Goal: Communication & Community: Participate in discussion

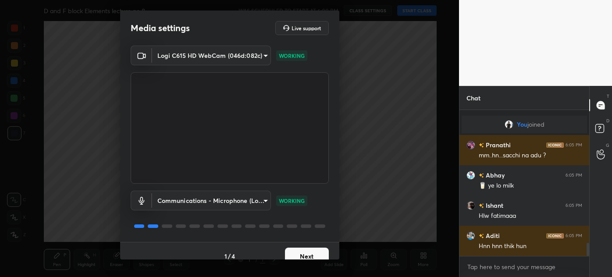
scroll to position [1450, 0]
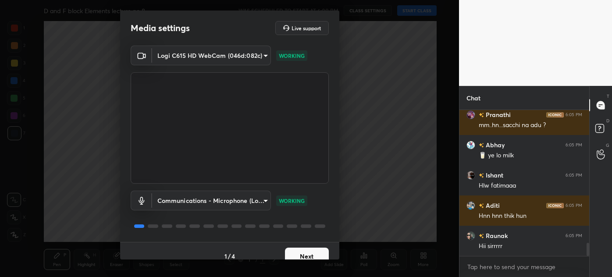
click at [306, 252] on button "Next" at bounding box center [307, 257] width 44 height 18
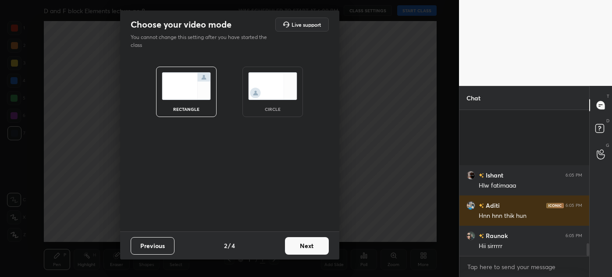
scroll to position [1549, 0]
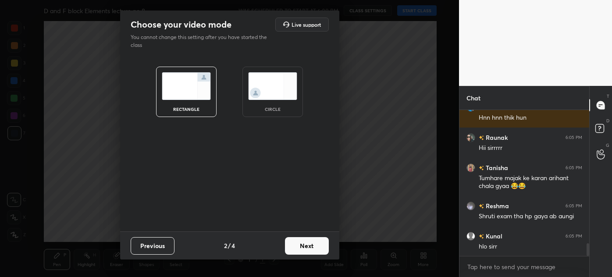
click at [270, 97] on img at bounding box center [272, 86] width 49 height 28
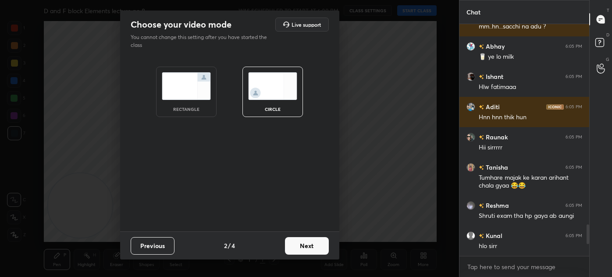
click at [313, 246] on button "Next" at bounding box center [307, 246] width 44 height 18
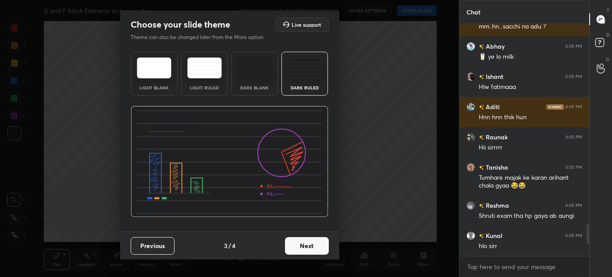
scroll to position [1501, 0]
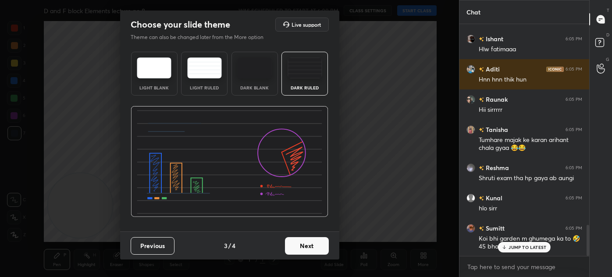
click at [307, 251] on button "Next" at bounding box center [307, 246] width 44 height 18
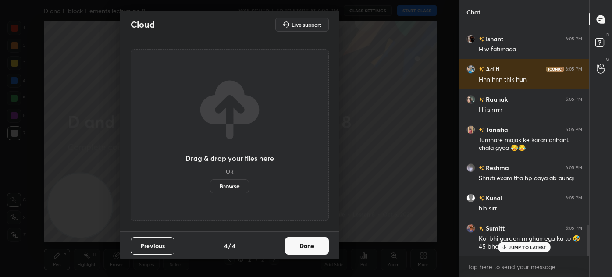
scroll to position [1531, 0]
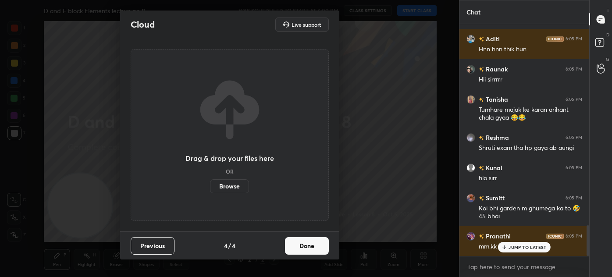
click at [318, 245] on button "Done" at bounding box center [307, 246] width 44 height 18
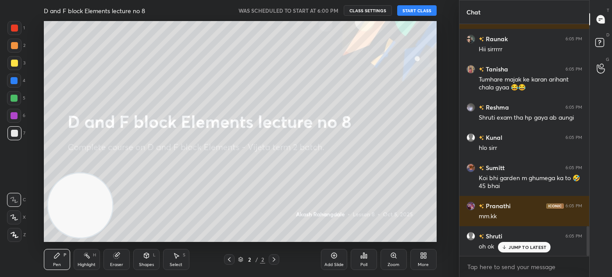
scroll to position [1592, 0]
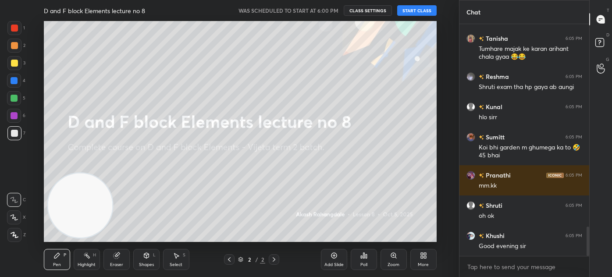
click at [426, 251] on div "More" at bounding box center [423, 259] width 26 height 21
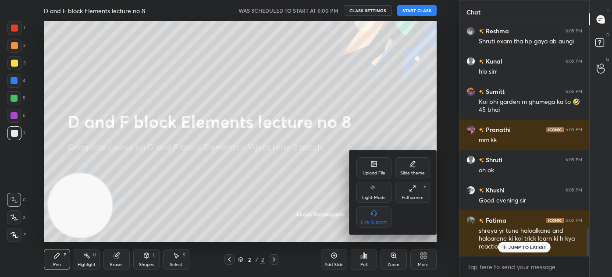
scroll to position [1698, 0]
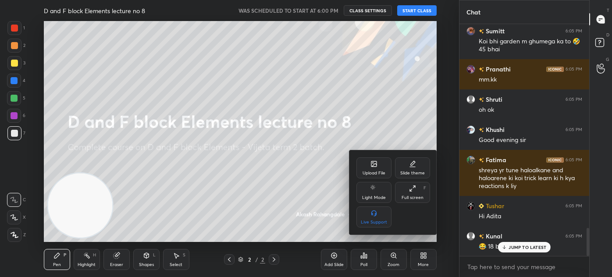
click at [423, 11] on div at bounding box center [306, 138] width 612 height 277
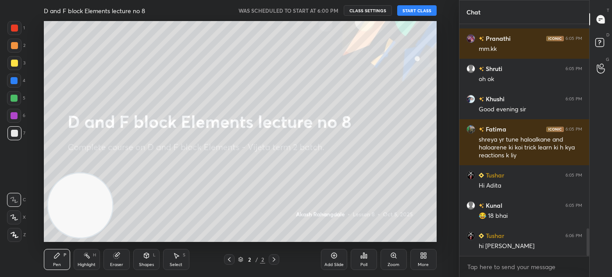
click at [423, 11] on button "START CLASS" at bounding box center [416, 10] width 39 height 11
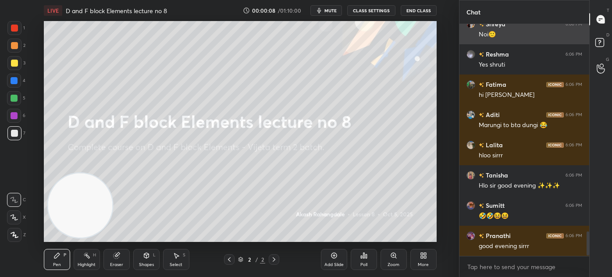
scroll to position [0, 0]
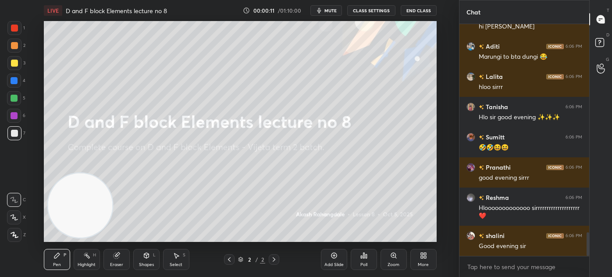
click at [421, 263] on div "More" at bounding box center [423, 265] width 11 height 4
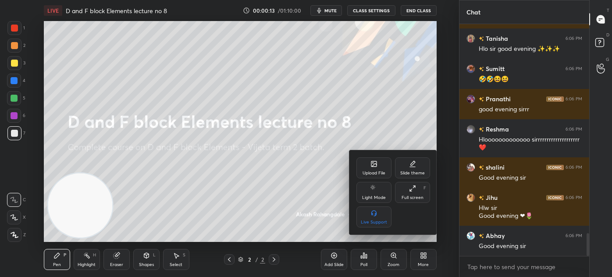
click at [366, 174] on div "Upload File" at bounding box center [373, 173] width 23 height 4
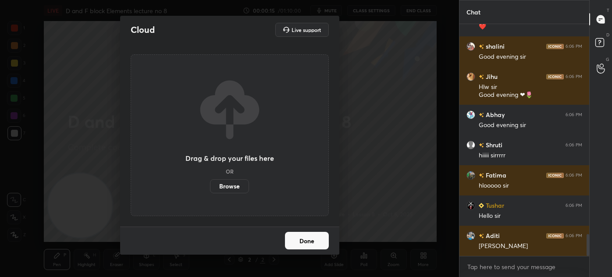
click at [223, 188] on label "Browse" at bounding box center [229, 186] width 39 height 14
click at [210, 188] on input "Browse" at bounding box center [210, 186] width 0 height 14
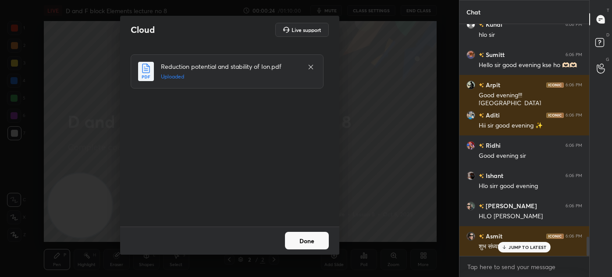
scroll to position [2591, 0]
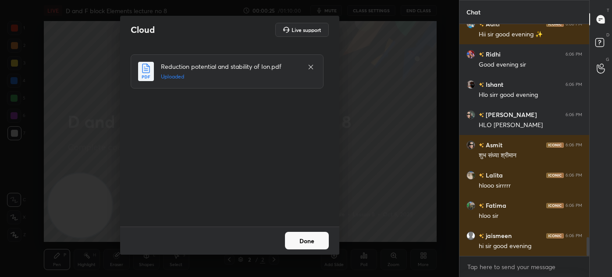
click at [317, 243] on button "Done" at bounding box center [307, 241] width 44 height 18
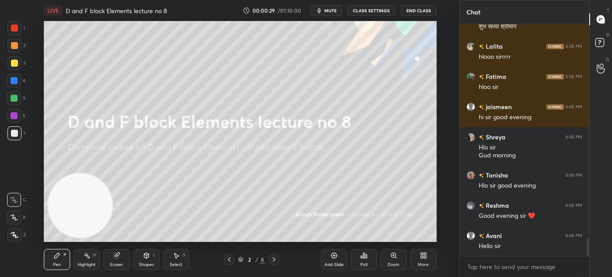
click at [424, 256] on icon at bounding box center [423, 255] width 7 height 7
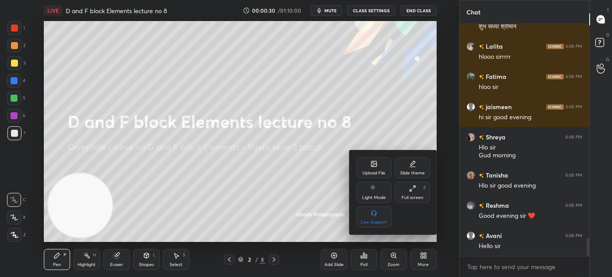
click at [405, 185] on div "Full screen F" at bounding box center [412, 192] width 35 height 21
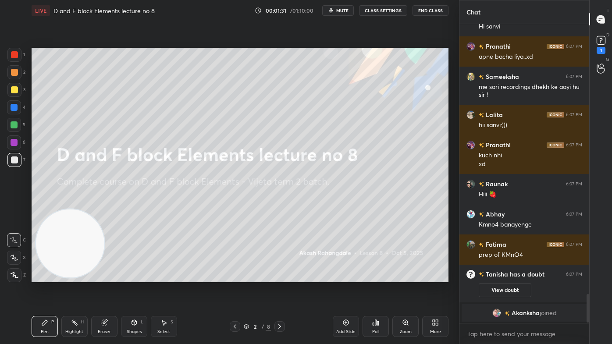
scroll to position [2843, 0]
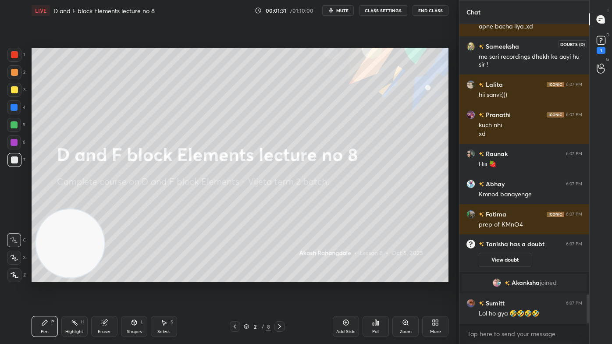
click at [597, 51] on div "1" at bounding box center [601, 50] width 9 height 7
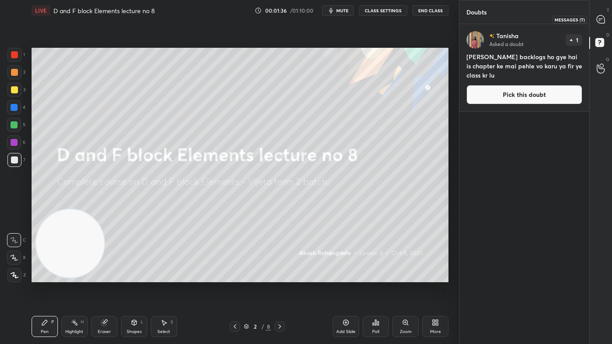
click at [601, 20] on icon at bounding box center [601, 19] width 8 height 8
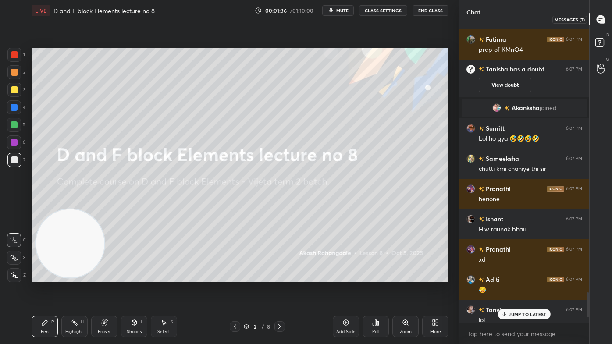
scroll to position [297, 127]
click at [515, 277] on p "1 NEW MESSAGE" at bounding box center [527, 314] width 37 height 5
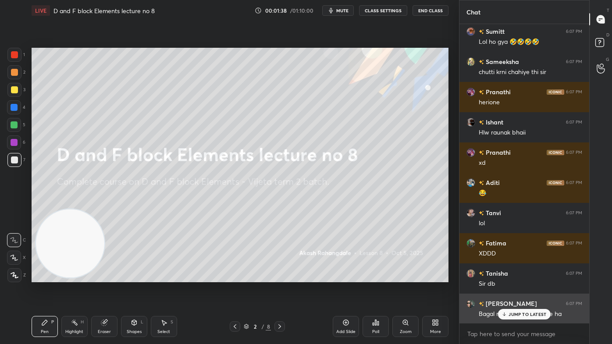
click at [523, 277] on p "JUMP TO LATEST" at bounding box center [527, 314] width 38 height 5
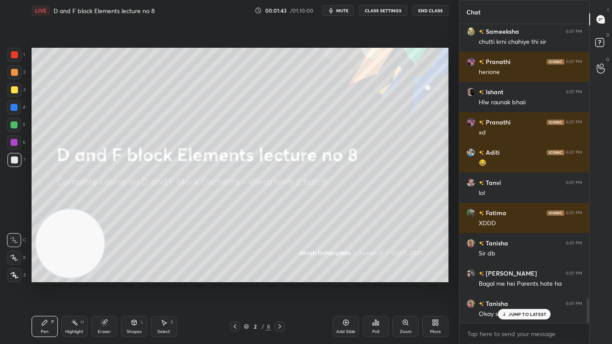
scroll to position [3363, 0]
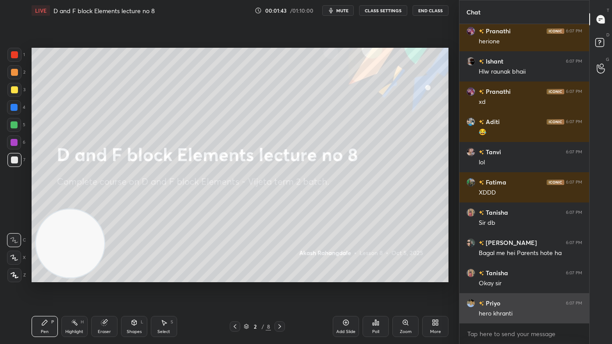
click at [519, 277] on div "hero khranti" at bounding box center [530, 313] width 103 height 9
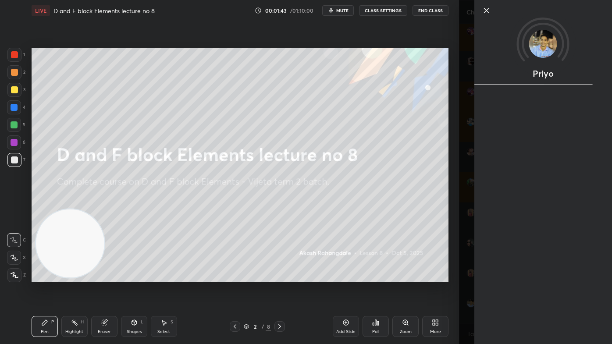
click at [471, 277] on div "Priyo" at bounding box center [535, 172] width 153 height 344
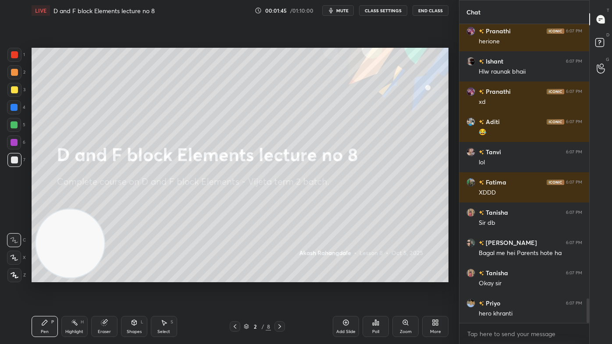
click at [432, 277] on div "More" at bounding box center [435, 326] width 26 height 21
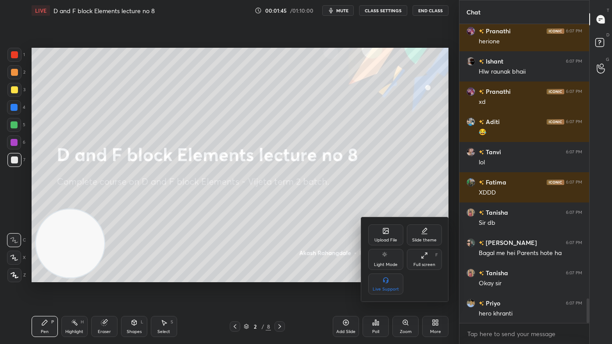
scroll to position [3393, 0]
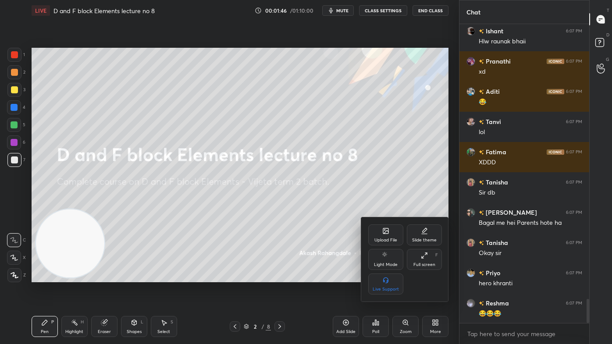
click at [379, 234] on div "Upload File" at bounding box center [385, 234] width 35 height 21
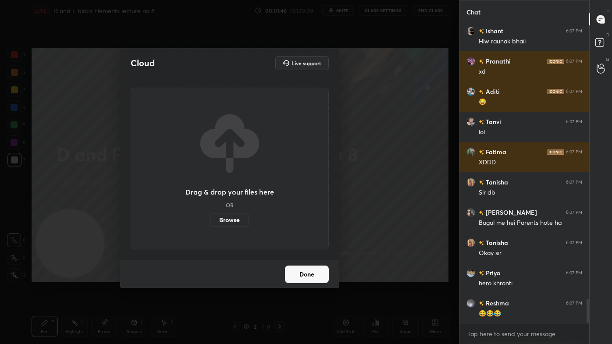
scroll to position [3423, 0]
click at [374, 171] on div "Cloud Live support Drag & drop your files here OR Browse Done" at bounding box center [229, 172] width 459 height 344
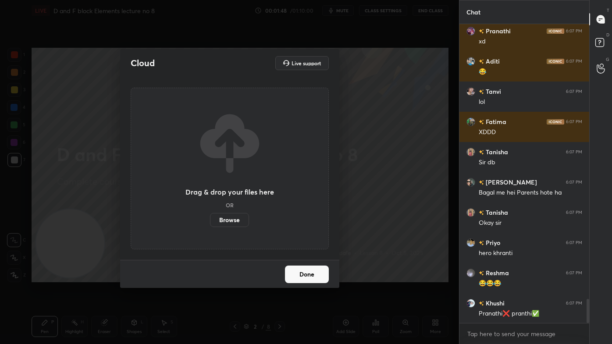
click at [308, 274] on button "Done" at bounding box center [307, 275] width 44 height 18
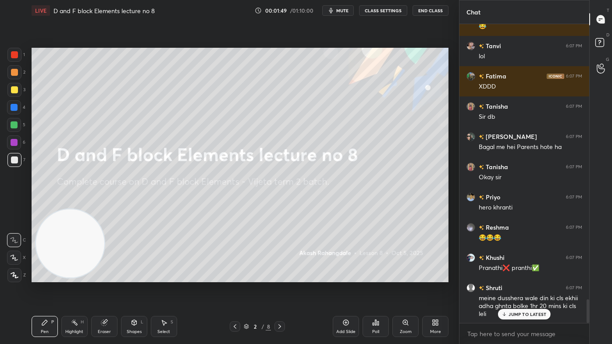
scroll to position [3508, 0]
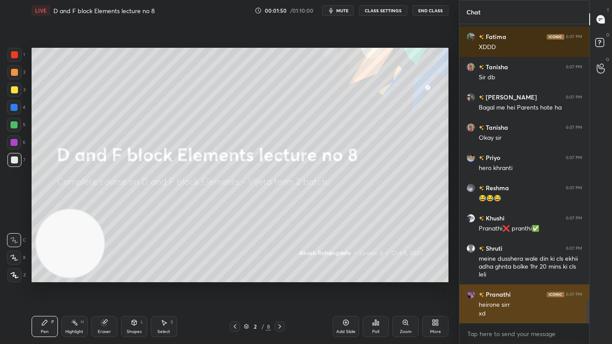
click at [520, 277] on div "Aditi 6:07 PM 😂 Tanvi 6:07 PM lol Fatima 6:07 PM XDDD [GEOGRAPHIC_DATA] 6:07 PM…" at bounding box center [524, 173] width 130 height 299
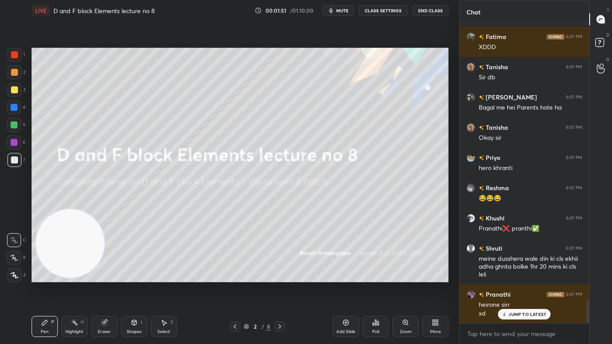
scroll to position [3538, 0]
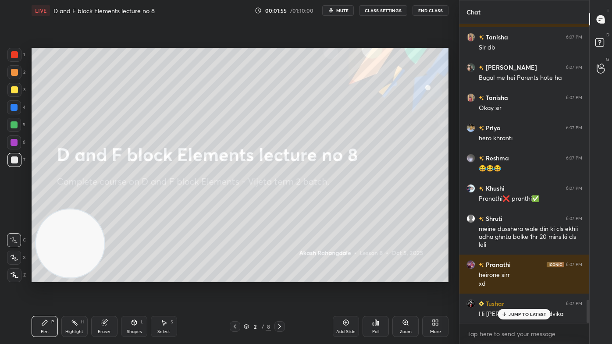
click at [435, 277] on icon at bounding box center [434, 324] width 2 height 2
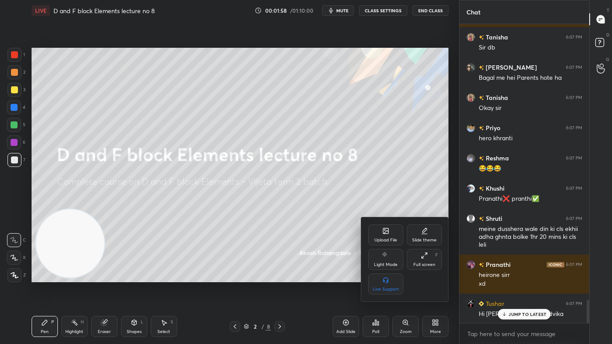
click at [329, 210] on div at bounding box center [306, 172] width 612 height 344
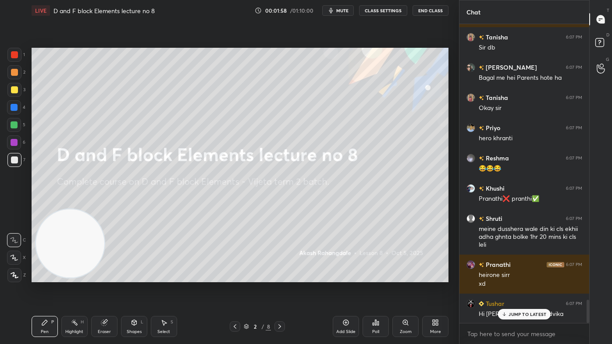
scroll to position [3568, 0]
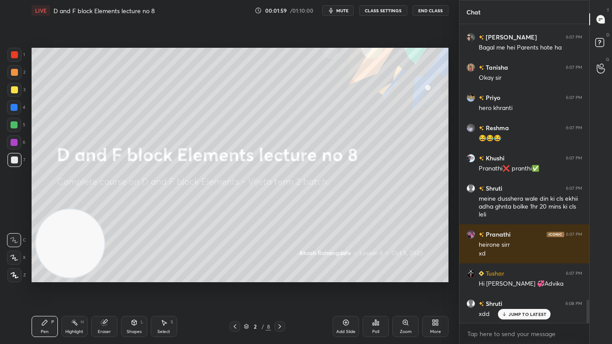
click at [385, 9] on button "CLASS SETTINGS" at bounding box center [383, 10] width 48 height 11
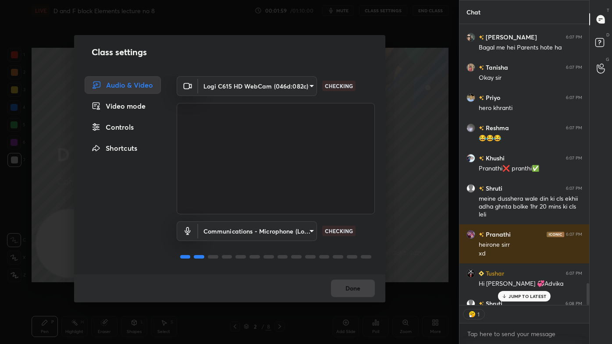
scroll to position [3, 2]
click at [129, 126] on div "Controls" at bounding box center [123, 127] width 76 height 18
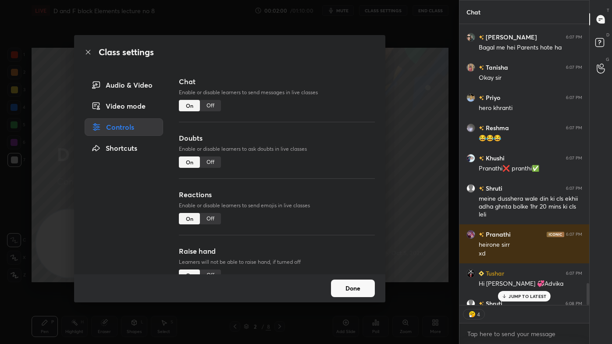
type textarea "x"
drag, startPoint x: 213, startPoint y: 218, endPoint x: 227, endPoint y: 208, distance: 16.7
click at [213, 217] on div "Off" at bounding box center [210, 218] width 21 height 11
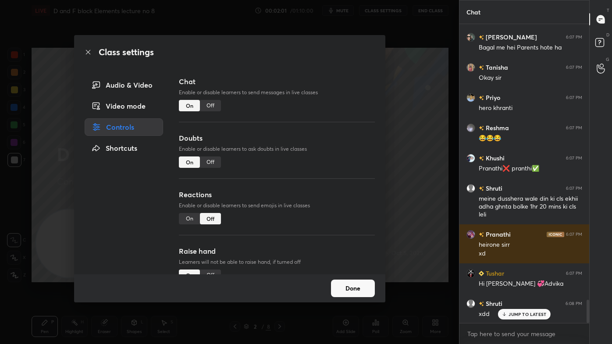
click at [208, 104] on div "Off" at bounding box center [210, 105] width 21 height 11
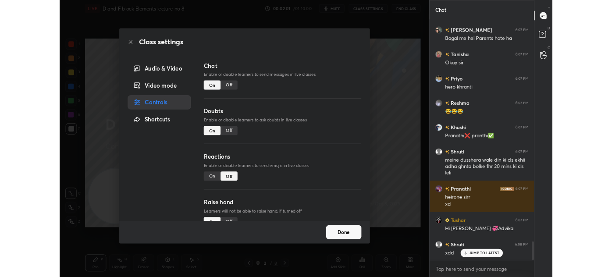
scroll to position [279, 127]
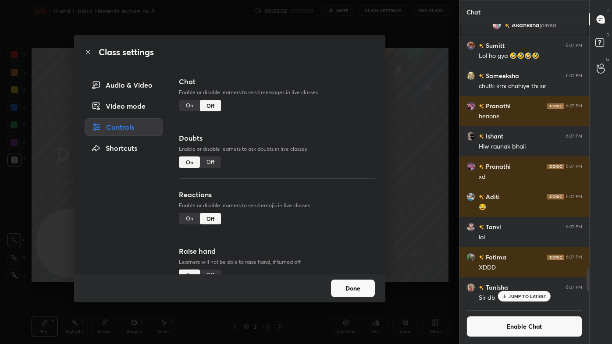
click at [212, 161] on div "Off" at bounding box center [210, 161] width 21 height 11
click at [407, 148] on div "Class settings Audio & Video Video mode Controls Shortcuts Chat Enable or disab…" at bounding box center [229, 172] width 459 height 344
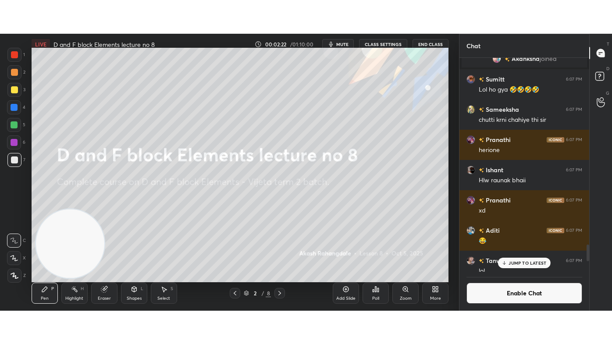
scroll to position [3, 2]
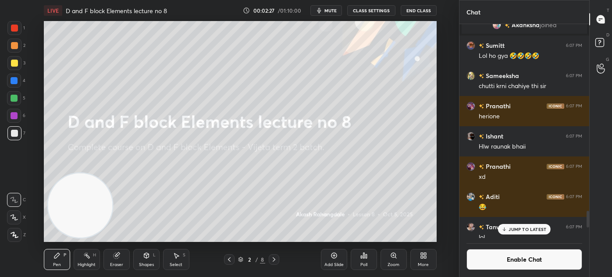
click at [424, 260] on div "More" at bounding box center [423, 259] width 26 height 21
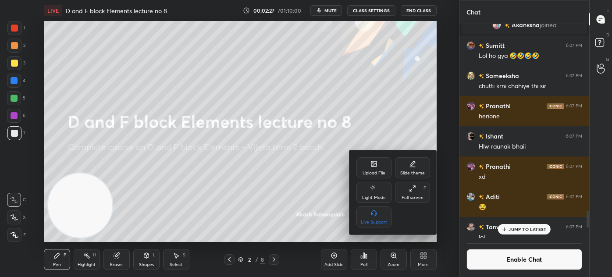
click at [417, 197] on div "Full screen" at bounding box center [413, 197] width 22 height 4
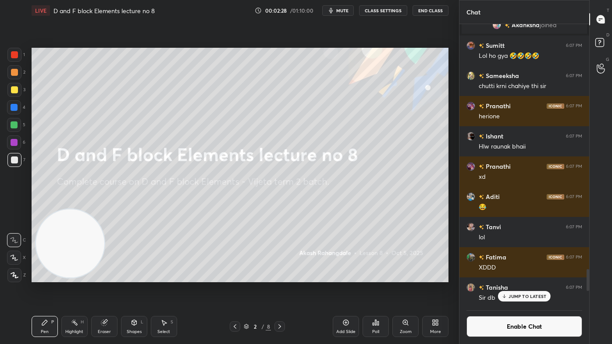
scroll to position [318, 127]
click at [348, 277] on icon at bounding box center [345, 322] width 7 height 7
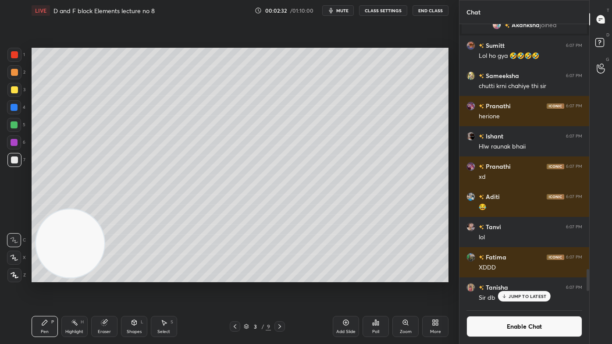
click at [18, 91] on div at bounding box center [14, 90] width 14 height 14
click at [15, 255] on icon at bounding box center [14, 258] width 8 height 6
click at [16, 164] on div at bounding box center [14, 160] width 14 height 14
click at [110, 277] on div "Eraser" at bounding box center [104, 326] width 26 height 21
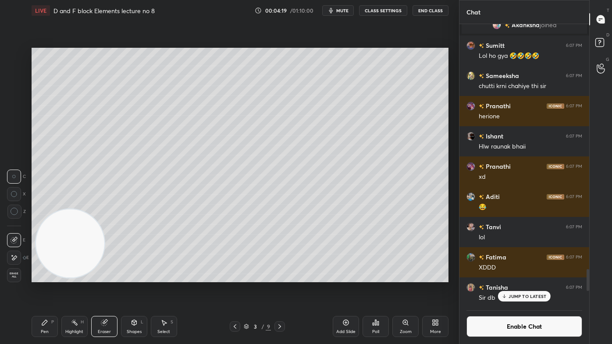
drag, startPoint x: 14, startPoint y: 209, endPoint x: 31, endPoint y: 183, distance: 31.1
click at [14, 209] on icon at bounding box center [15, 212] width 8 height 8
click at [41, 277] on div "Pen P" at bounding box center [45, 326] width 26 height 21
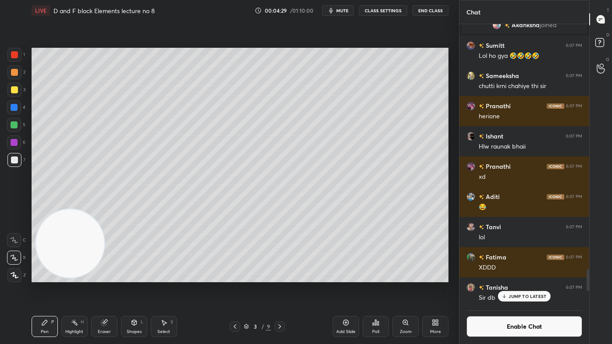
click at [115, 277] on div "Eraser" at bounding box center [104, 326] width 26 height 21
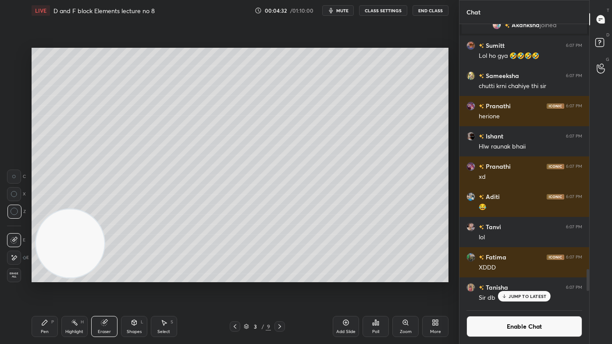
click at [43, 277] on icon at bounding box center [44, 322] width 7 height 7
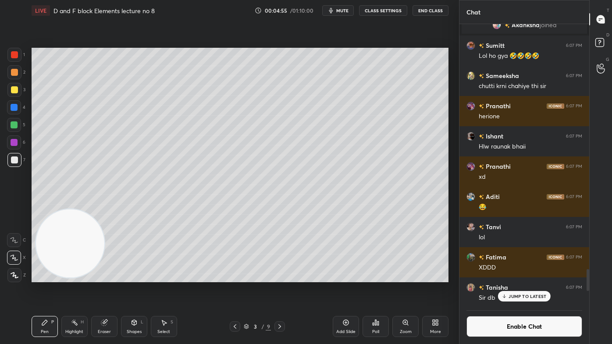
click at [18, 110] on div at bounding box center [14, 107] width 14 height 14
click at [514, 277] on p "JUMP TO LATEST" at bounding box center [527, 296] width 38 height 5
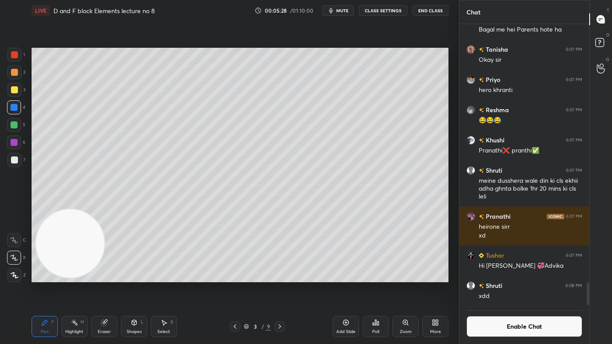
click at [502, 277] on button "Enable Chat" at bounding box center [524, 326] width 116 height 21
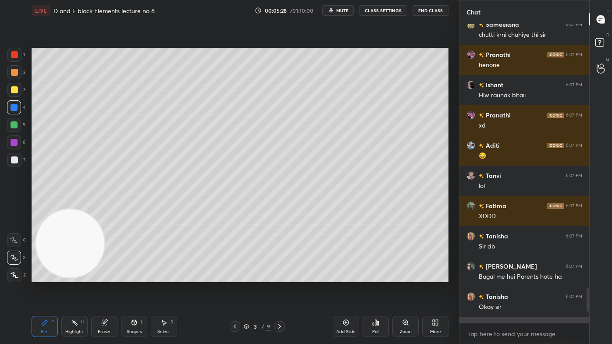
scroll to position [297, 127]
click at [586, 277] on div at bounding box center [586, 173] width 5 height 299
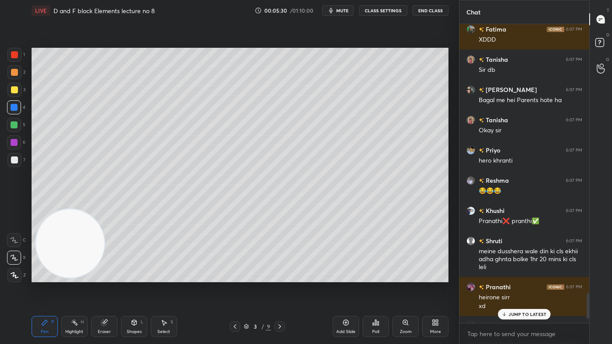
click at [530, 277] on p "JUMP TO LATEST" at bounding box center [527, 314] width 38 height 5
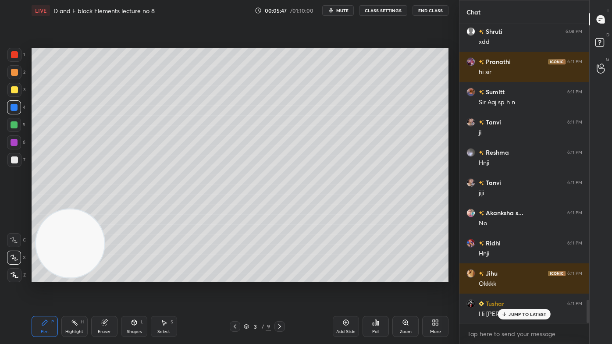
scroll to position [3554, 0]
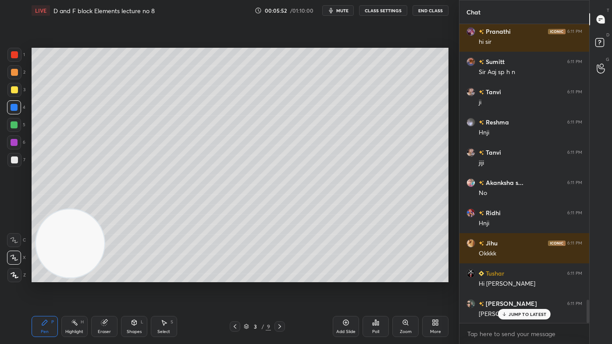
click at [14, 160] on div at bounding box center [14, 159] width 7 height 7
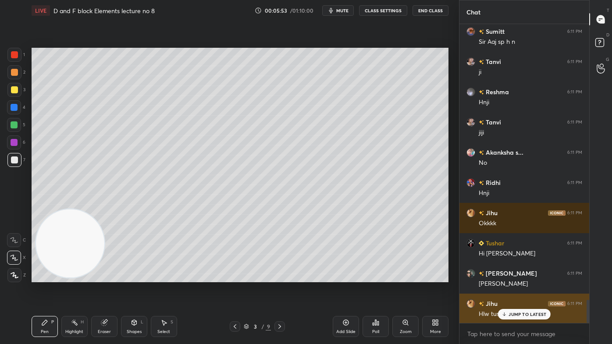
click at [518, 277] on div "JUMP TO LATEST" at bounding box center [524, 314] width 53 height 11
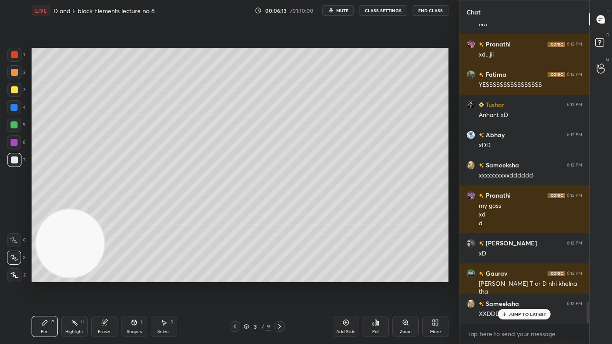
scroll to position [3963, 0]
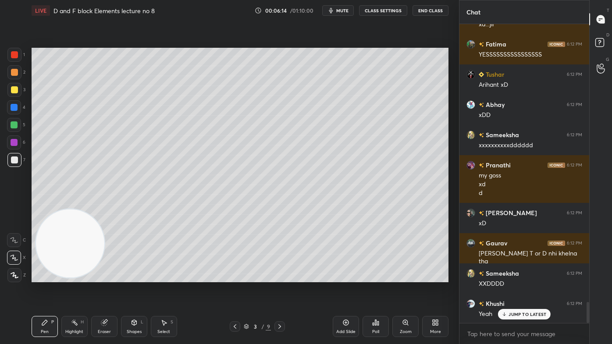
click at [376, 7] on button "CLASS SETTINGS" at bounding box center [383, 10] width 48 height 11
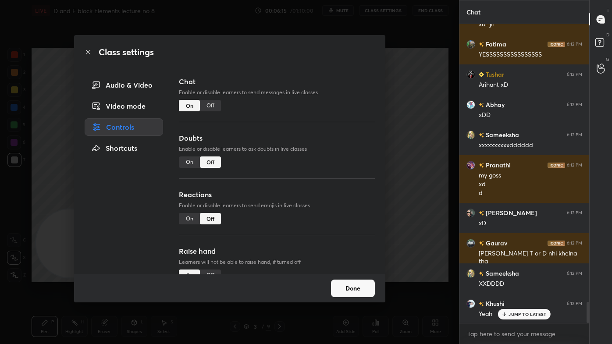
click at [210, 107] on div "Off" at bounding box center [210, 105] width 21 height 11
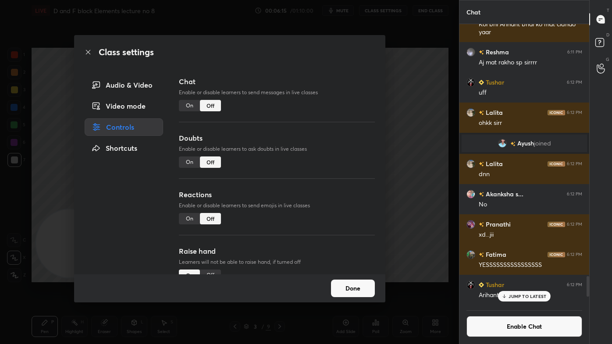
scroll to position [279, 127]
click at [191, 162] on div "On" at bounding box center [189, 161] width 21 height 11
click at [215, 161] on div "Off" at bounding box center [210, 161] width 21 height 11
click at [414, 128] on div "Class settings Audio & Video Video mode Controls Shortcuts Chat Enable or disab…" at bounding box center [229, 172] width 459 height 344
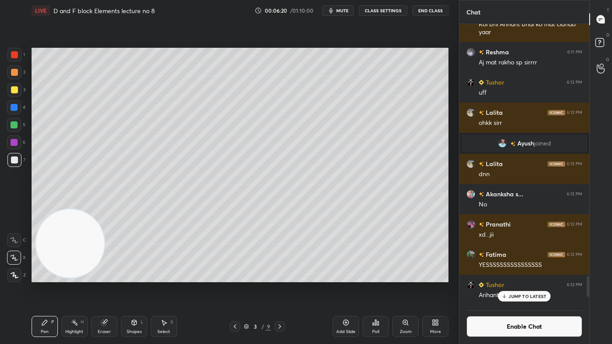
click at [347, 277] on icon at bounding box center [345, 322] width 7 height 7
drag, startPoint x: 18, startPoint y: 87, endPoint x: 22, endPoint y: 82, distance: 6.5
click at [17, 87] on div at bounding box center [14, 90] width 14 height 14
click at [14, 93] on div at bounding box center [14, 89] width 7 height 7
click at [11, 257] on icon at bounding box center [14, 258] width 8 height 6
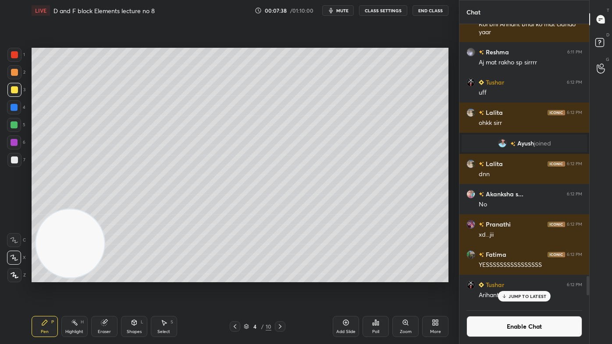
click at [526, 277] on p "JUMP TO LATEST" at bounding box center [527, 296] width 38 height 5
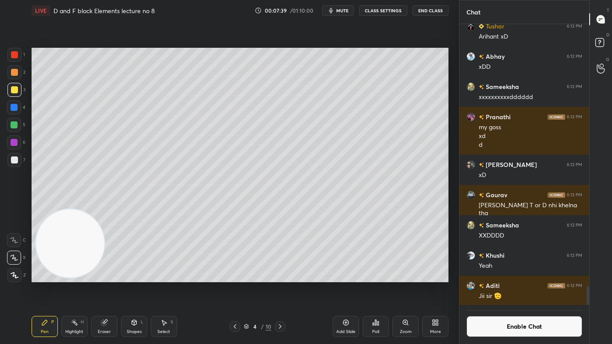
click at [520, 277] on button "Enable Chat" at bounding box center [524, 326] width 116 height 21
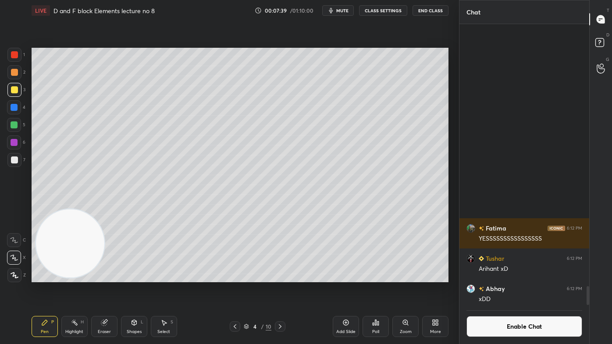
scroll to position [297, 127]
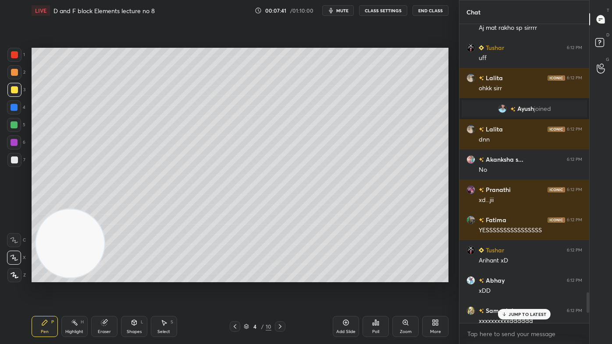
click at [510, 277] on p "JUMP TO LATEST" at bounding box center [527, 314] width 38 height 5
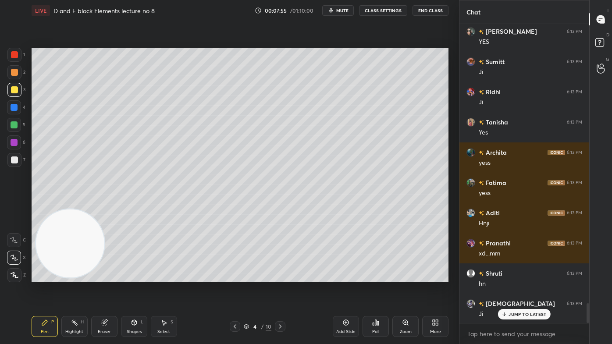
scroll to position [4317, 0]
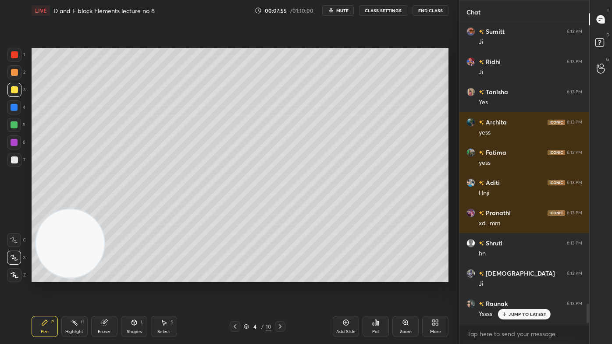
click at [17, 163] on div at bounding box center [14, 160] width 14 height 14
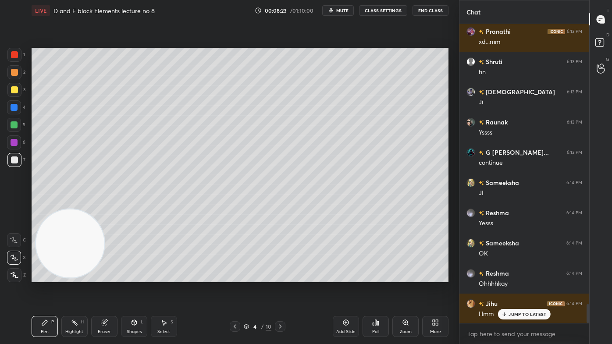
scroll to position [4529, 0]
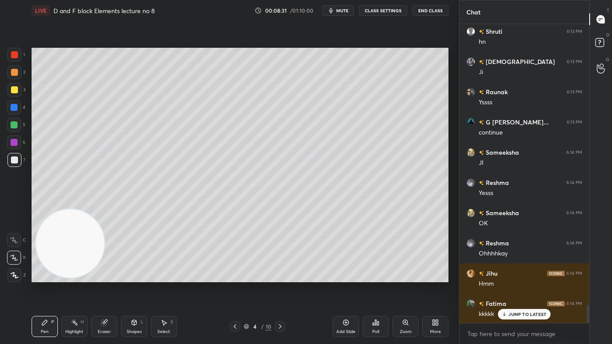
click at [107, 277] on icon at bounding box center [104, 322] width 7 height 7
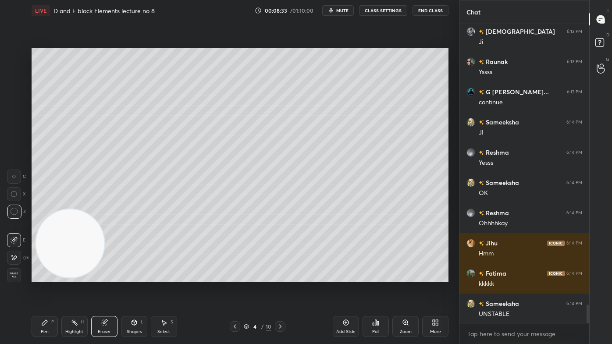
scroll to position [4590, 0]
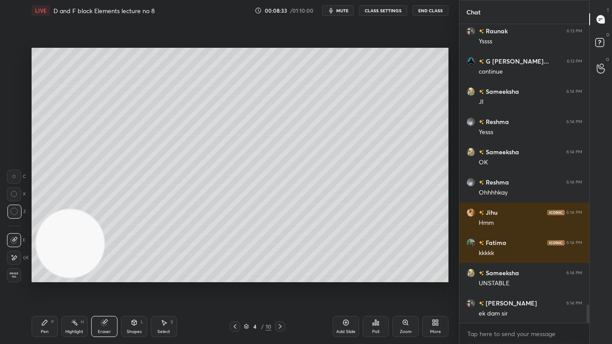
drag, startPoint x: 44, startPoint y: 324, endPoint x: 100, endPoint y: 283, distance: 69.9
click at [45, 277] on icon at bounding box center [44, 322] width 5 height 5
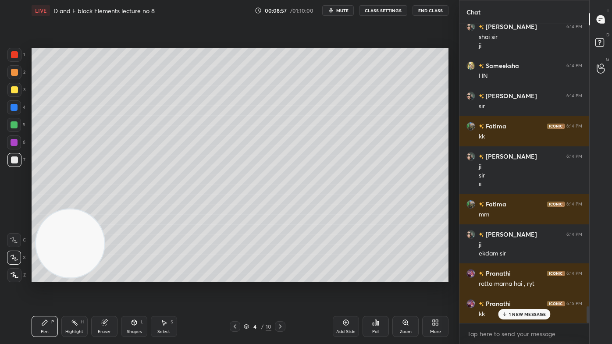
scroll to position [5048, 0]
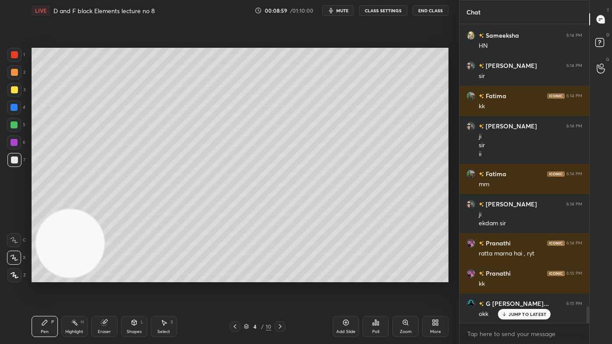
click at [15, 126] on div at bounding box center [14, 124] width 7 height 7
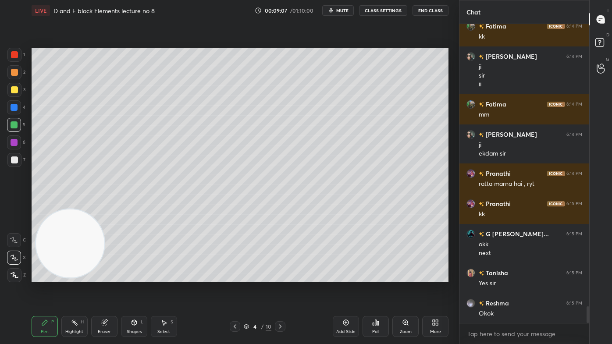
scroll to position [5148, 0]
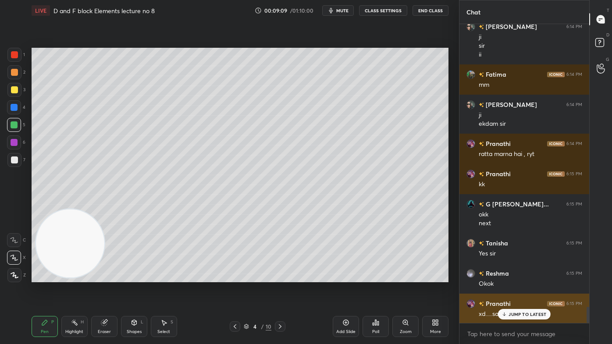
drag, startPoint x: 512, startPoint y: 313, endPoint x: 498, endPoint y: 314, distance: 13.7
click at [511, 277] on p "JUMP TO LATEST" at bounding box center [527, 314] width 38 height 5
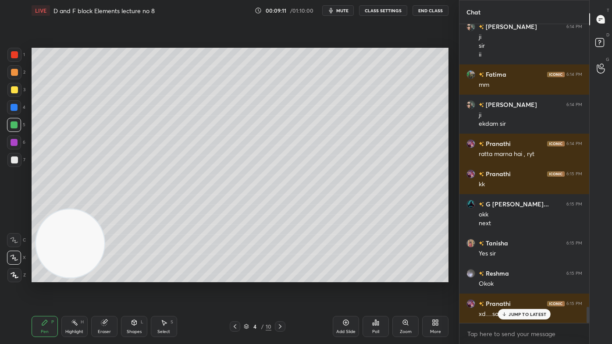
scroll to position [5178, 0]
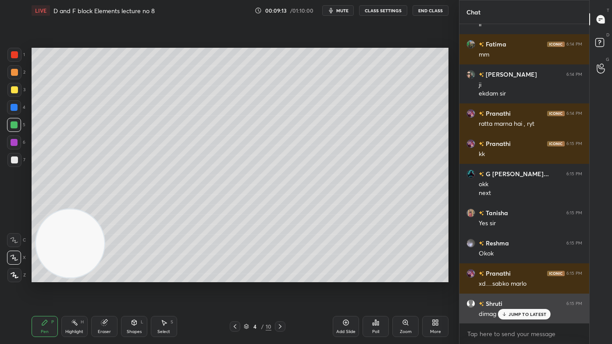
click at [509, 277] on p "JUMP TO LATEST" at bounding box center [527, 314] width 38 height 5
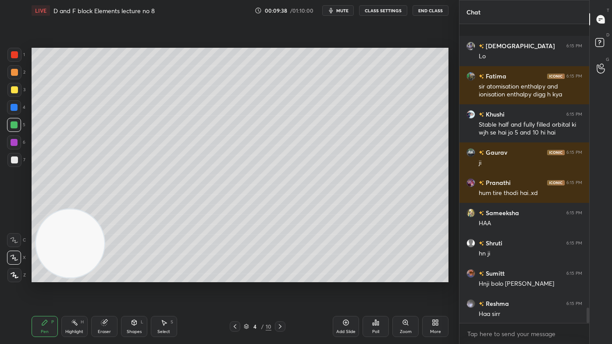
scroll to position [5648, 0]
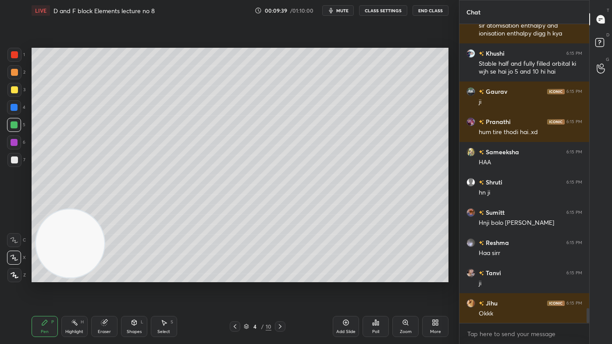
click at [14, 91] on div at bounding box center [14, 89] width 7 height 7
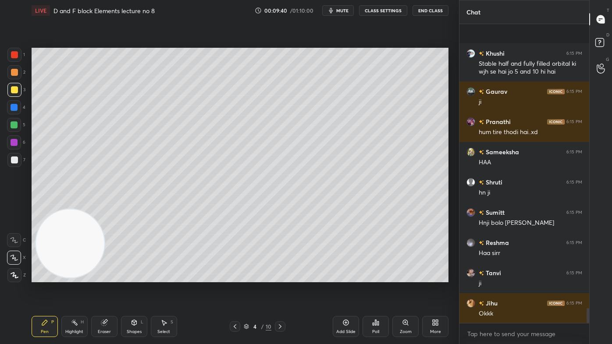
scroll to position [5708, 0]
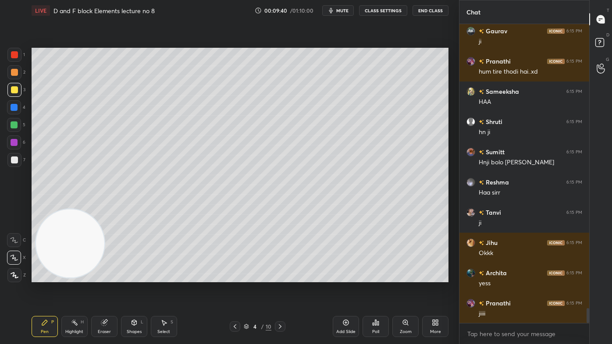
click at [14, 256] on icon at bounding box center [14, 258] width 8 height 6
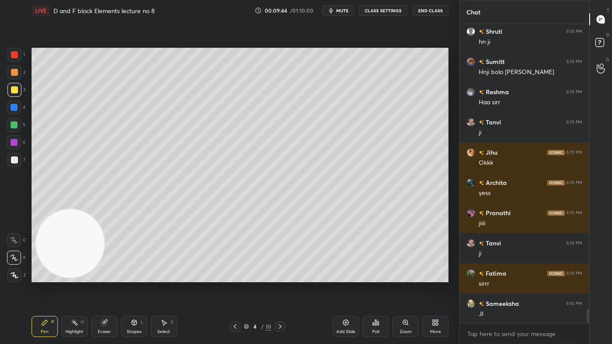
scroll to position [5869, 0]
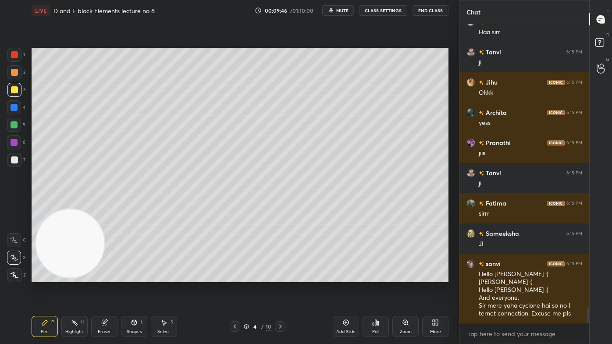
click at [106, 277] on icon at bounding box center [104, 322] width 7 height 7
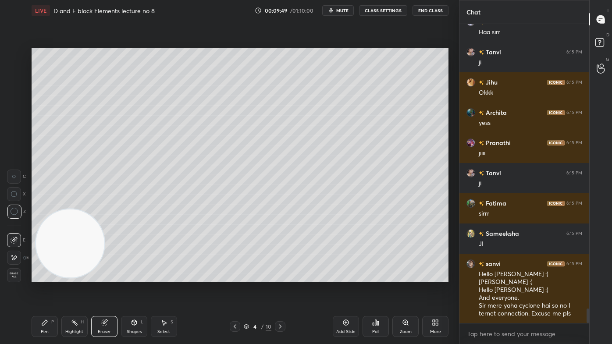
drag, startPoint x: 42, startPoint y: 326, endPoint x: 52, endPoint y: 320, distance: 11.8
click at [42, 277] on div "Pen P" at bounding box center [45, 326] width 26 height 21
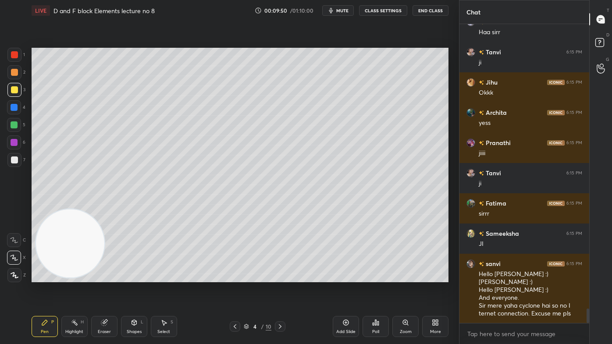
click at [391, 11] on button "CLASS SETTINGS" at bounding box center [383, 10] width 48 height 11
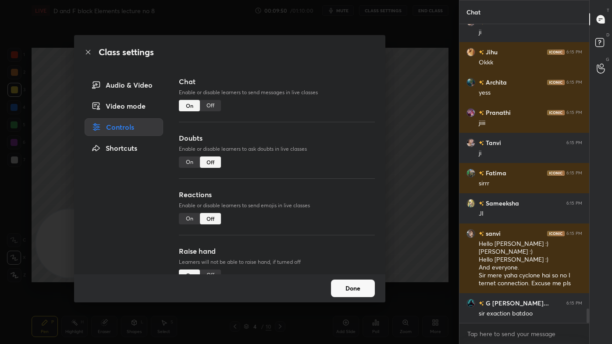
click at [212, 106] on div "Off" at bounding box center [210, 105] width 21 height 11
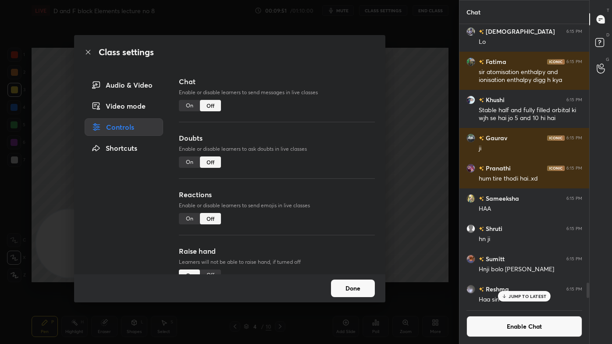
scroll to position [279, 127]
click at [423, 93] on div "Class settings Audio & Video Video mode Controls Shortcuts Chat Enable or disab…" at bounding box center [229, 172] width 459 height 344
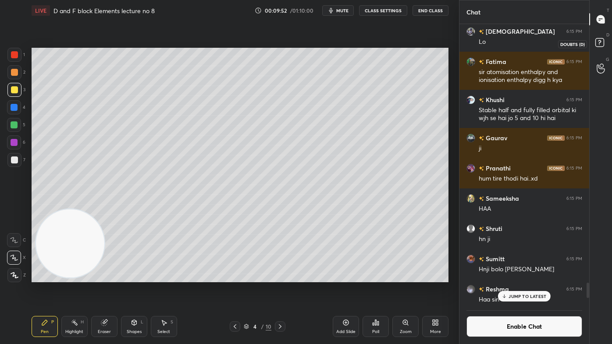
click at [601, 46] on rect at bounding box center [599, 43] width 8 height 8
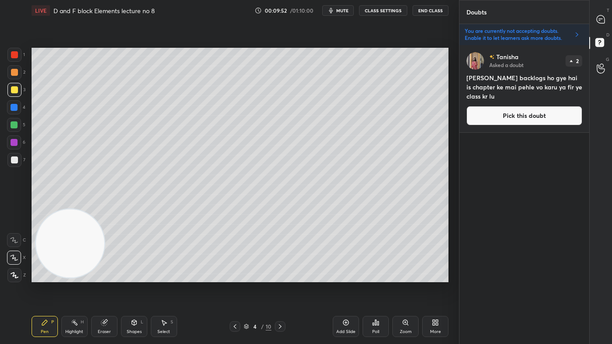
click at [605, 19] on div at bounding box center [601, 19] width 18 height 16
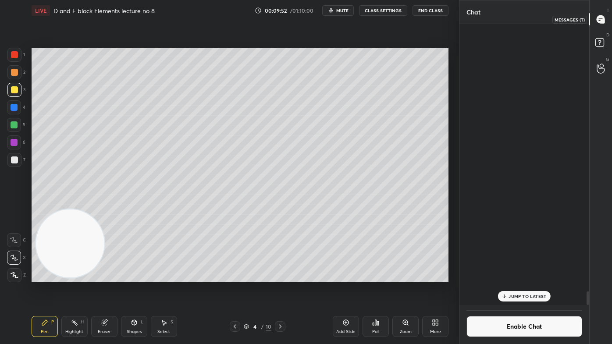
scroll to position [3, 2]
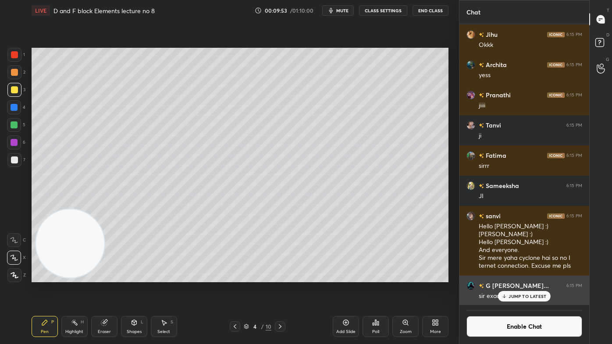
click at [523, 277] on p "JUMP TO LATEST" at bounding box center [527, 296] width 38 height 5
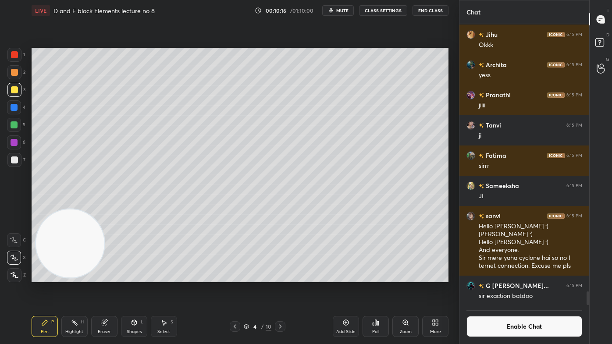
click at [13, 94] on div at bounding box center [14, 90] width 14 height 14
drag, startPoint x: 106, startPoint y: 328, endPoint x: 112, endPoint y: 320, distance: 10.0
click at [106, 277] on div "Eraser" at bounding box center [104, 326] width 26 height 21
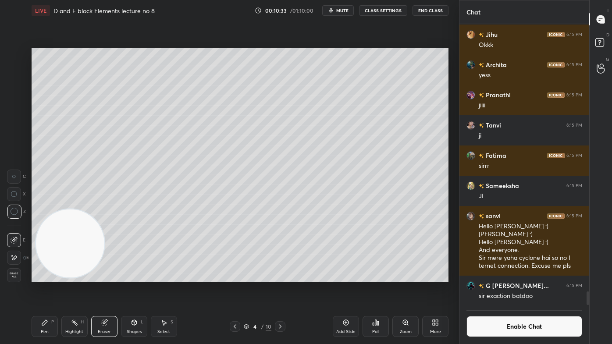
click at [346, 277] on div "Add Slide" at bounding box center [346, 326] width 26 height 21
click at [50, 277] on div "Pen P" at bounding box center [45, 326] width 26 height 21
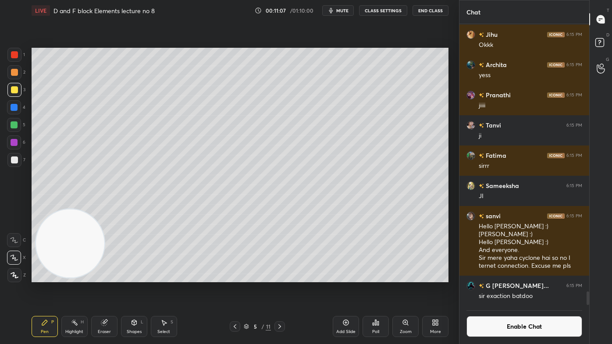
click at [521, 277] on button "Enable Chat" at bounding box center [524, 326] width 116 height 21
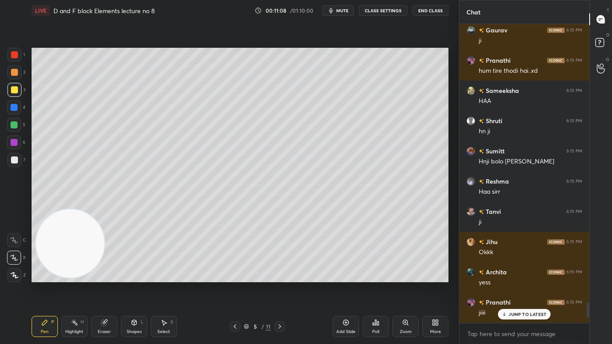
click at [512, 277] on p "JUMP TO LATEST" at bounding box center [527, 314] width 38 height 5
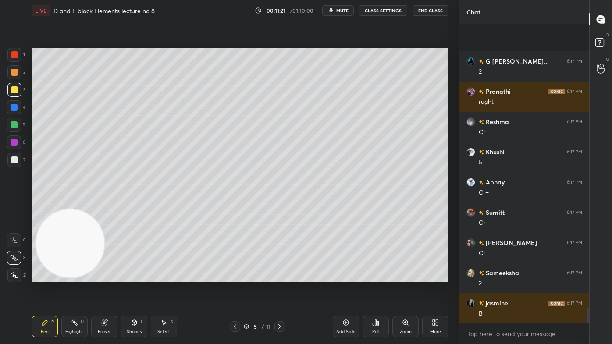
scroll to position [5743, 0]
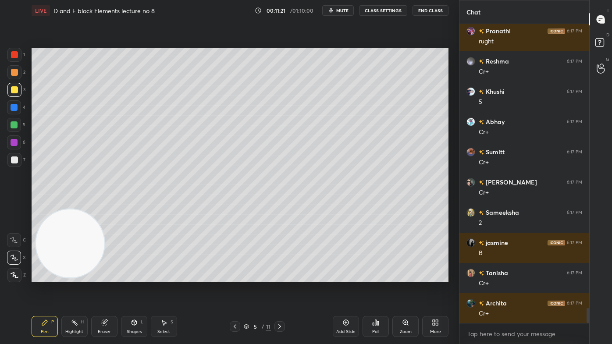
drag, startPoint x: 13, startPoint y: 161, endPoint x: 22, endPoint y: 148, distance: 15.7
click at [14, 160] on div at bounding box center [14, 159] width 7 height 7
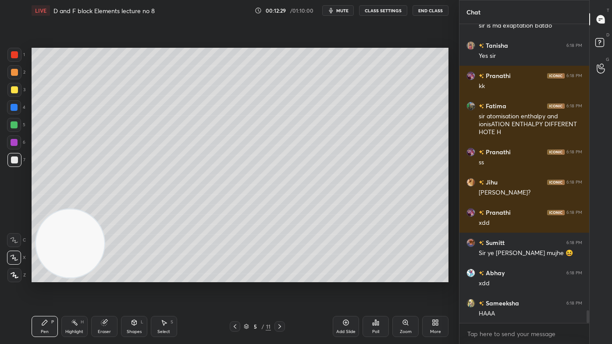
scroll to position [6823, 0]
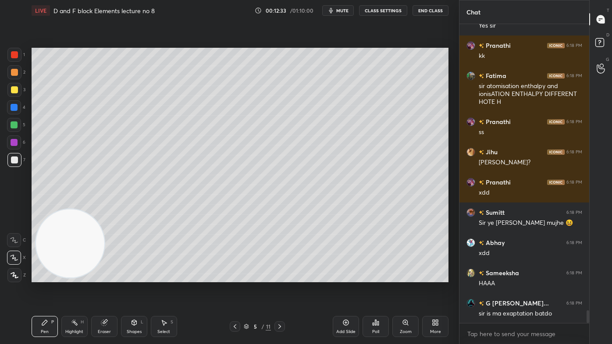
click at [14, 125] on div at bounding box center [14, 124] width 7 height 7
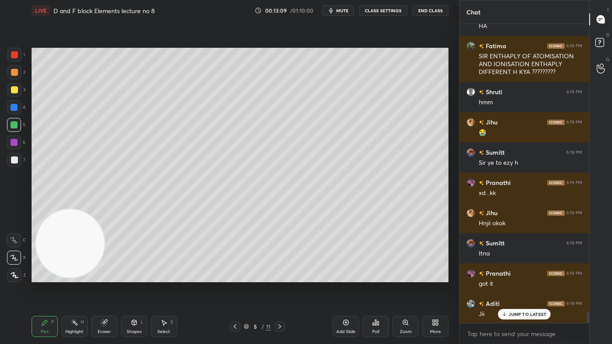
scroll to position [7594, 0]
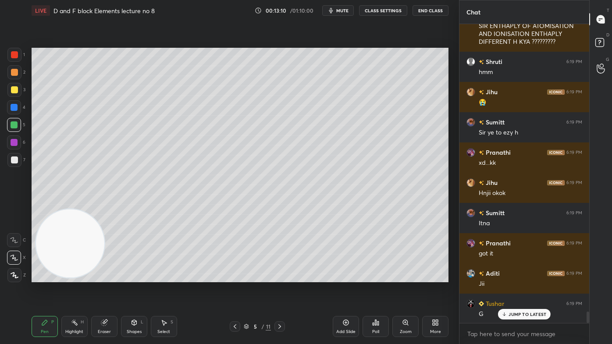
click at [19, 91] on div at bounding box center [14, 90] width 14 height 14
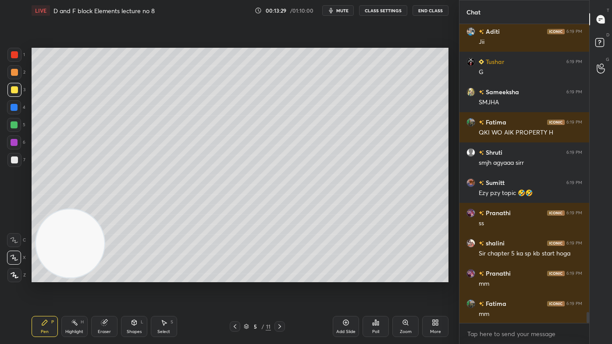
scroll to position [7874, 0]
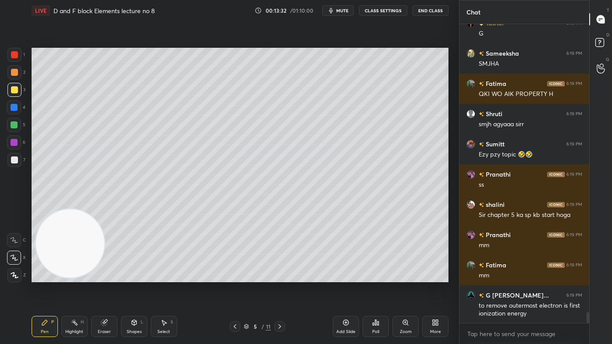
click at [16, 124] on div at bounding box center [14, 124] width 7 height 7
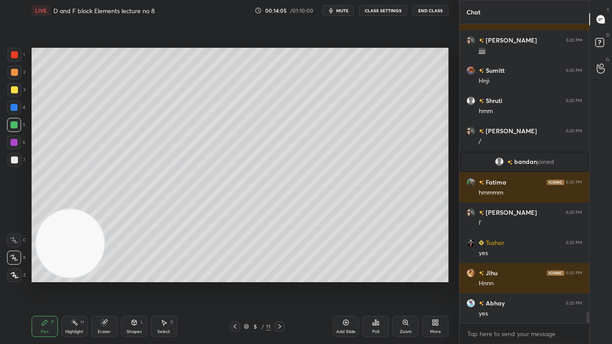
scroll to position [7611, 0]
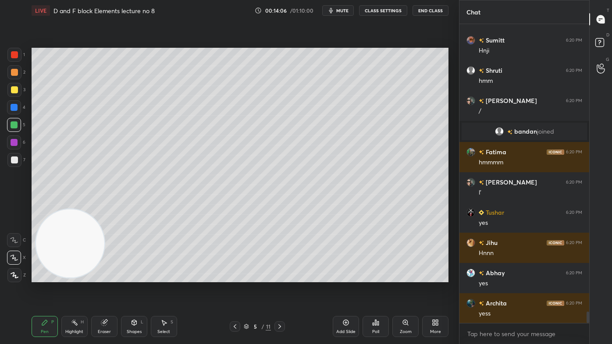
click at [379, 10] on button "CLASS SETTINGS" at bounding box center [383, 10] width 48 height 11
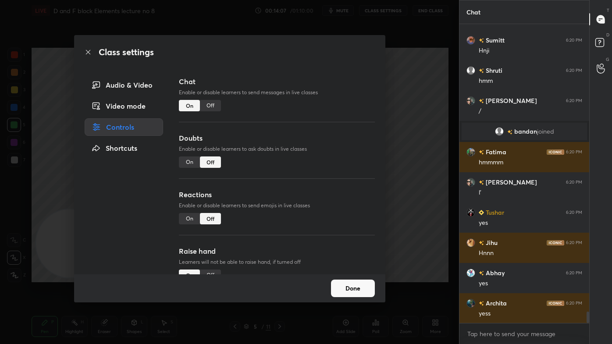
click at [211, 104] on div "Off" at bounding box center [210, 105] width 21 height 11
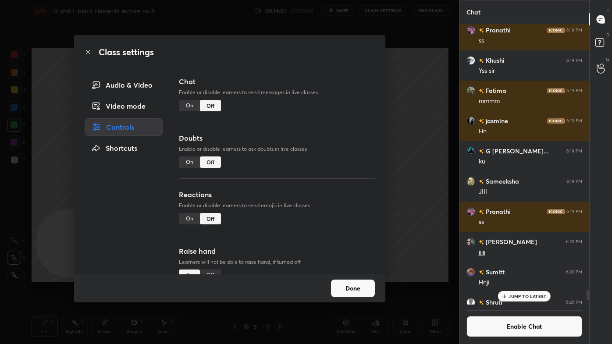
scroll to position [279, 127]
click at [424, 147] on div "Class settings Audio & Video Video mode Controls Shortcuts Chat Enable or disab…" at bounding box center [229, 172] width 459 height 344
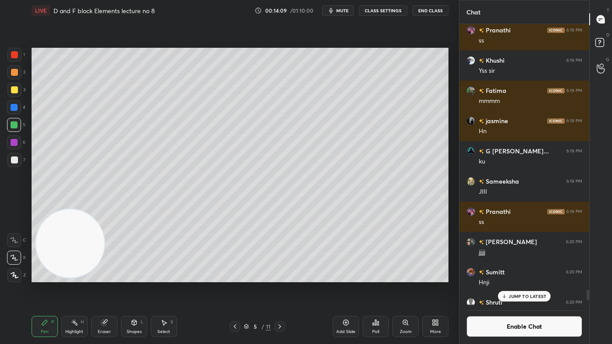
click at [349, 277] on div "Add Slide" at bounding box center [346, 326] width 26 height 21
click at [18, 89] on div at bounding box center [14, 90] width 14 height 14
drag, startPoint x: 18, startPoint y: 82, endPoint x: 21, endPoint y: 86, distance: 5.3
click at [18, 83] on div "1 2 3 4 5 6 7" at bounding box center [16, 109] width 18 height 123
click at [16, 164] on div at bounding box center [14, 160] width 14 height 14
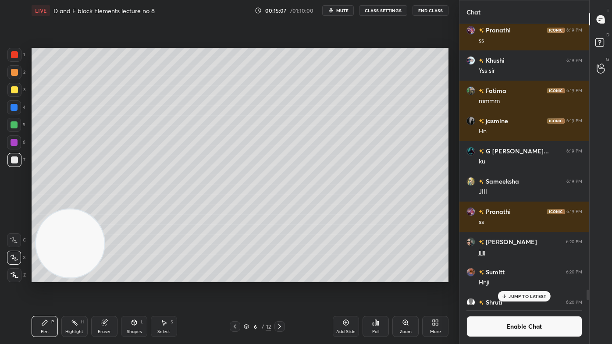
click at [519, 277] on div "JUMP TO LATEST" at bounding box center [524, 296] width 53 height 11
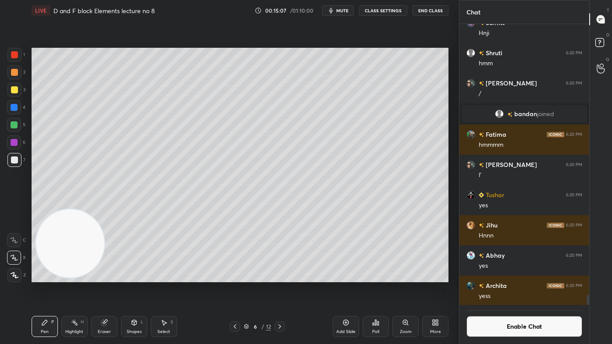
click at [519, 277] on button "Enable Chat" at bounding box center [524, 326] width 116 height 21
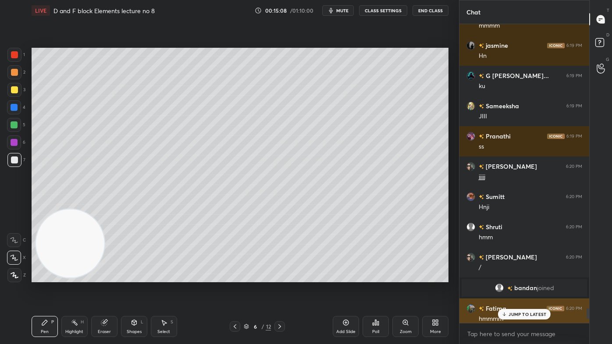
scroll to position [297, 127]
click at [515, 277] on p "JUMP TO LATEST" at bounding box center [527, 314] width 38 height 5
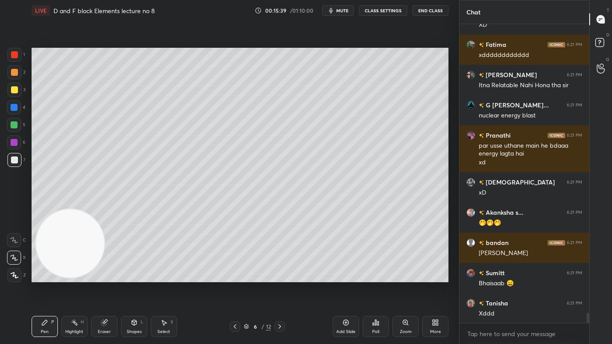
scroll to position [8678, 0]
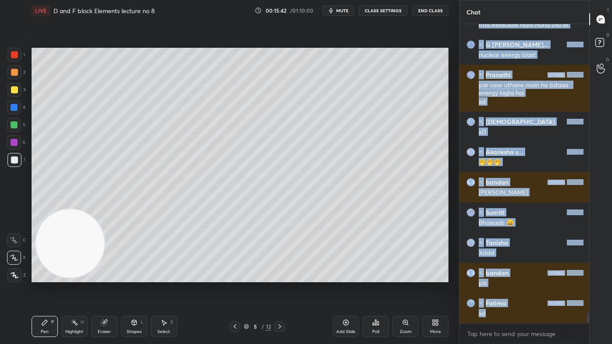
click at [340, 174] on div "1 2 3 4 5 6 7 C X Z C X Z E E Erase all H H LIVE D and F block Elements lecture…" at bounding box center [306, 172] width 612 height 344
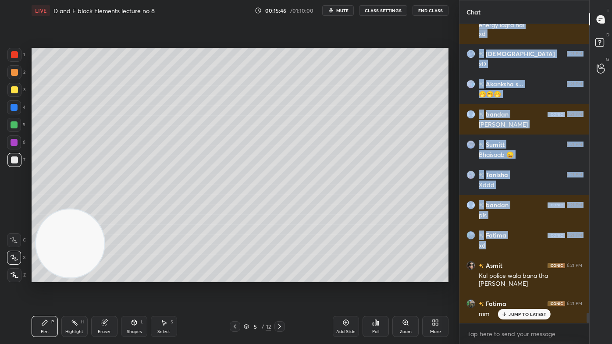
scroll to position [8777, 0]
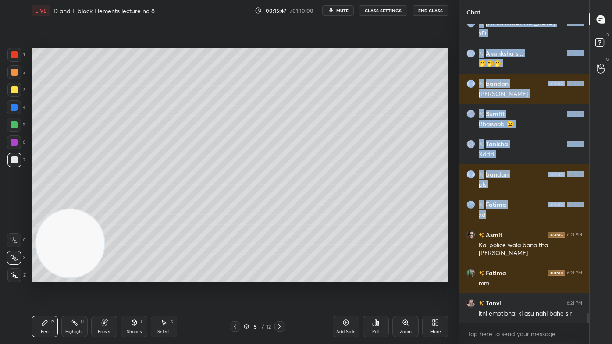
click at [377, 12] on button "CLASS SETTINGS" at bounding box center [383, 10] width 48 height 11
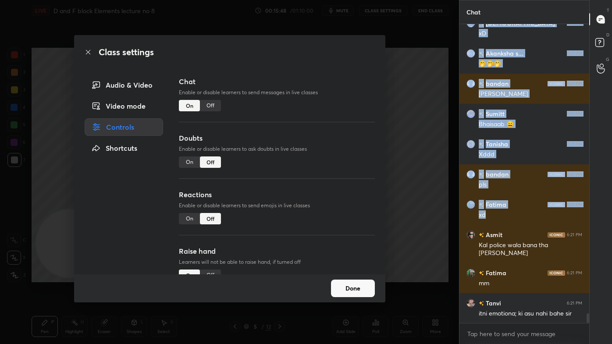
click at [206, 107] on div "Off" at bounding box center [210, 105] width 21 height 11
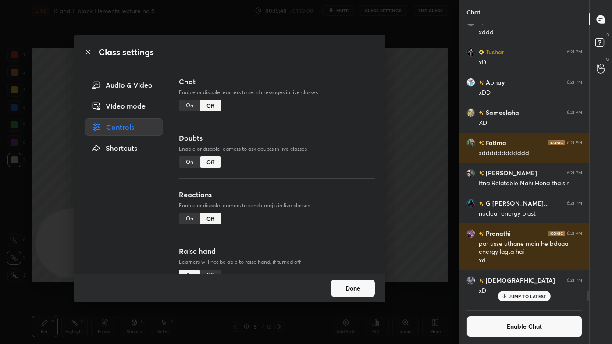
scroll to position [279, 127]
click at [415, 100] on div "Class settings Audio & Video Video mode Controls Shortcuts Chat Enable or disab…" at bounding box center [229, 172] width 459 height 344
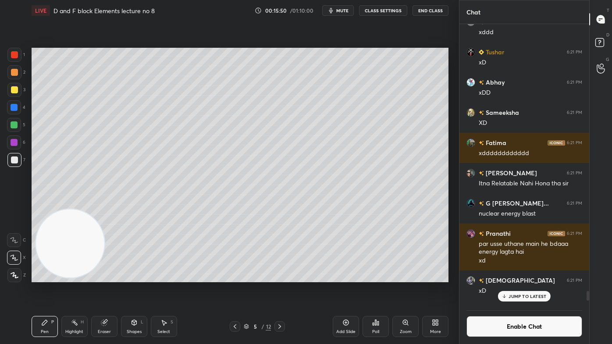
click at [16, 125] on div at bounding box center [14, 124] width 7 height 7
drag, startPoint x: 527, startPoint y: 295, endPoint x: 531, endPoint y: 300, distance: 6.6
click at [528, 277] on p "JUMP TO LATEST" at bounding box center [527, 296] width 38 height 5
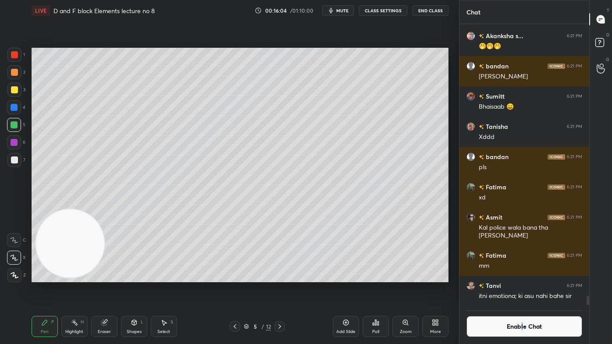
click at [522, 277] on button "Enable Chat" at bounding box center [524, 326] width 116 height 21
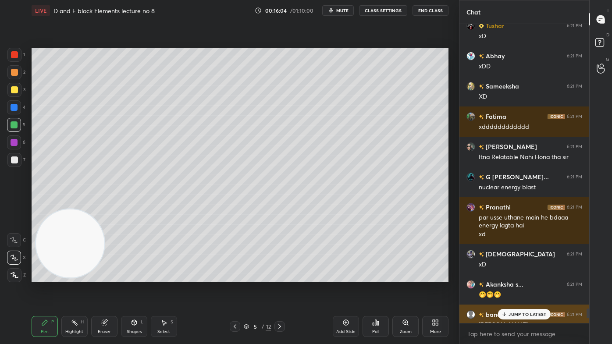
scroll to position [3, 2]
click at [511, 277] on p "JUMP TO LATEST" at bounding box center [527, 314] width 38 height 5
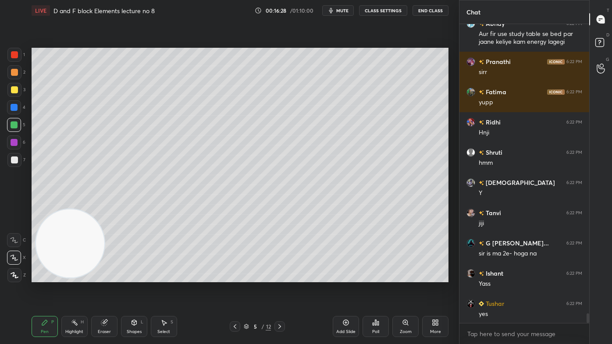
scroll to position [9021, 0]
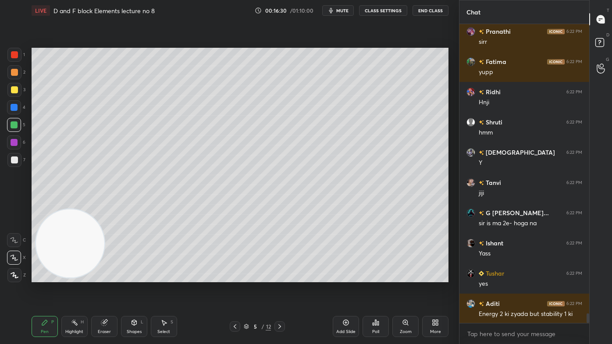
click at [11, 121] on div at bounding box center [14, 125] width 14 height 14
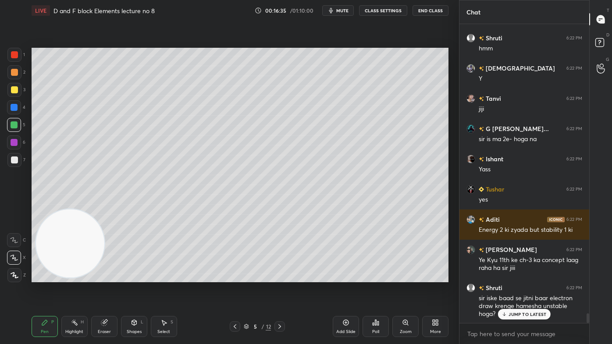
scroll to position [9136, 0]
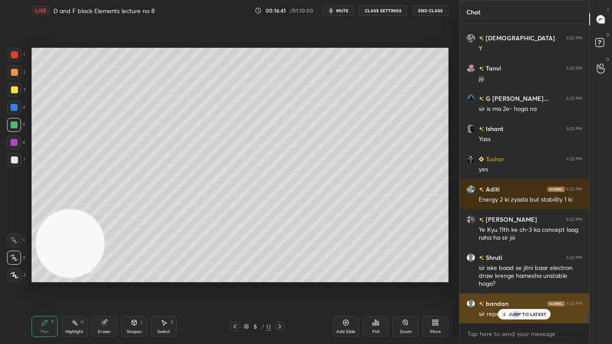
drag, startPoint x: 516, startPoint y: 316, endPoint x: 512, endPoint y: 315, distance: 4.4
click at [516, 277] on p "JUMP TO LATEST" at bounding box center [527, 314] width 38 height 5
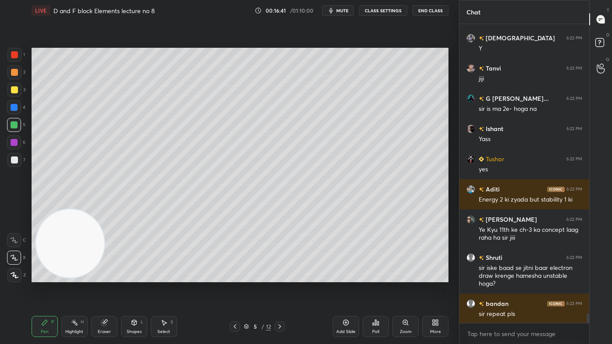
scroll to position [9166, 0]
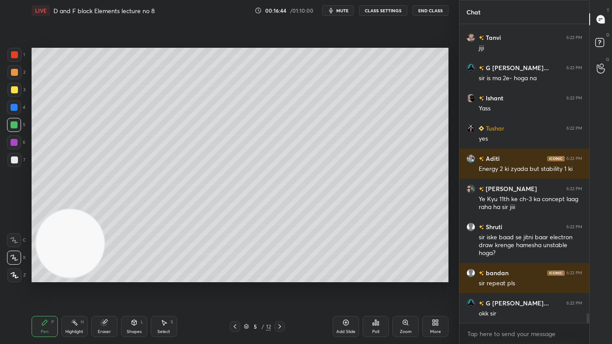
click at [13, 162] on div at bounding box center [14, 159] width 7 height 7
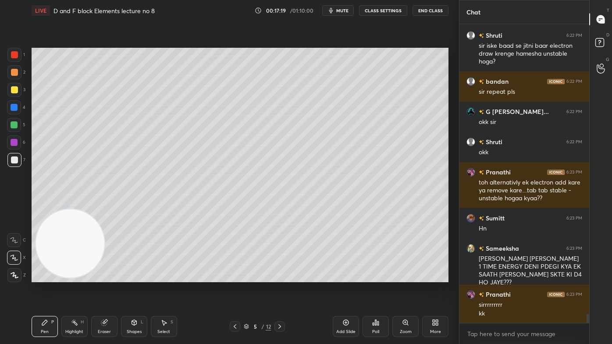
scroll to position [9388, 0]
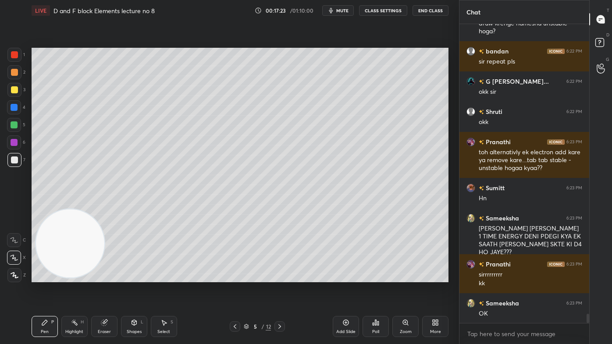
click at [345, 277] on div "Add Slide" at bounding box center [345, 332] width 19 height 4
click at [16, 127] on div at bounding box center [14, 124] width 7 height 7
click at [375, 9] on button "CLASS SETTINGS" at bounding box center [383, 10] width 48 height 11
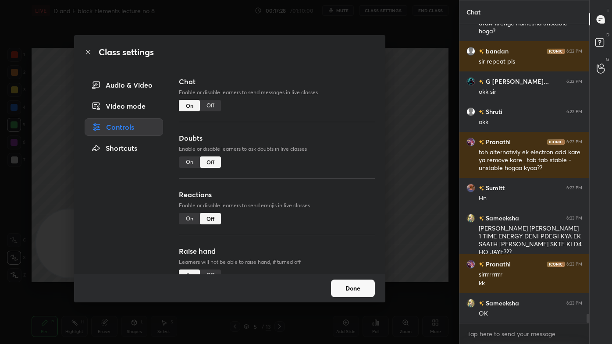
click at [206, 101] on div "Off" at bounding box center [210, 105] width 21 height 11
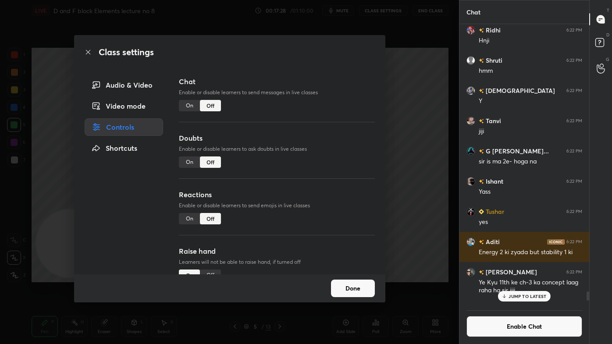
drag, startPoint x: 379, startPoint y: 90, endPoint x: 370, endPoint y: 88, distance: 9.5
click at [379, 90] on div "Chat Enable or disable learners to send messages in live classes On Off Doubts …" at bounding box center [276, 175] width 217 height 198
click at [411, 126] on div "Class settings Audio & Video Video mode Controls Shortcuts Chat Enable or disab…" at bounding box center [229, 172] width 459 height 344
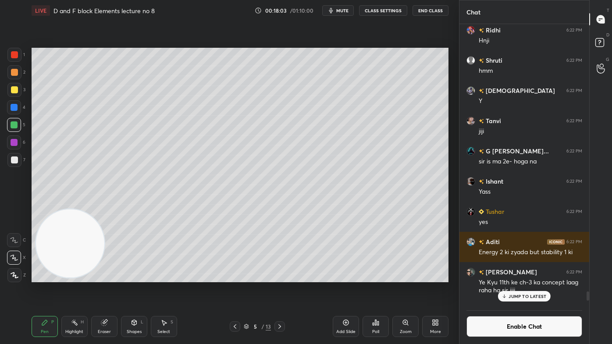
click at [526, 277] on p "JUMP TO LATEST" at bounding box center [527, 296] width 38 height 5
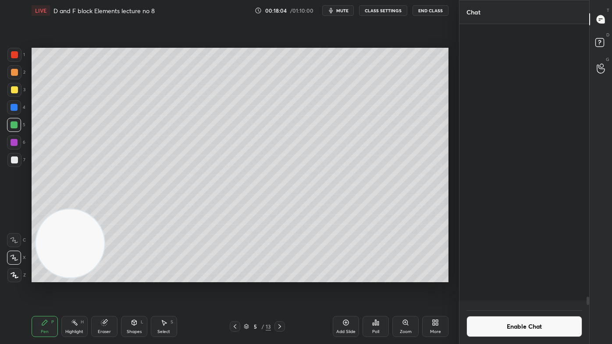
scroll to position [9140, 0]
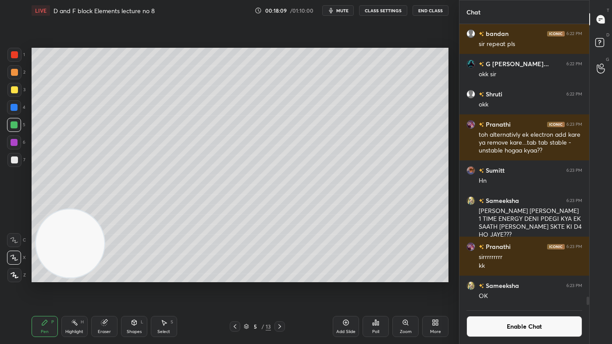
click at [500, 277] on button "Enable Chat" at bounding box center [524, 326] width 116 height 21
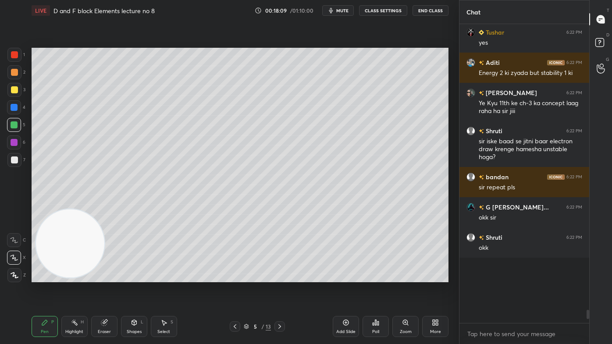
scroll to position [297, 127]
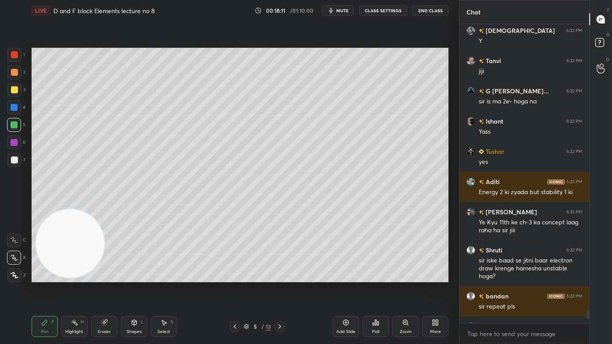
drag, startPoint x: 587, startPoint y: 318, endPoint x: 586, endPoint y: 323, distance: 5.3
click at [584, 277] on div "Chat Pranathi 6:22 PM ss Sameeksha 6:22 PM HAAA Sumitt 6:22 PM [PERSON_NAME] 6:…" at bounding box center [535, 172] width 153 height 344
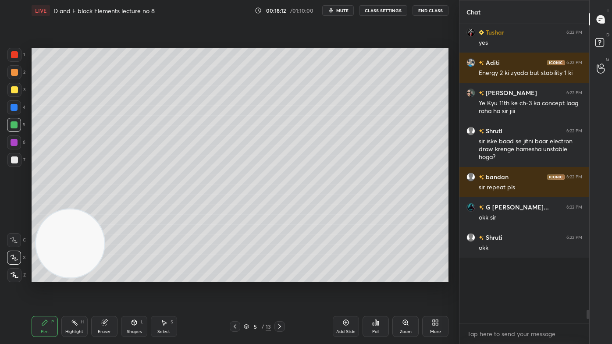
drag, startPoint x: 589, startPoint y: 316, endPoint x: 584, endPoint y: 327, distance: 12.2
click at [584, 277] on div "Pranathi 6:22 PM ss Sameeksha 6:22 PM HAAA Sumitt 6:22 PM [PERSON_NAME] 6:22 PM…" at bounding box center [524, 184] width 130 height 320
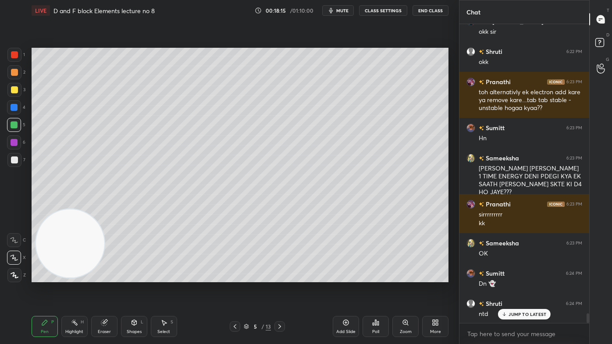
scroll to position [9196, 0]
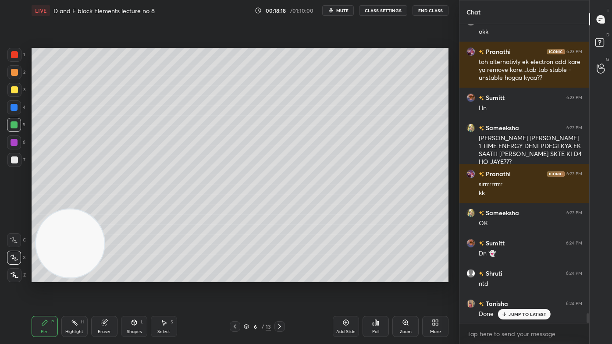
click at [14, 88] on div at bounding box center [14, 89] width 7 height 7
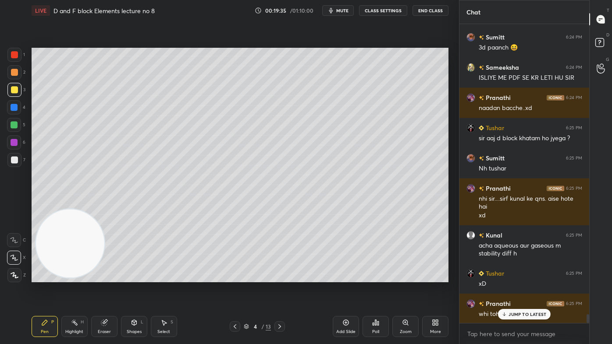
scroll to position [9789, 0]
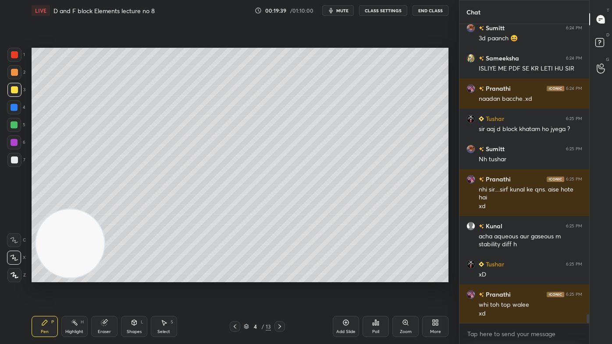
click at [14, 162] on div at bounding box center [14, 159] width 7 height 7
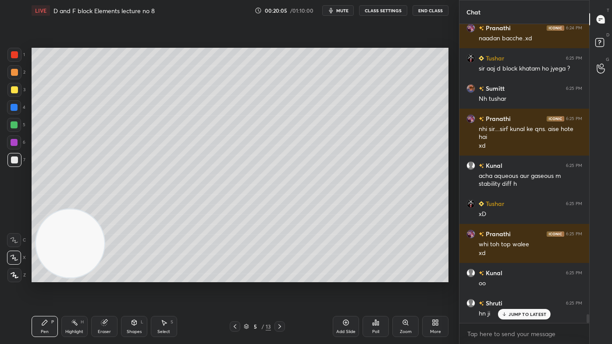
scroll to position [9887, 0]
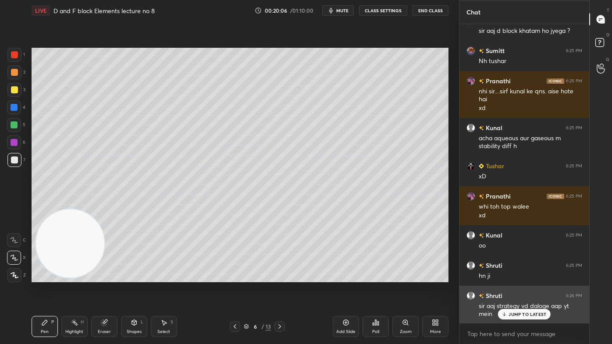
click at [520, 277] on p "JUMP TO LATEST" at bounding box center [527, 314] width 38 height 5
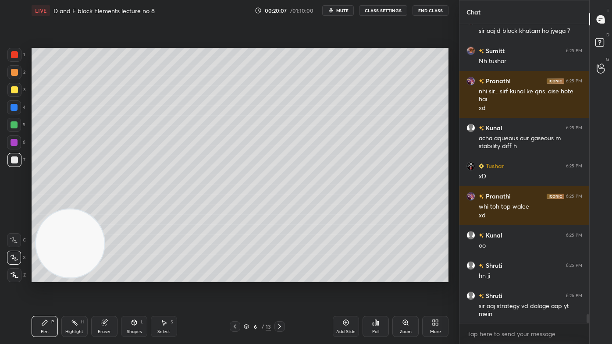
scroll to position [9918, 0]
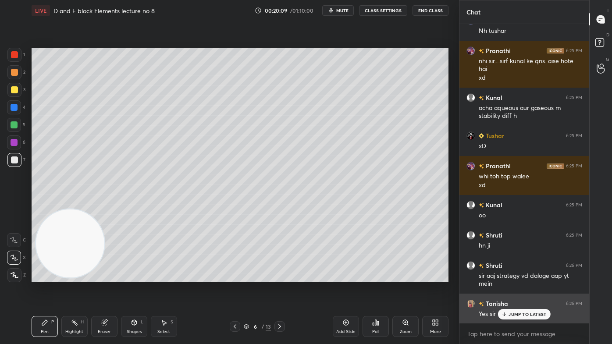
click at [517, 277] on p "JUMP TO LATEST" at bounding box center [527, 314] width 38 height 5
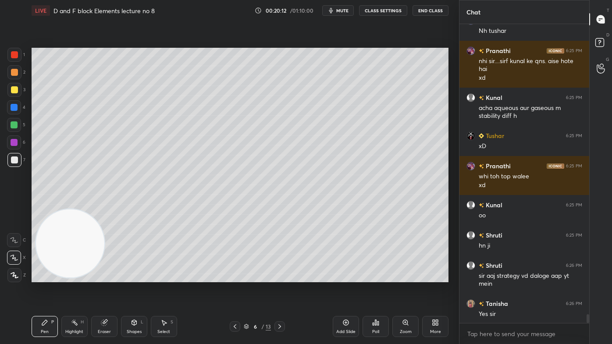
click at [379, 14] on button "CLASS SETTINGS" at bounding box center [383, 10] width 48 height 11
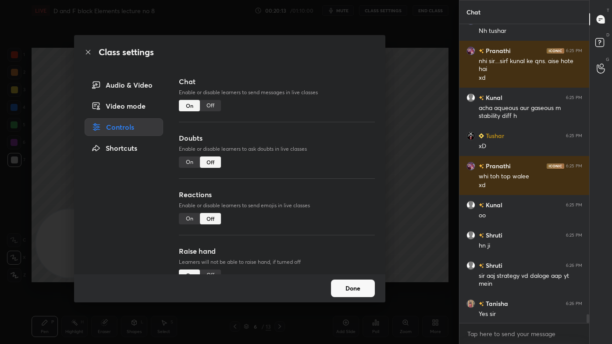
click at [217, 100] on div "Off" at bounding box center [210, 105] width 21 height 11
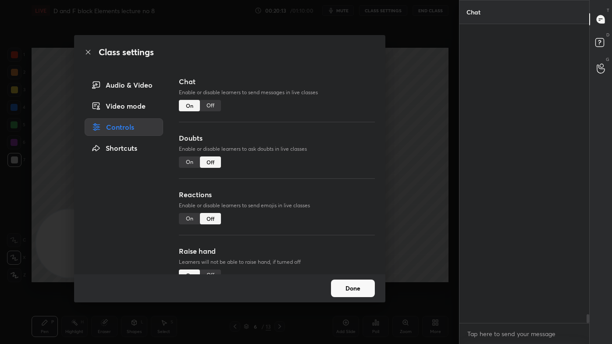
scroll to position [279, 127]
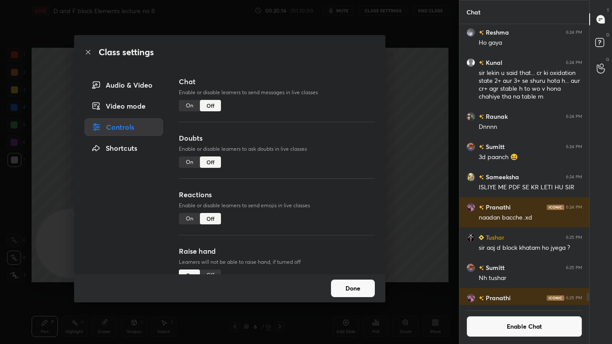
click at [433, 105] on div "Class settings Audio & Video Video mode Controls Shortcuts Chat Enable or disab…" at bounding box center [229, 172] width 459 height 344
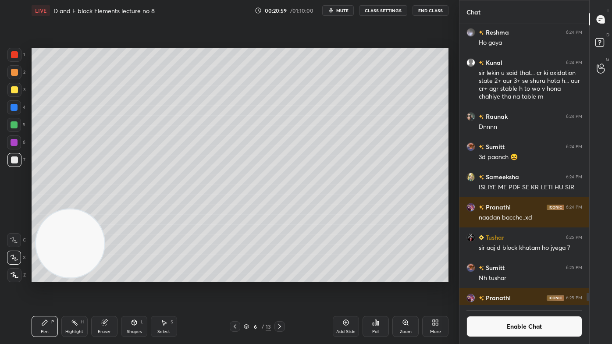
click at [534, 277] on button "Enable Chat" at bounding box center [524, 326] width 116 height 21
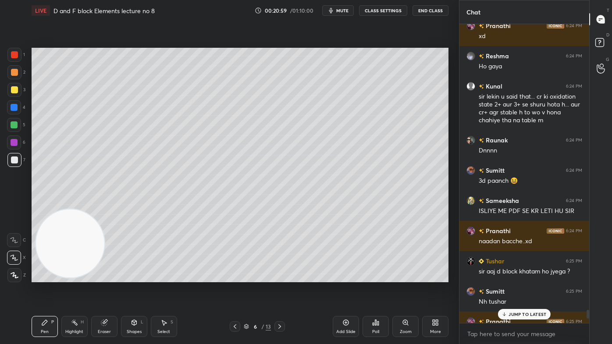
click at [530, 277] on div "JUMP TO LATEST" at bounding box center [524, 314] width 53 height 11
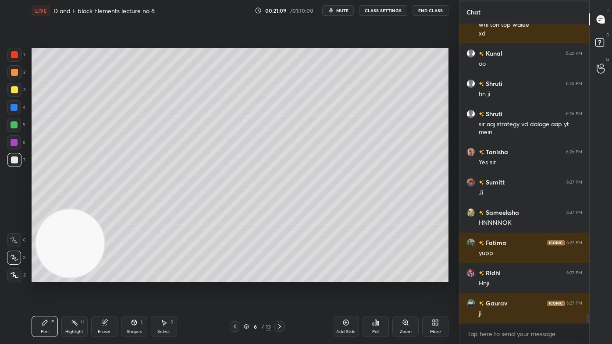
scroll to position [9866, 0]
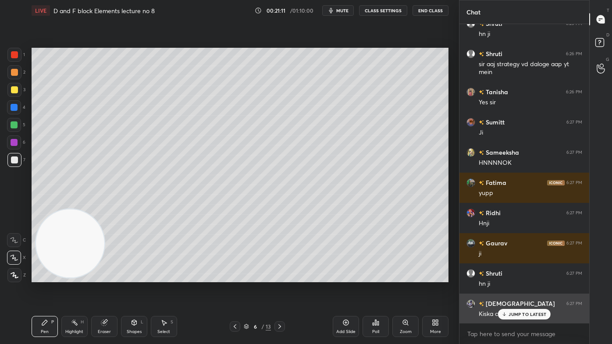
click at [523, 277] on div "JUMP TO LATEST" at bounding box center [524, 314] width 53 height 11
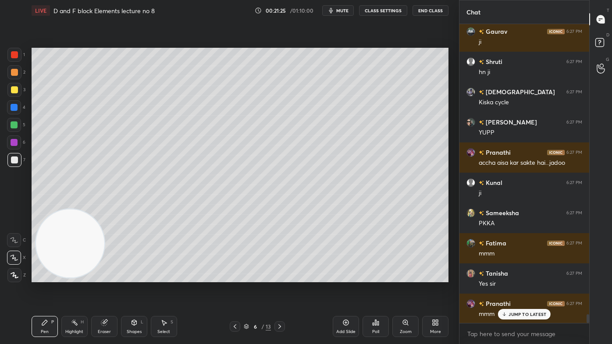
scroll to position [10108, 0]
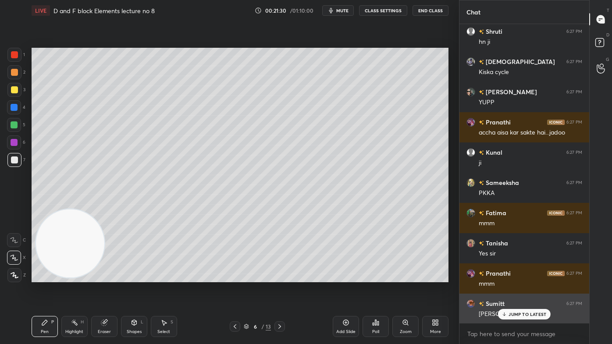
click at [512, 277] on p "JUMP TO LATEST" at bounding box center [527, 314] width 38 height 5
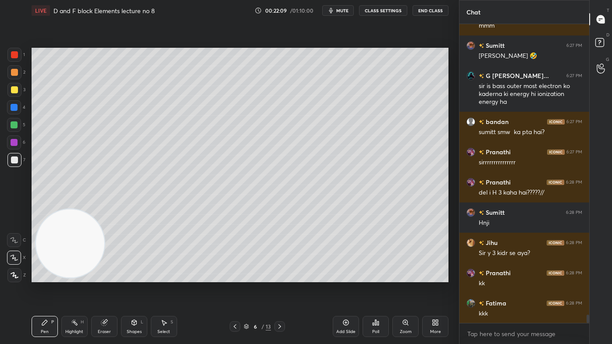
scroll to position [10397, 0]
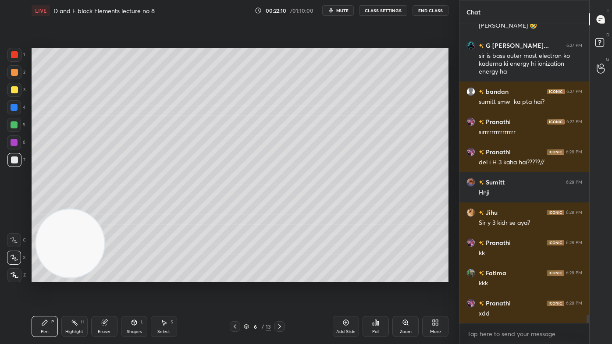
click at [379, 9] on button "CLASS SETTINGS" at bounding box center [383, 10] width 48 height 11
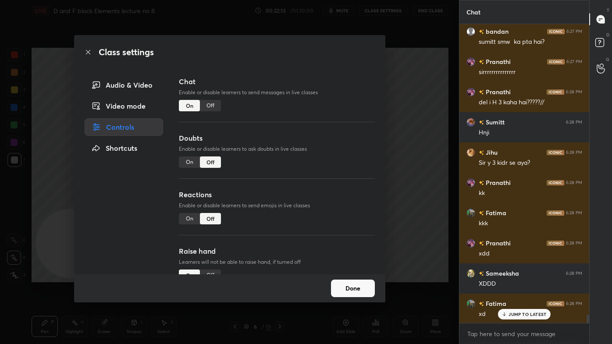
scroll to position [10487, 0]
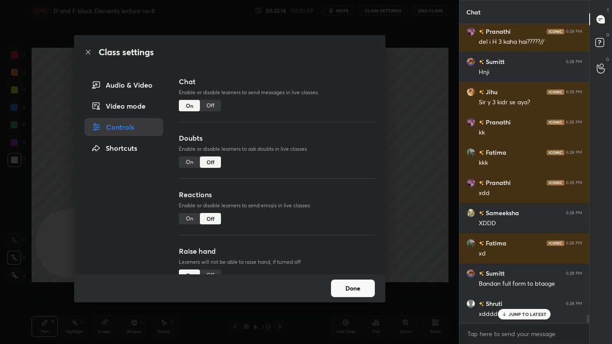
drag, startPoint x: 206, startPoint y: 106, endPoint x: 217, endPoint y: 102, distance: 12.1
click at [206, 107] on div "Off" at bounding box center [210, 105] width 21 height 11
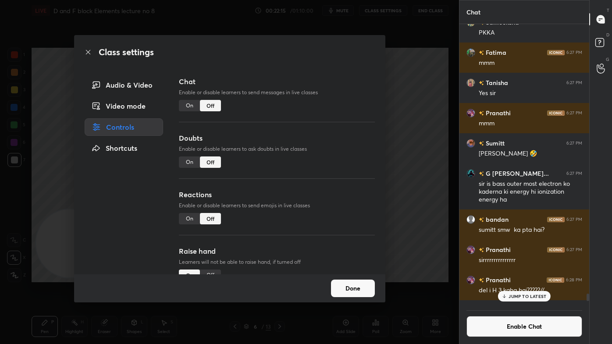
scroll to position [279, 127]
drag, startPoint x: 412, startPoint y: 127, endPoint x: 417, endPoint y: 123, distance: 6.2
click at [412, 126] on div "Class settings Audio & Video Video mode Controls Shortcuts Chat Enable or disab…" at bounding box center [229, 172] width 459 height 344
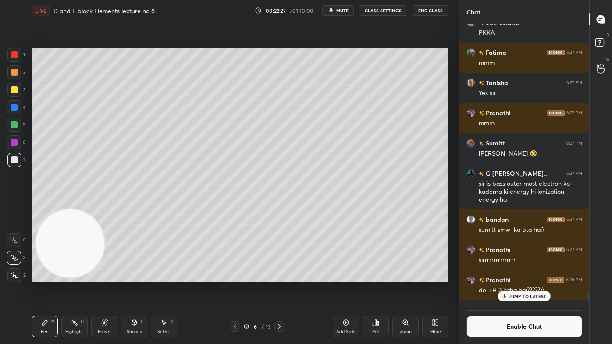
click at [15, 92] on div at bounding box center [14, 89] width 7 height 7
click at [529, 277] on p "JUMP TO LATEST" at bounding box center [527, 296] width 38 height 5
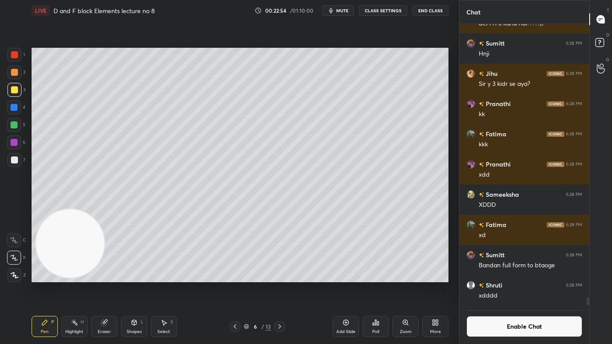
click at [113, 277] on div "Eraser" at bounding box center [104, 326] width 26 height 21
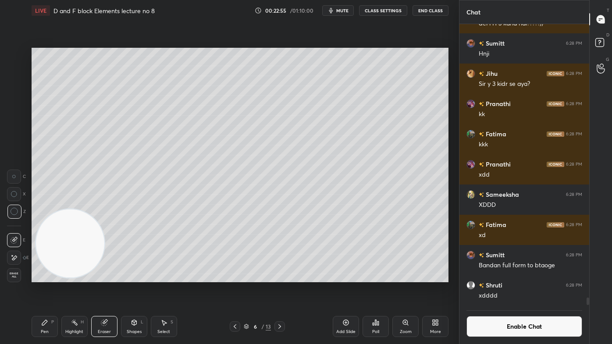
click at [39, 277] on div "Pen P" at bounding box center [45, 326] width 26 height 21
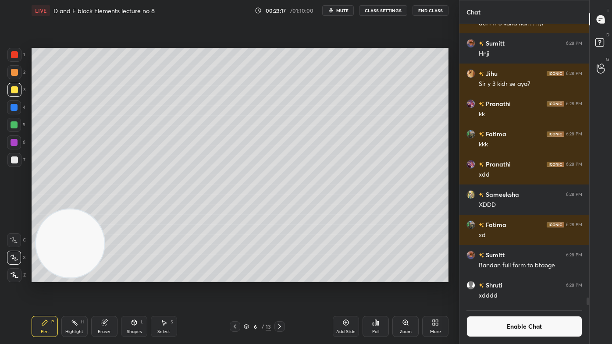
click at [334, 277] on div "Add Slide" at bounding box center [346, 326] width 26 height 21
click at [495, 277] on button "Enable Chat" at bounding box center [524, 326] width 116 height 21
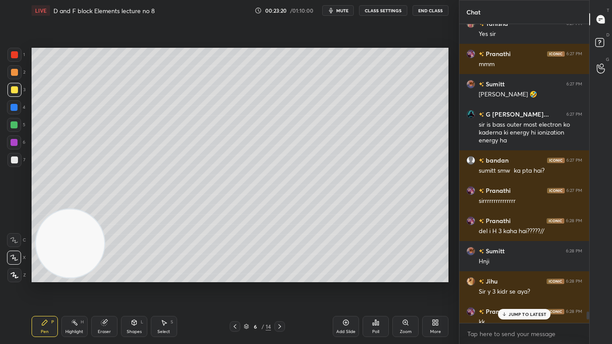
click at [503, 277] on div "JUMP TO LATEST" at bounding box center [524, 314] width 53 height 11
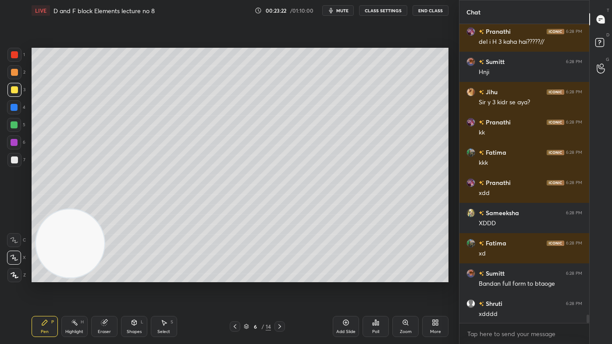
scroll to position [10241, 0]
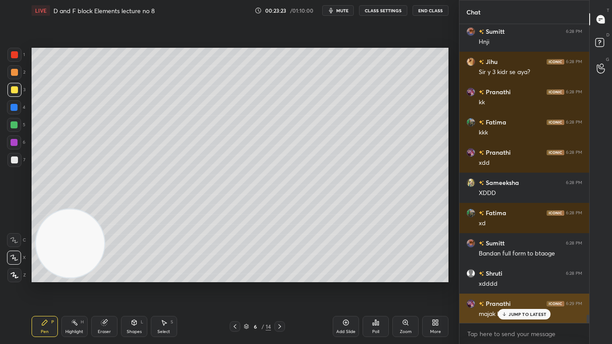
click at [511, 277] on p "JUMP TO LATEST" at bounding box center [527, 314] width 38 height 5
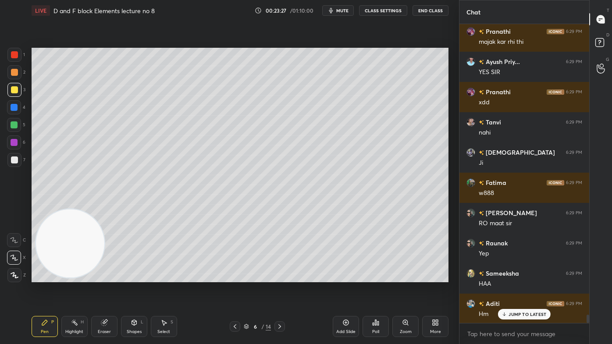
scroll to position [10544, 0]
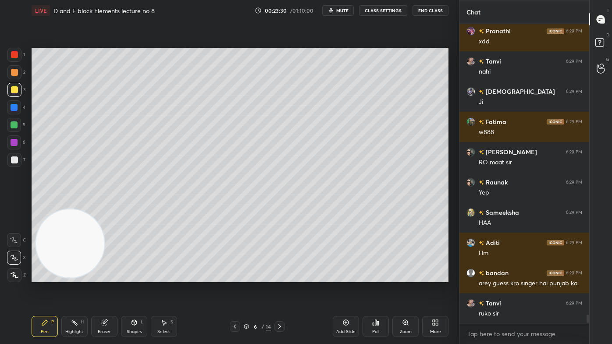
click at [390, 9] on button "CLASS SETTINGS" at bounding box center [383, 10] width 48 height 11
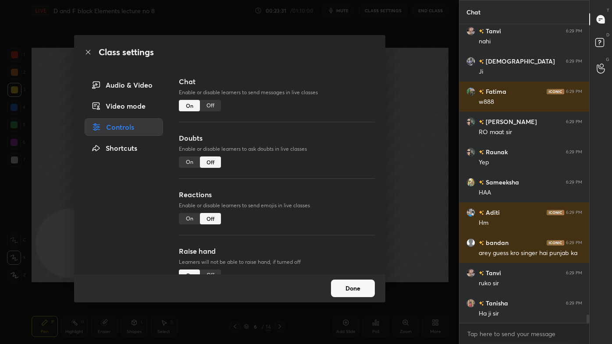
click at [211, 106] on div "Off" at bounding box center [210, 105] width 21 height 11
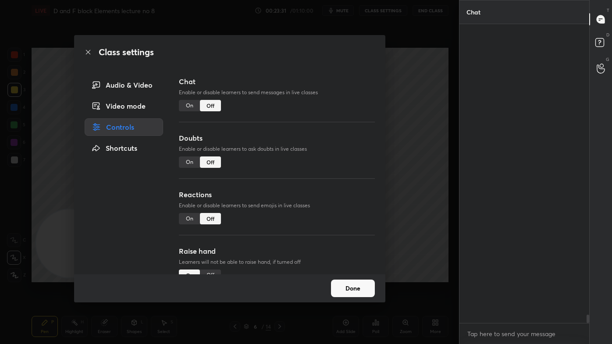
scroll to position [279, 127]
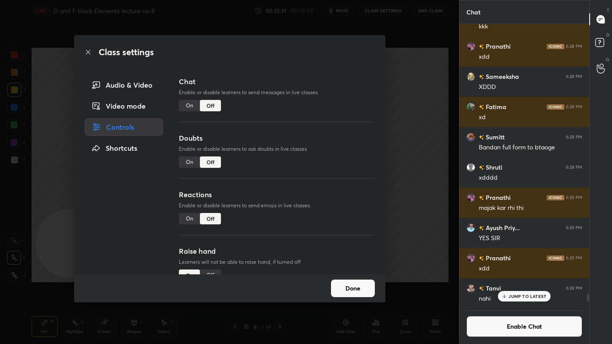
drag, startPoint x: 440, startPoint y: 180, endPoint x: 426, endPoint y: 187, distance: 14.9
click at [439, 180] on div "Class settings Audio & Video Video mode Controls Shortcuts Chat Enable or disab…" at bounding box center [229, 172] width 459 height 344
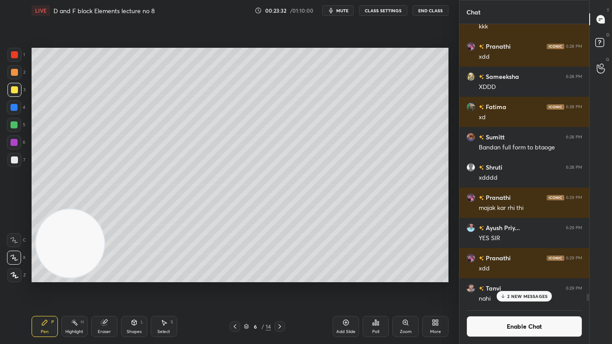
scroll to position [10600, 0]
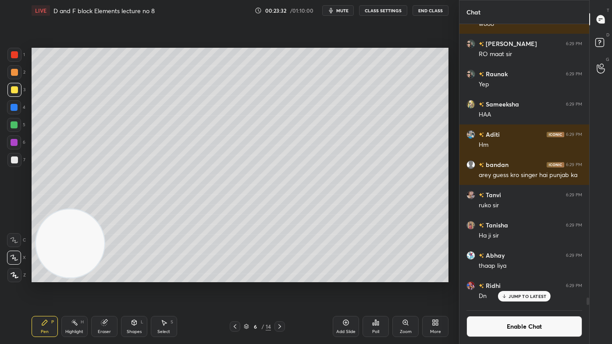
click at [278, 277] on icon at bounding box center [279, 326] width 7 height 7
click at [13, 92] on div at bounding box center [14, 89] width 7 height 7
click at [14, 161] on div at bounding box center [14, 159] width 7 height 7
click at [163, 277] on div "Select S" at bounding box center [164, 326] width 26 height 21
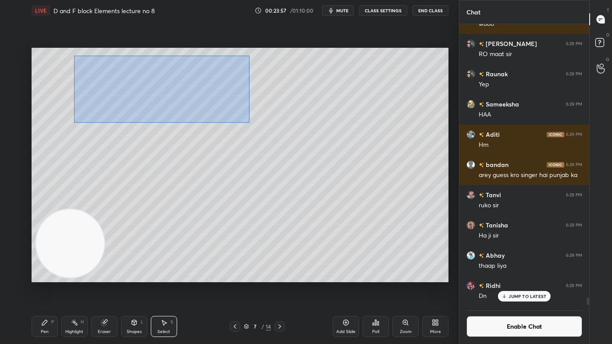
drag, startPoint x: 74, startPoint y: 55, endPoint x: 252, endPoint y: 121, distance: 190.3
click at [255, 122] on div "0 ° Undo Copy Duplicate Duplicate to new slide Delete" at bounding box center [240, 165] width 417 height 235
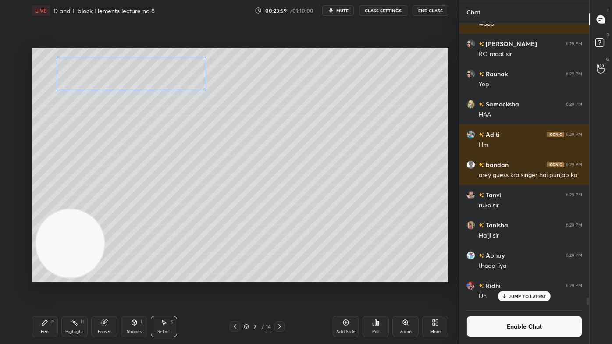
drag, startPoint x: 184, startPoint y: 85, endPoint x: 154, endPoint y: 118, distance: 44.7
click at [163, 80] on div "0 ° Undo Copy Duplicate Duplicate to new slide Delete" at bounding box center [240, 165] width 417 height 235
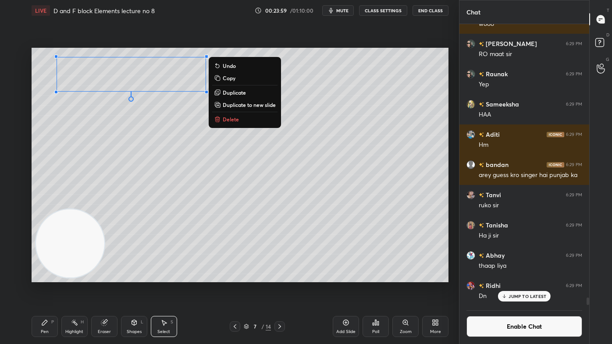
click at [153, 123] on div "0 ° Undo Copy Duplicate Duplicate to new slide Delete" at bounding box center [240, 165] width 417 height 235
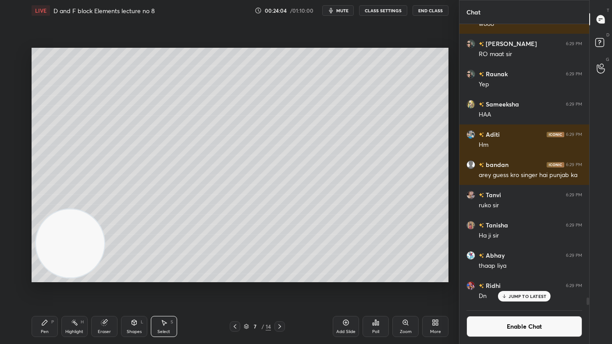
click at [45, 277] on icon at bounding box center [44, 322] width 5 height 5
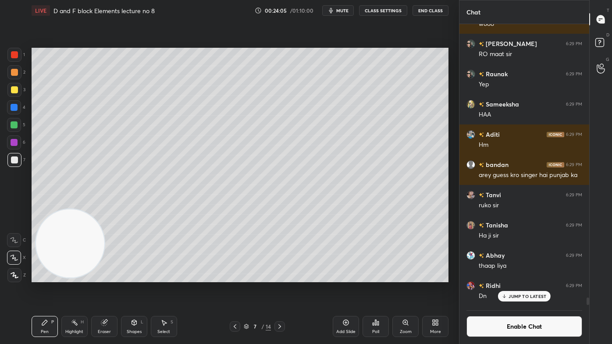
click at [15, 160] on div at bounding box center [14, 159] width 7 height 7
click at [167, 277] on div "Select S" at bounding box center [164, 326] width 26 height 21
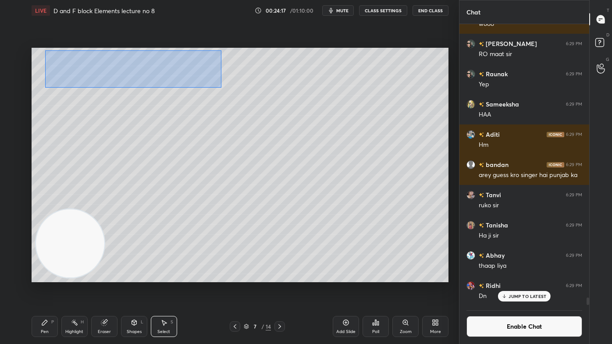
drag, startPoint x: 48, startPoint y: 71, endPoint x: 193, endPoint y: 74, distance: 145.1
click at [221, 88] on div "0 ° Undo Copy Duplicate Duplicate to new slide Delete" at bounding box center [240, 165] width 417 height 235
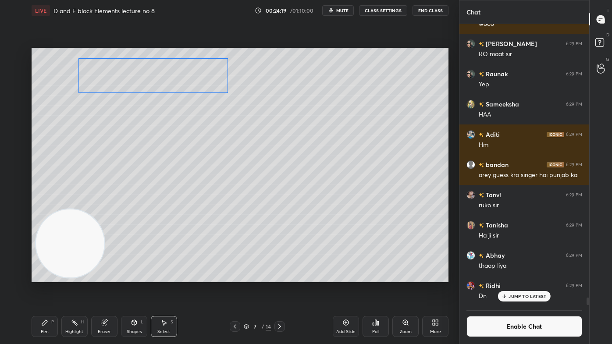
drag, startPoint x: 171, startPoint y: 68, endPoint x: 194, endPoint y: 69, distance: 23.2
click at [194, 69] on div "0 ° Undo Copy Duplicate Duplicate to new slide Delete" at bounding box center [240, 165] width 417 height 235
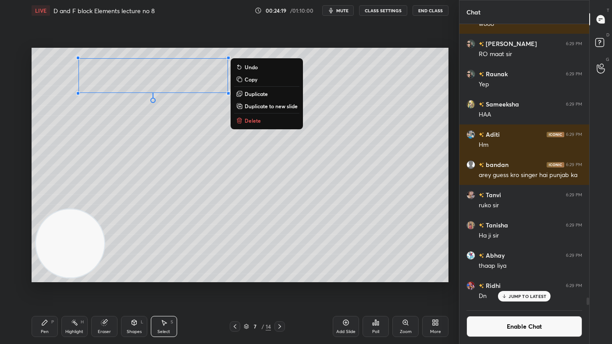
drag, startPoint x: 195, startPoint y: 120, endPoint x: 211, endPoint y: 104, distance: 22.6
click at [195, 120] on div "0 ° Undo Copy Duplicate Duplicate to new slide Delete" at bounding box center [240, 165] width 417 height 235
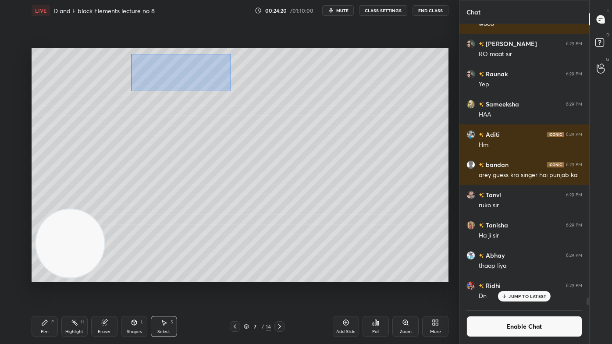
drag, startPoint x: 138, startPoint y: 70, endPoint x: 242, endPoint y: 91, distance: 106.9
click at [242, 91] on div "0 ° Undo Copy Duplicate Duplicate to new slide Delete" at bounding box center [240, 165] width 417 height 235
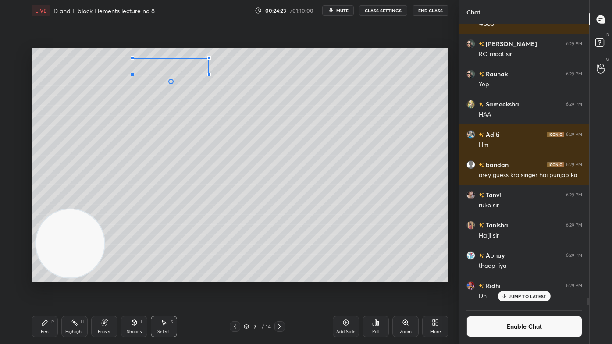
drag, startPoint x: 227, startPoint y: 75, endPoint x: 188, endPoint y: 68, distance: 38.9
click at [208, 74] on div at bounding box center [209, 75] width 4 height 4
drag, startPoint x: 190, startPoint y: 68, endPoint x: 178, endPoint y: 68, distance: 12.7
click at [178, 68] on div "0 ° Undo Copy Duplicate Duplicate to new slide Delete" at bounding box center [240, 165] width 417 height 235
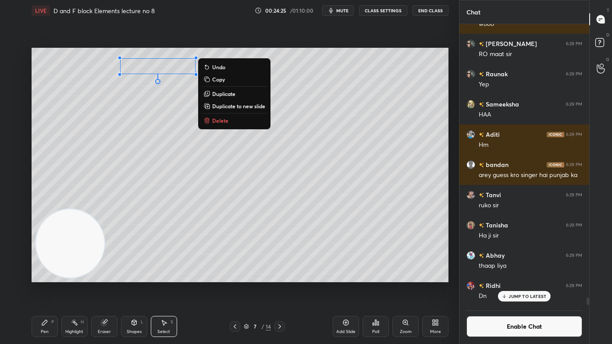
click at [163, 117] on div "0 ° Undo Copy Duplicate Duplicate to new slide Delete" at bounding box center [240, 165] width 417 height 235
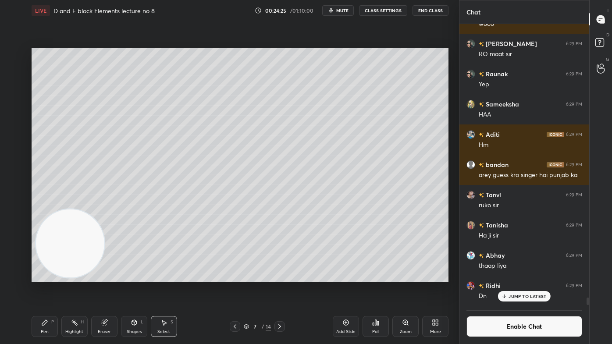
click at [47, 277] on icon at bounding box center [44, 322] width 7 height 7
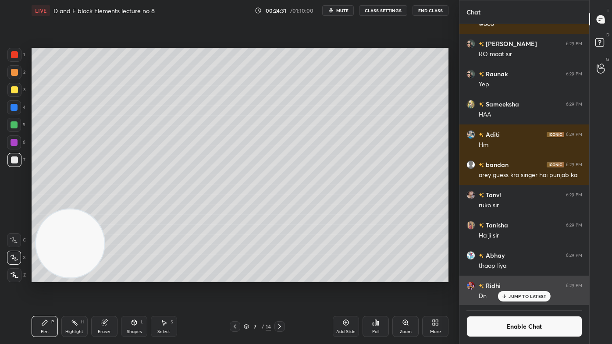
click at [519, 277] on p "JUMP TO LATEST" at bounding box center [527, 296] width 38 height 5
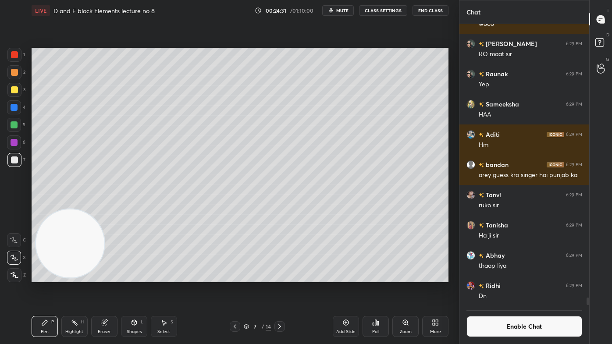
click at [518, 277] on button "Enable Chat" at bounding box center [524, 326] width 116 height 21
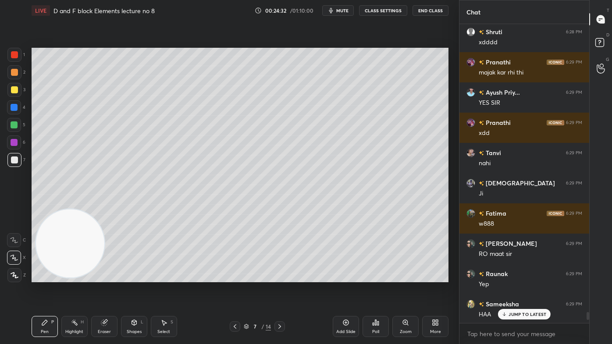
scroll to position [297, 127]
click at [519, 277] on textarea at bounding box center [524, 334] width 116 height 14
type textarea "x"
click at [515, 277] on p "JUMP TO LATEST" at bounding box center [527, 314] width 38 height 5
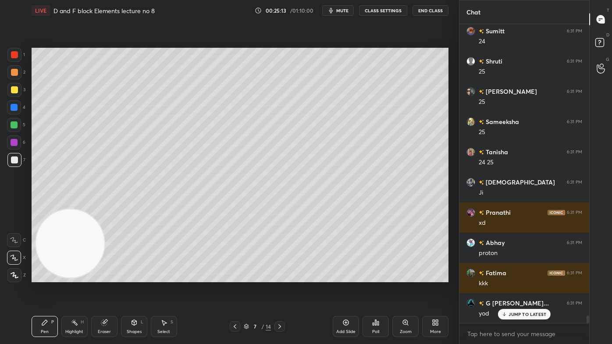
scroll to position [11568, 0]
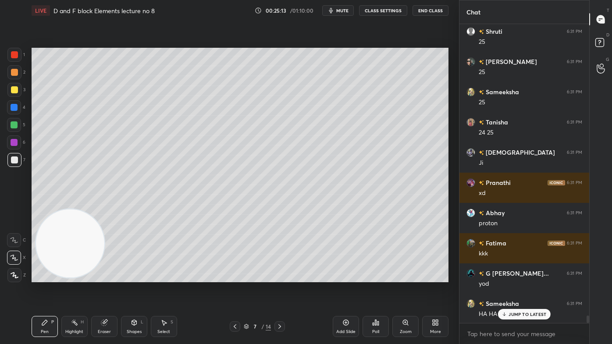
click at [12, 111] on div at bounding box center [14, 107] width 7 height 7
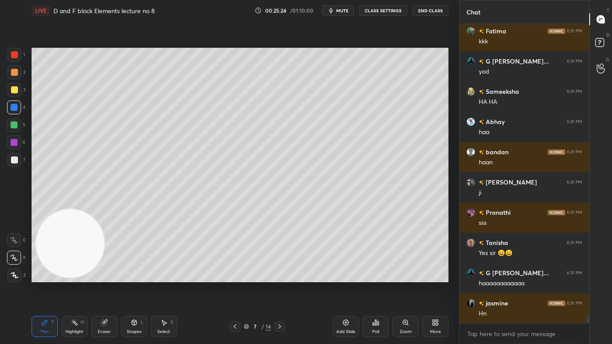
scroll to position [11810, 0]
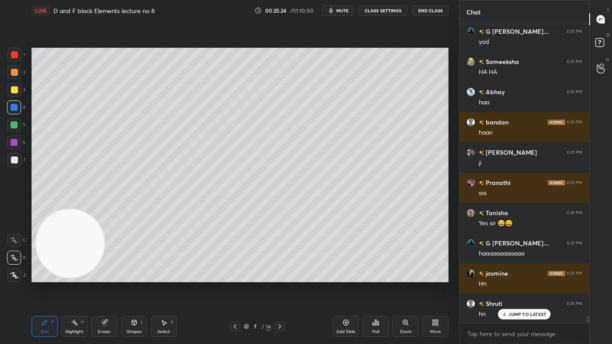
click at [16, 89] on div at bounding box center [14, 89] width 7 height 7
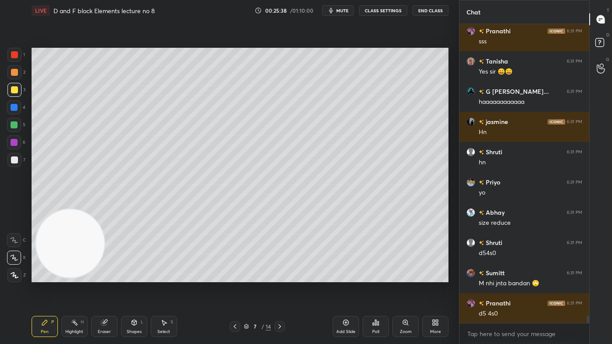
scroll to position [12022, 0]
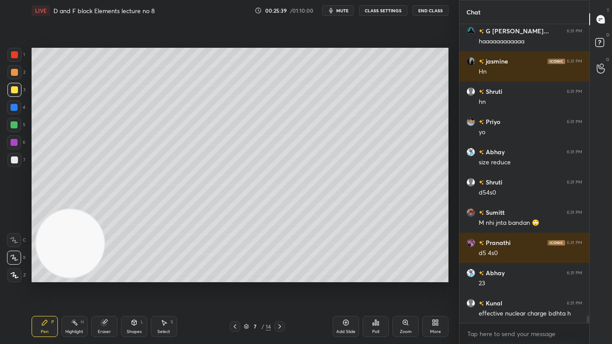
click at [14, 128] on div at bounding box center [14, 125] width 14 height 14
click at [10, 269] on div "Z" at bounding box center [16, 274] width 18 height 18
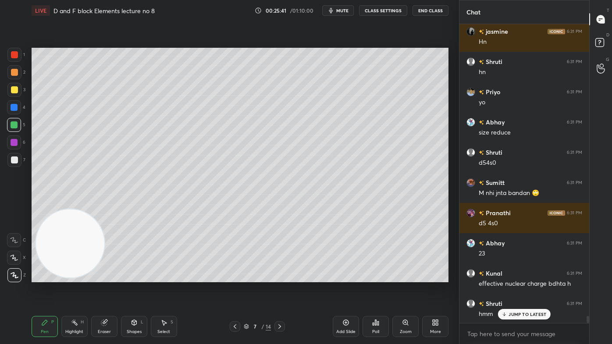
scroll to position [12082, 0]
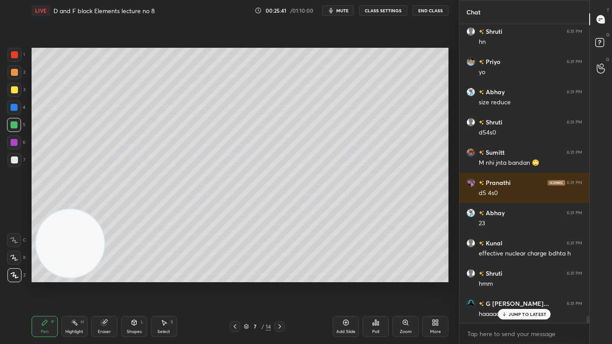
click at [98, 277] on div "Eraser" at bounding box center [104, 326] width 26 height 21
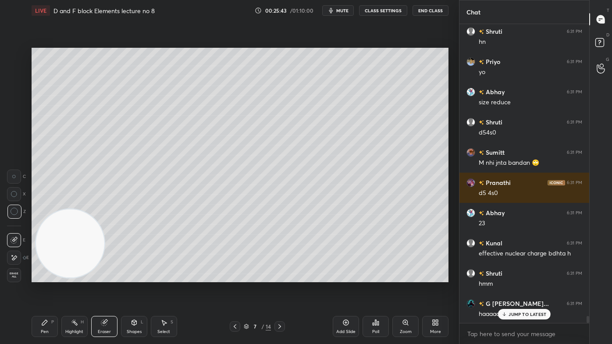
click at [42, 277] on icon at bounding box center [44, 322] width 7 height 7
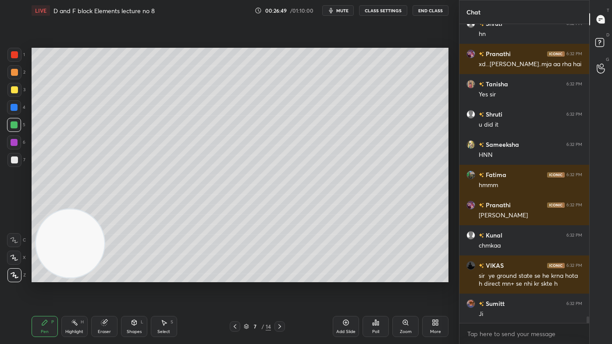
scroll to position [13332, 0]
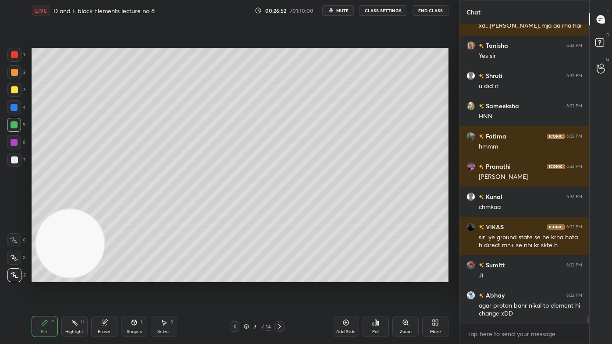
drag, startPoint x: 103, startPoint y: 324, endPoint x: 117, endPoint y: 311, distance: 19.9
click at [101, 277] on icon at bounding box center [104, 322] width 7 height 7
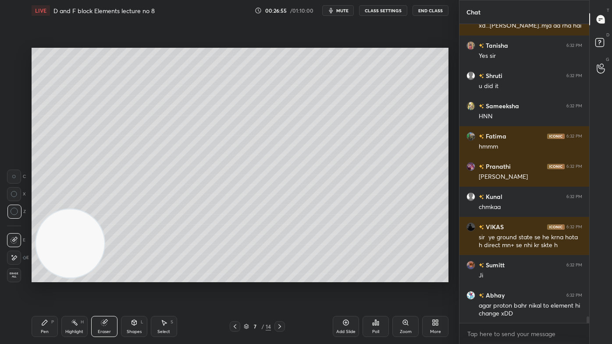
drag, startPoint x: 45, startPoint y: 331, endPoint x: 72, endPoint y: 283, distance: 55.3
click at [45, 277] on div "Pen" at bounding box center [45, 332] width 8 height 4
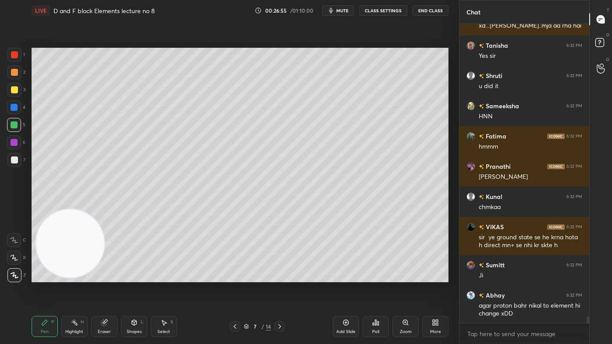
scroll to position [13362, 0]
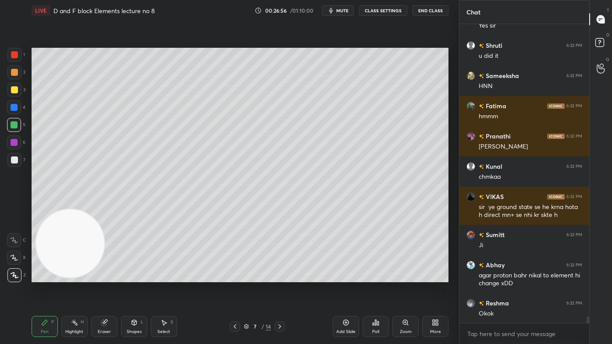
drag, startPoint x: 16, startPoint y: 87, endPoint x: 17, endPoint y: 97, distance: 9.7
click at [16, 88] on div at bounding box center [14, 89] width 7 height 7
click at [12, 257] on icon at bounding box center [14, 258] width 8 height 6
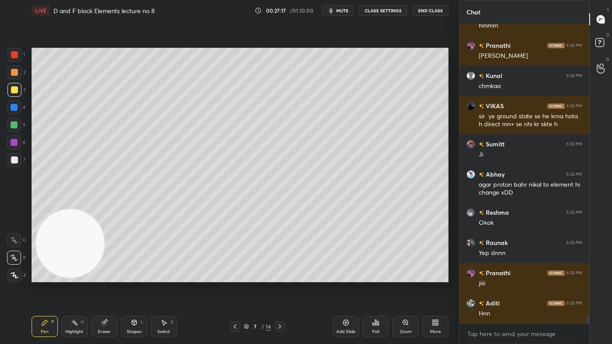
scroll to position [13483, 0]
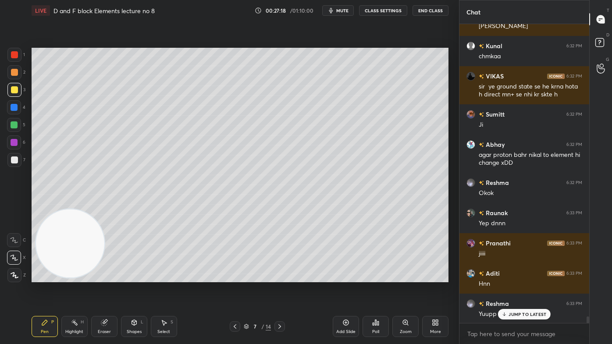
click at [11, 124] on div at bounding box center [14, 124] width 7 height 7
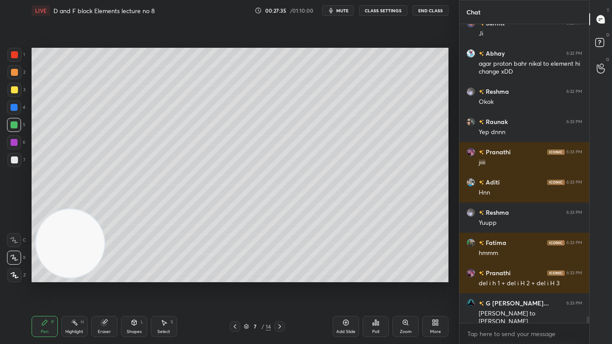
scroll to position [13604, 0]
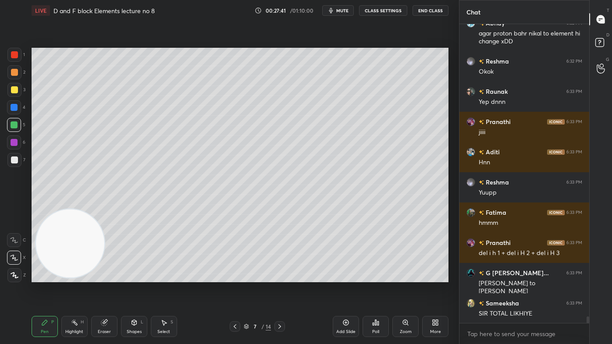
click at [168, 277] on div "Select" at bounding box center [163, 332] width 13 height 4
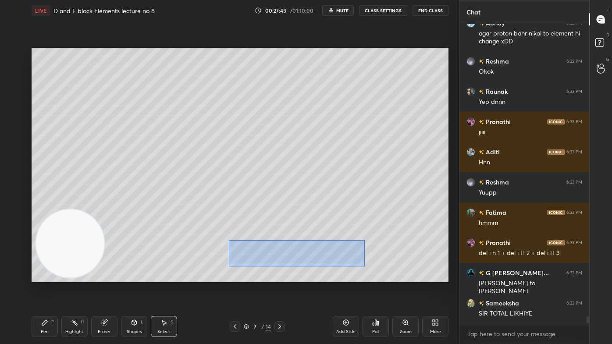
drag, startPoint x: 234, startPoint y: 261, endPoint x: 345, endPoint y: 256, distance: 110.6
click at [365, 266] on div "0 ° Undo Copy Duplicate Duplicate to new slide Delete" at bounding box center [240, 165] width 417 height 235
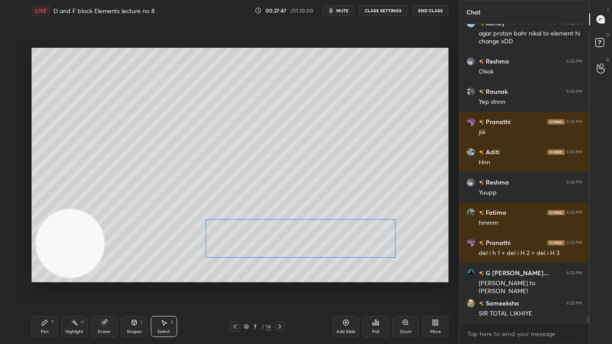
drag, startPoint x: 341, startPoint y: 252, endPoint x: 377, endPoint y: 251, distance: 36.0
click at [377, 251] on div "0 ° Undo Copy Duplicate Duplicate to new slide Delete" at bounding box center [240, 165] width 417 height 235
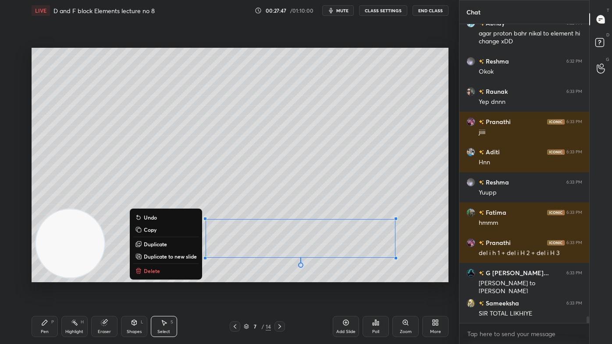
click at [327, 271] on div "0 ° Undo Copy Duplicate Duplicate to new slide Delete" at bounding box center [240, 165] width 417 height 235
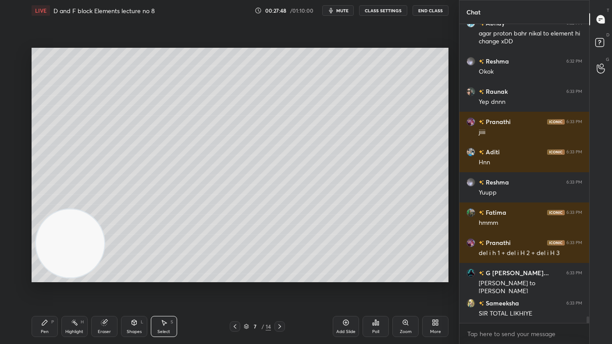
drag, startPoint x: 46, startPoint y: 323, endPoint x: 62, endPoint y: 305, distance: 23.6
click at [46, 277] on icon at bounding box center [44, 322] width 5 height 5
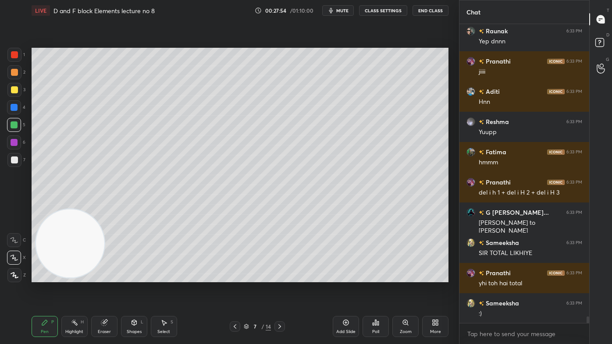
scroll to position [13695, 0]
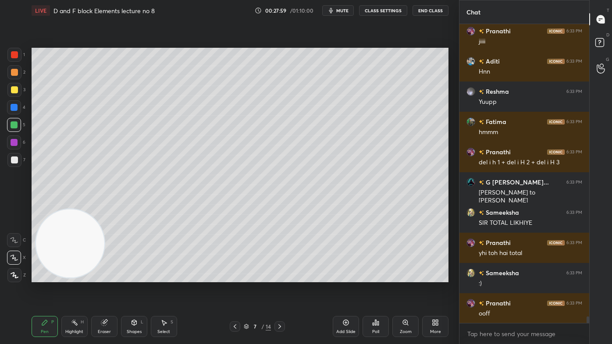
click at [348, 11] on span "mute" at bounding box center [342, 10] width 12 height 6
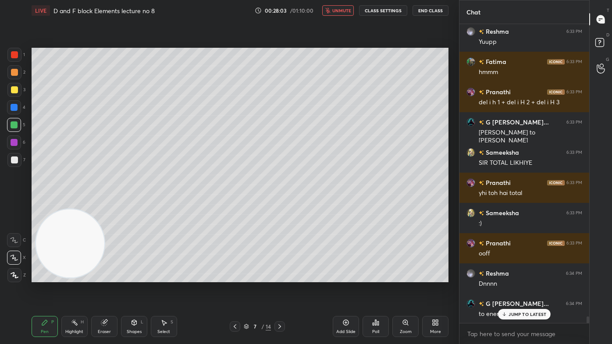
scroll to position [13785, 0]
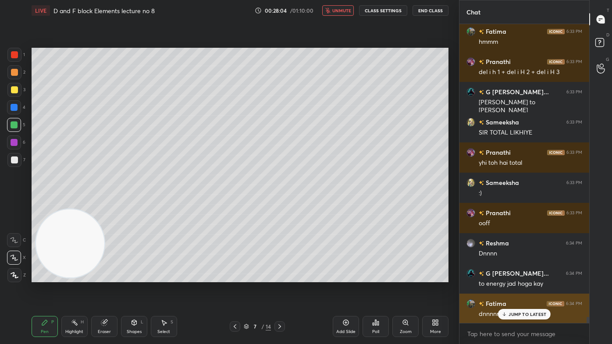
click at [535, 277] on p "JUMP TO LATEST" at bounding box center [527, 314] width 38 height 5
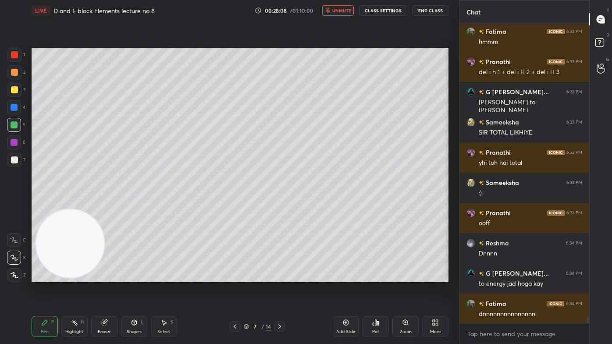
click at [345, 11] on span "unmute" at bounding box center [341, 10] width 19 height 6
click at [18, 56] on div at bounding box center [14, 55] width 14 height 14
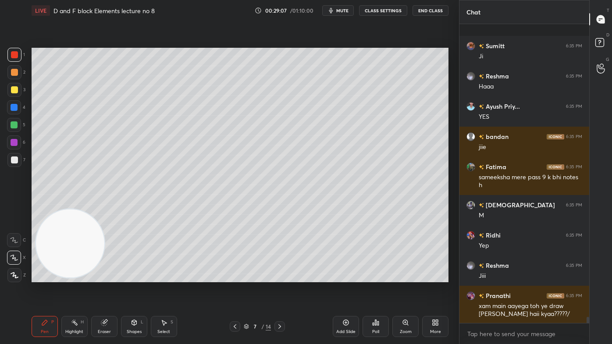
scroll to position [14674, 0]
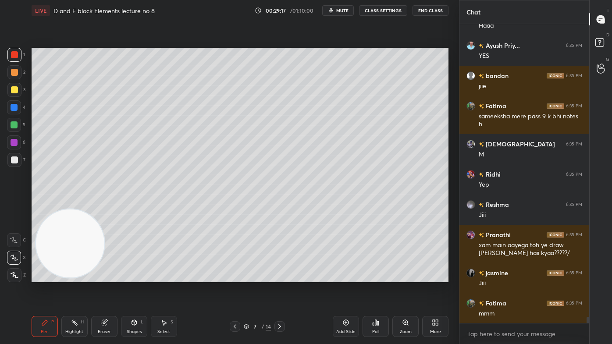
click at [379, 11] on button "CLASS SETTINGS" at bounding box center [383, 10] width 48 height 11
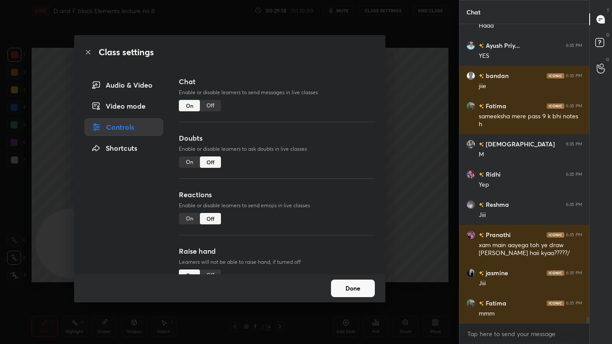
drag, startPoint x: 209, startPoint y: 105, endPoint x: 274, endPoint y: 94, distance: 65.4
click at [210, 105] on div "Off" at bounding box center [210, 105] width 21 height 11
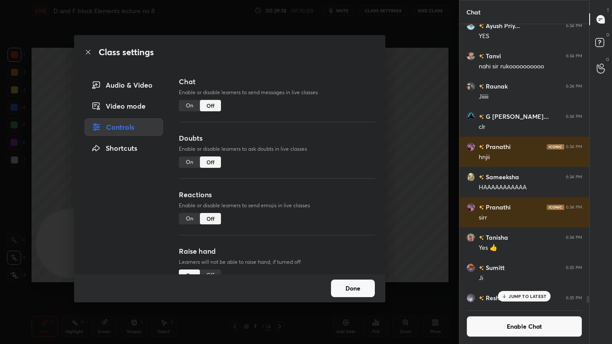
scroll to position [279, 127]
click at [420, 104] on div "Class settings Audio & Video Video mode Controls Shortcuts Chat Enable or disab…" at bounding box center [229, 172] width 459 height 344
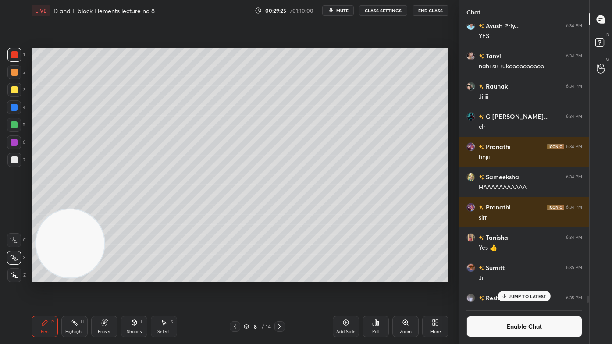
click at [105, 277] on div "Eraser" at bounding box center [104, 332] width 13 height 4
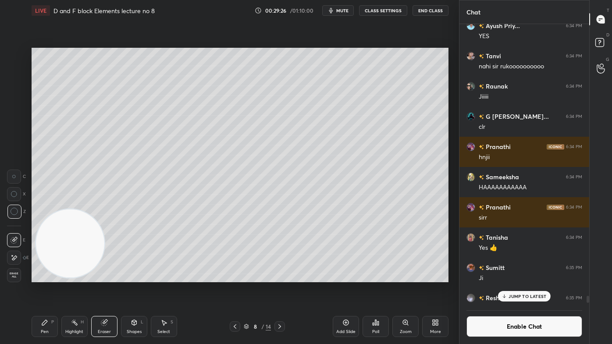
click at [14, 273] on span "Erase all" at bounding box center [13, 275] width 13 height 6
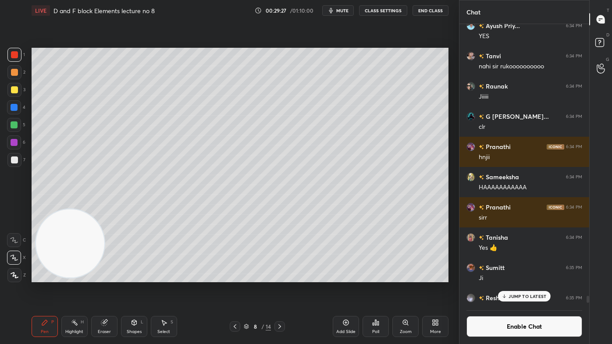
click at [18, 88] on div at bounding box center [14, 90] width 14 height 14
drag, startPoint x: 43, startPoint y: 327, endPoint x: 52, endPoint y: 304, distance: 24.8
click at [41, 277] on div "Pen P" at bounding box center [45, 326] width 26 height 21
click at [15, 163] on div at bounding box center [14, 159] width 7 height 7
click at [529, 277] on p "JUMP TO LATEST" at bounding box center [527, 296] width 38 height 5
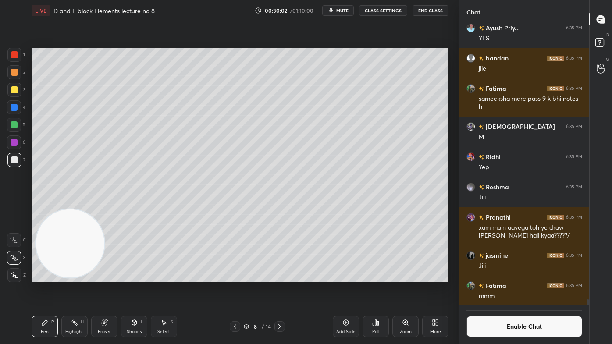
click at [516, 277] on button "Enable Chat" at bounding box center [524, 326] width 116 height 21
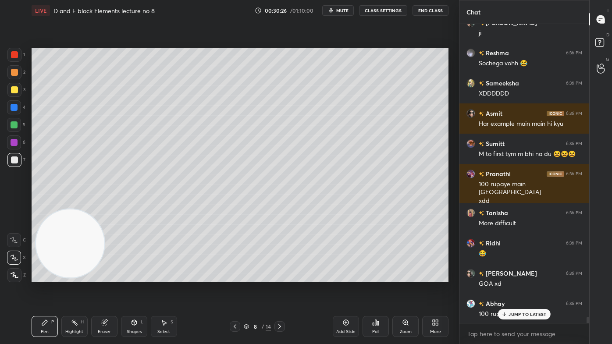
scroll to position [13934, 0]
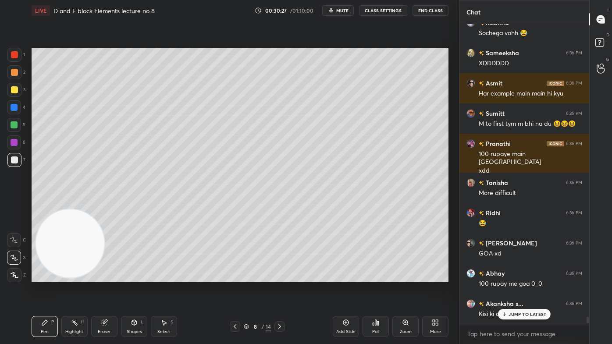
click at [373, 10] on button "CLASS SETTINGS" at bounding box center [383, 10] width 48 height 11
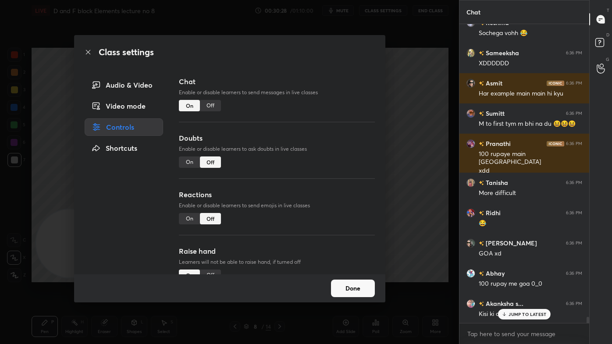
click at [214, 103] on div "Off" at bounding box center [210, 105] width 21 height 11
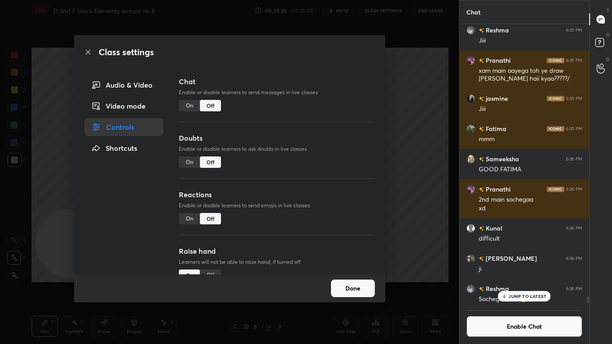
click at [427, 80] on div "Class settings Audio & Video Video mode Controls Shortcuts Chat Enable or disab…" at bounding box center [229, 172] width 459 height 344
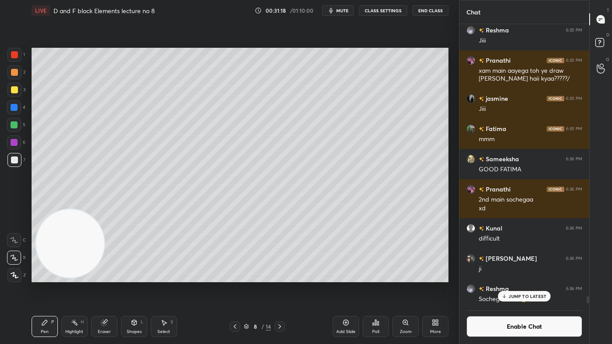
click at [105, 277] on div "Eraser" at bounding box center [104, 332] width 13 height 4
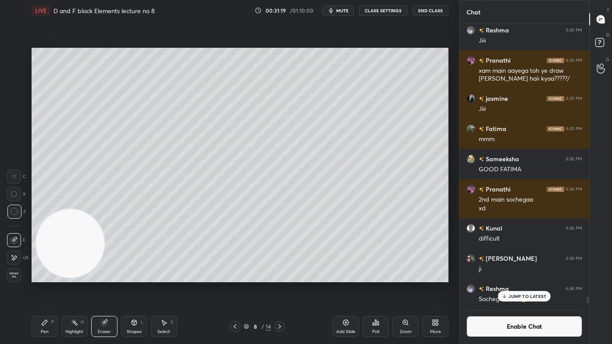
click at [15, 274] on span "Erase all" at bounding box center [13, 275] width 13 height 6
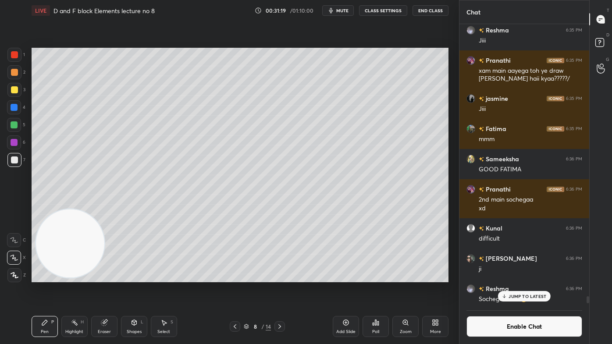
click at [528, 277] on p "JUMP TO LATEST" at bounding box center [527, 296] width 38 height 5
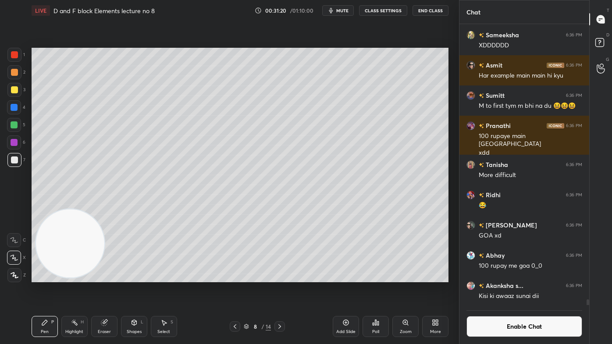
click at [514, 277] on button "Enable Chat" at bounding box center [524, 326] width 116 height 21
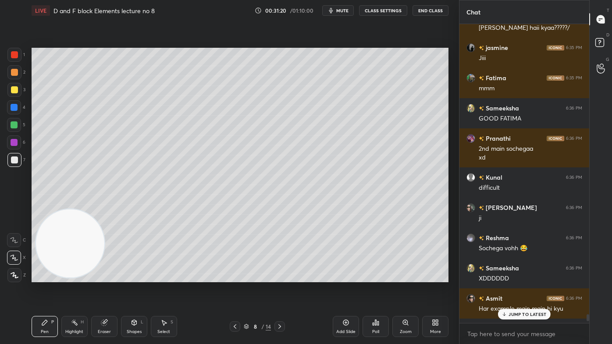
click at [516, 277] on div "JUMP TO LATEST" at bounding box center [524, 314] width 53 height 11
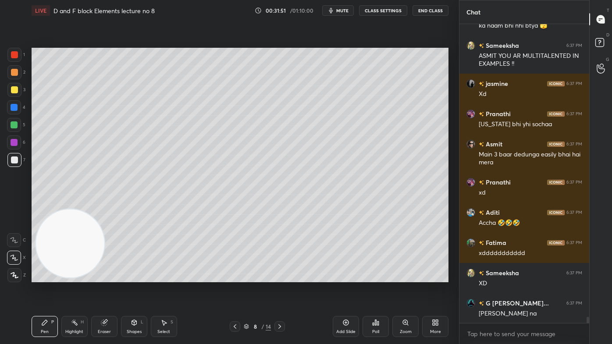
scroll to position [14538, 0]
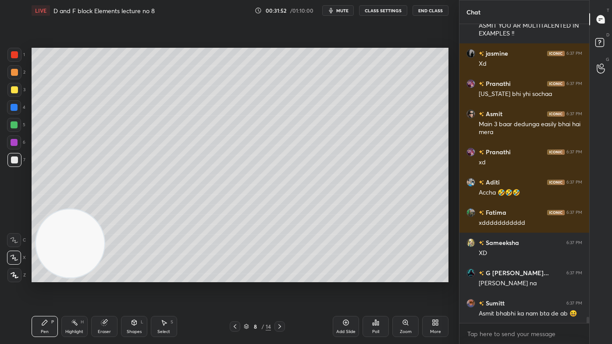
click at [387, 11] on button "CLASS SETTINGS" at bounding box center [383, 10] width 48 height 11
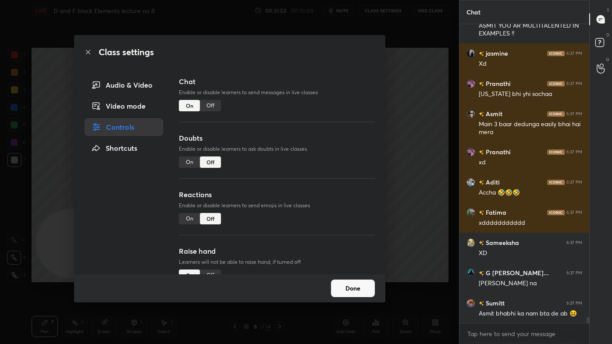
click at [208, 105] on div "Off" at bounding box center [210, 105] width 21 height 11
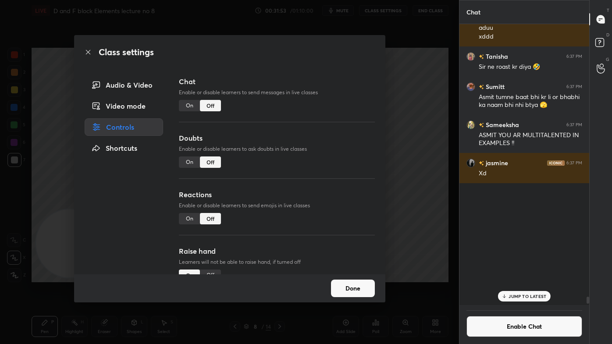
scroll to position [279, 127]
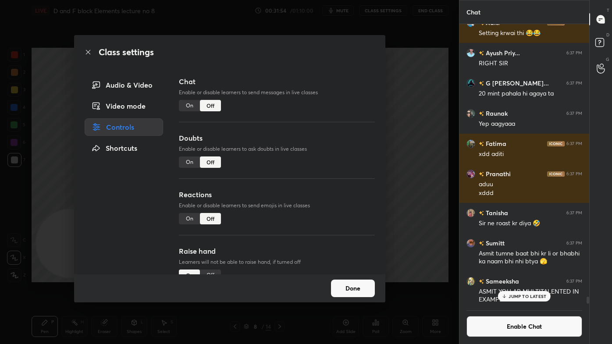
drag, startPoint x: 416, startPoint y: 76, endPoint x: 407, endPoint y: 71, distance: 10.8
click at [413, 75] on div "Class settings Audio & Video Video mode Controls Shortcuts Chat Enable or disab…" at bounding box center [229, 172] width 459 height 344
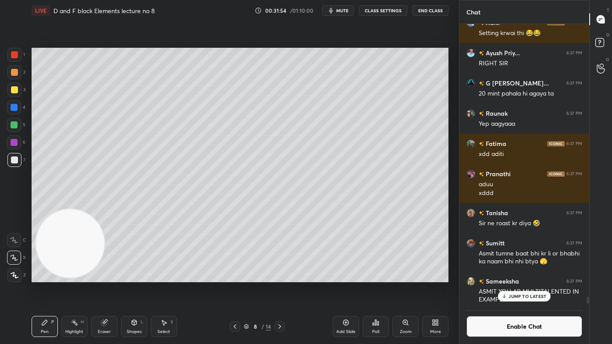
click at [11, 90] on div at bounding box center [14, 89] width 7 height 7
click at [11, 258] on icon at bounding box center [14, 258] width 8 height 6
click at [103, 277] on icon at bounding box center [104, 323] width 6 height 6
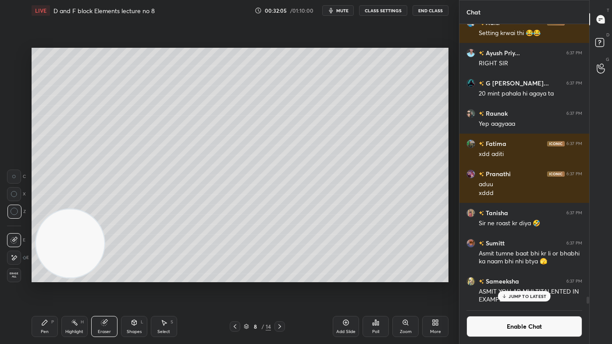
drag, startPoint x: 50, startPoint y: 326, endPoint x: 57, endPoint y: 320, distance: 10.0
click at [50, 277] on div "Pen P" at bounding box center [45, 326] width 26 height 21
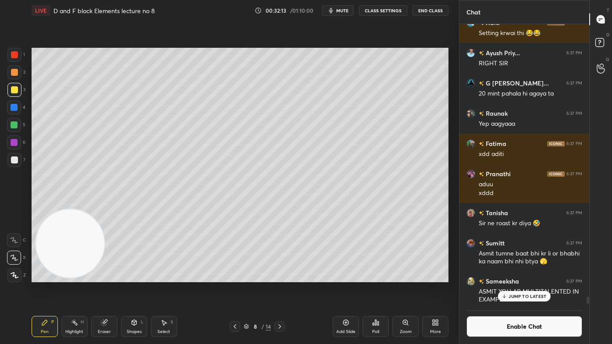
click at [103, 277] on div "Eraser" at bounding box center [104, 326] width 26 height 21
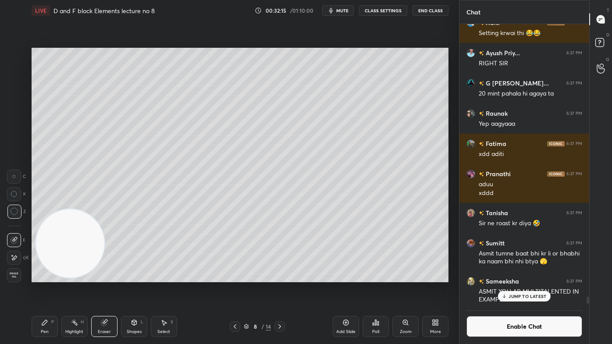
click at [46, 277] on div "Pen P" at bounding box center [45, 326] width 26 height 21
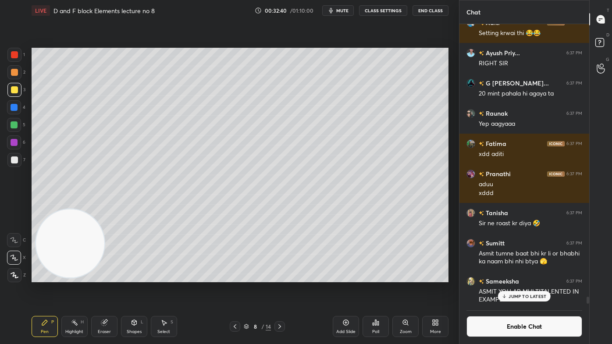
click at [160, 277] on div "Select" at bounding box center [163, 332] width 13 height 4
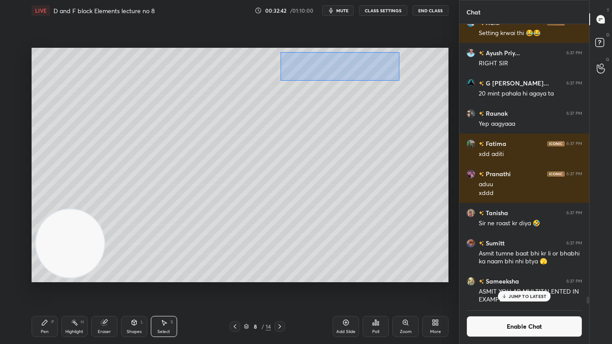
drag, startPoint x: 280, startPoint y: 49, endPoint x: 403, endPoint y: 77, distance: 126.3
click at [409, 81] on div "0 ° Undo Copy Duplicate Duplicate to new slide Delete" at bounding box center [240, 165] width 417 height 235
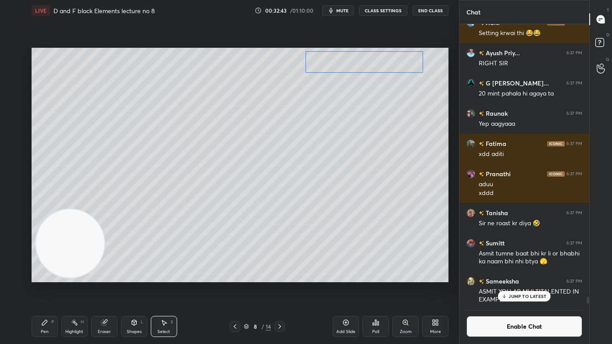
drag, startPoint x: 387, startPoint y: 68, endPoint x: 413, endPoint y: 67, distance: 25.4
click at [413, 67] on div "0 ° Undo Copy Duplicate Duplicate to new slide Delete" at bounding box center [240, 165] width 417 height 235
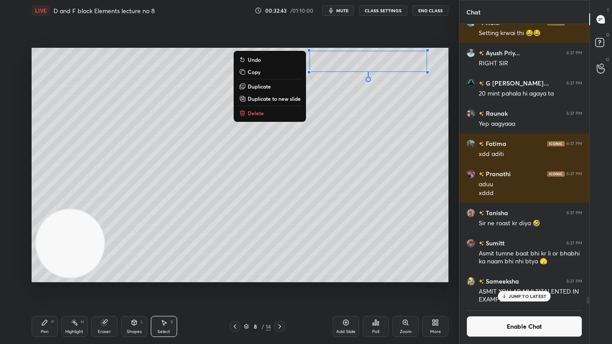
click at [387, 106] on div "0 ° Undo Copy Duplicate Duplicate to new slide Delete" at bounding box center [240, 165] width 417 height 235
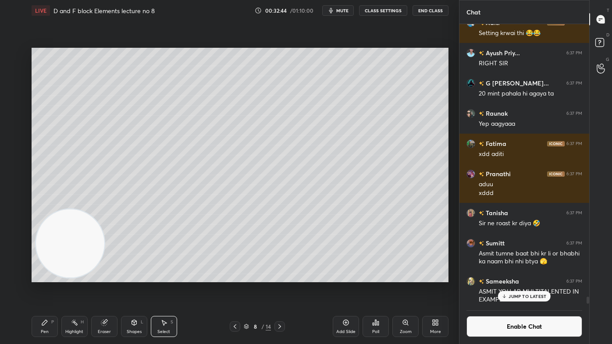
click at [49, 277] on div "Pen P" at bounding box center [45, 326] width 26 height 21
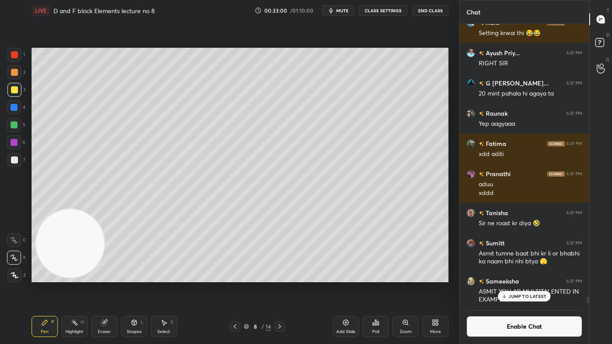
click at [104, 277] on g at bounding box center [104, 323] width 7 height 7
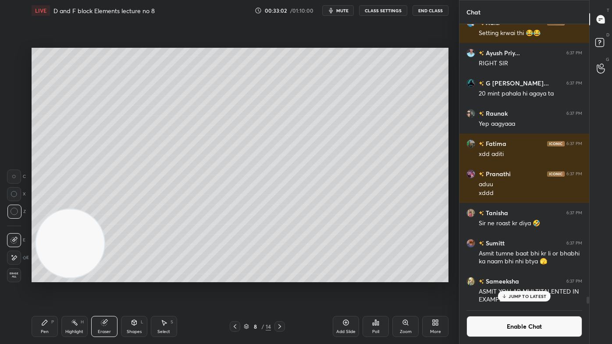
click at [49, 277] on div "Pen P" at bounding box center [45, 326] width 26 height 21
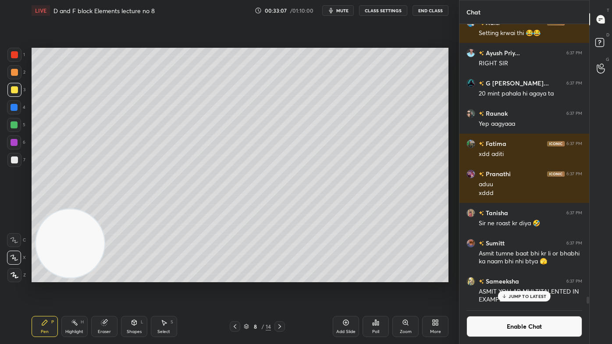
drag, startPoint x: 14, startPoint y: 159, endPoint x: 29, endPoint y: 150, distance: 17.5
click at [14, 160] on div at bounding box center [14, 159] width 7 height 7
click at [21, 92] on div "3" at bounding box center [16, 90] width 18 height 14
click at [517, 277] on p "JUMP TO LATEST" at bounding box center [527, 296] width 38 height 5
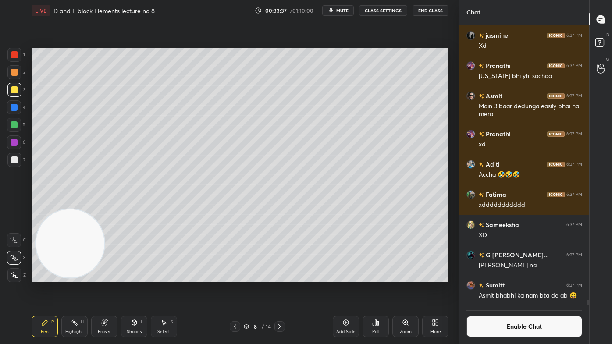
click at [504, 277] on button "Enable Chat" at bounding box center [524, 326] width 116 height 21
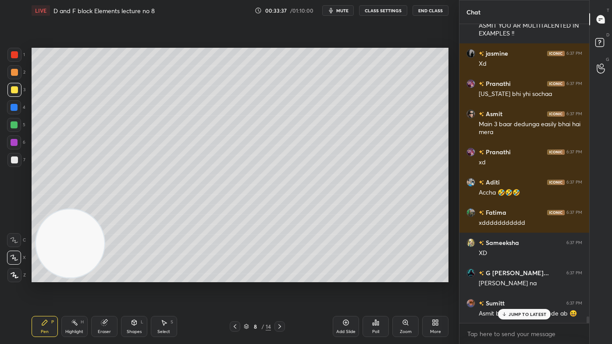
scroll to position [297, 127]
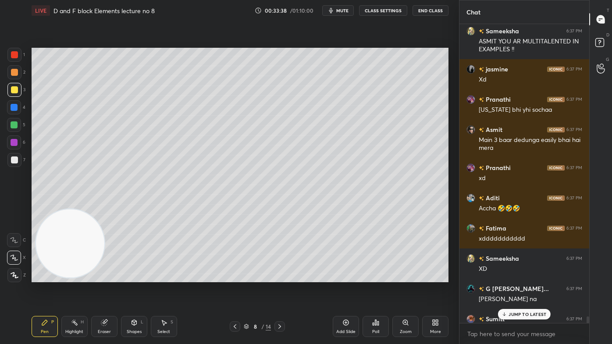
click at [517, 277] on p "JUMP TO LATEST" at bounding box center [527, 314] width 38 height 5
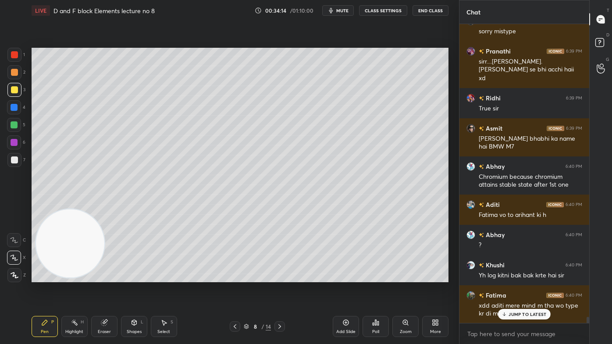
scroll to position [14658, 0]
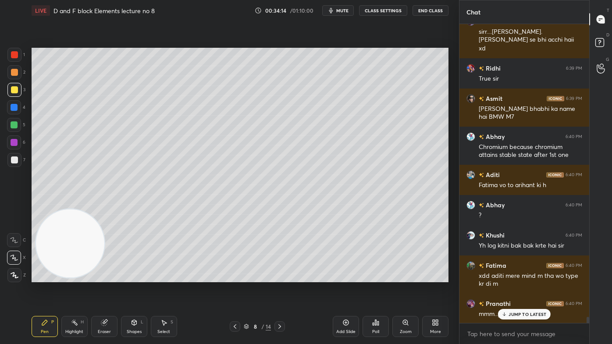
click at [378, 8] on button "CLASS SETTINGS" at bounding box center [383, 10] width 48 height 11
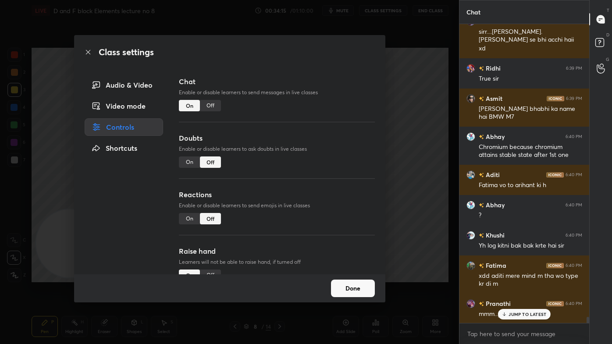
click at [216, 105] on div "Off" at bounding box center [210, 105] width 21 height 11
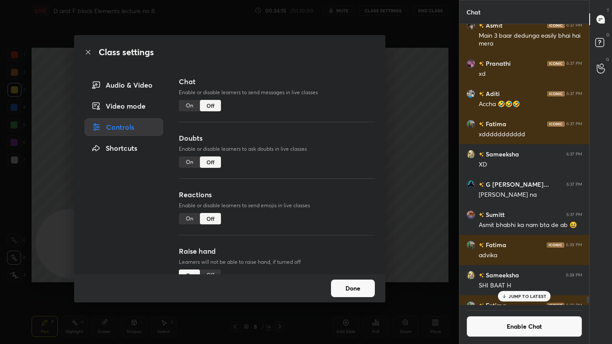
click at [410, 87] on div "Class settings Audio & Video Video mode Controls Shortcuts Chat Enable or disab…" at bounding box center [229, 172] width 459 height 344
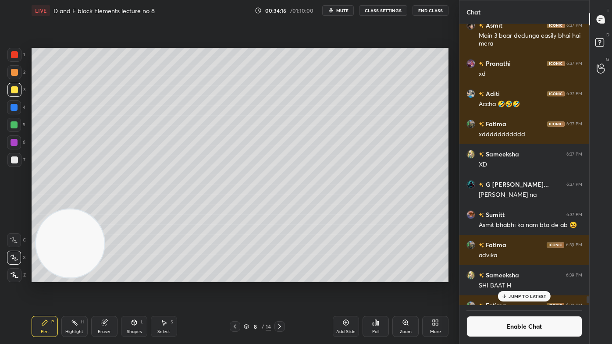
click at [527, 277] on p "JUMP TO LATEST" at bounding box center [527, 296] width 38 height 5
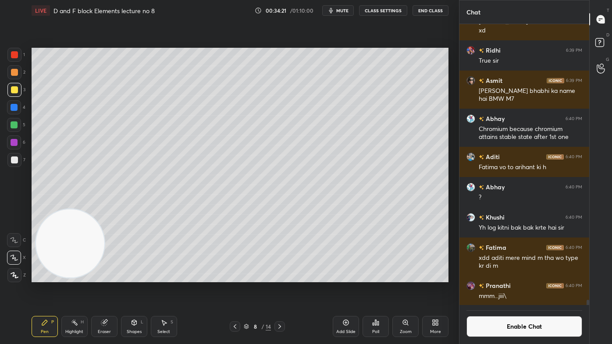
click at [12, 162] on div at bounding box center [14, 159] width 7 height 7
click at [15, 161] on div at bounding box center [14, 159] width 7 height 7
click at [104, 277] on div "Eraser" at bounding box center [104, 326] width 26 height 21
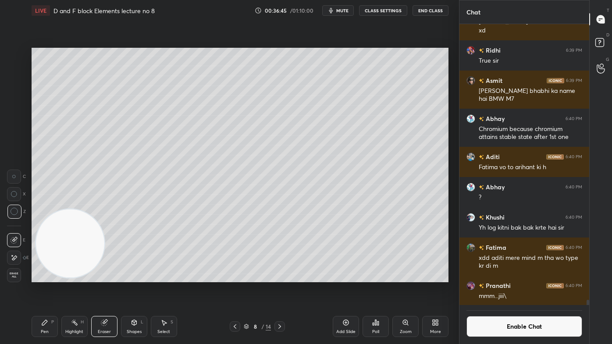
click at [42, 277] on div "Pen P" at bounding box center [45, 326] width 26 height 21
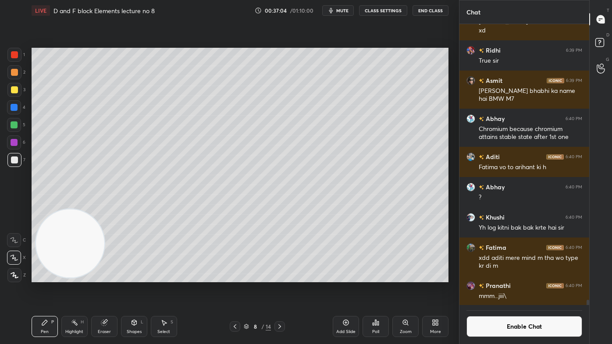
click at [14, 125] on div at bounding box center [14, 124] width 7 height 7
click at [108, 277] on div "Eraser" at bounding box center [104, 332] width 13 height 4
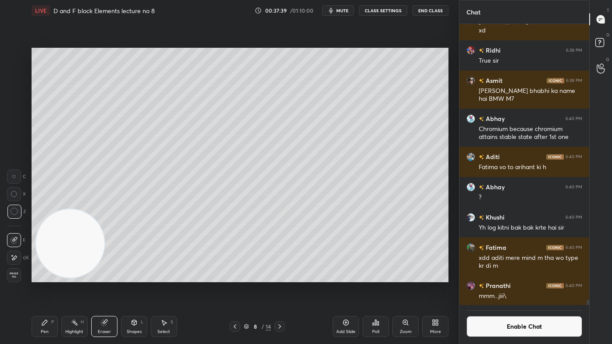
click at [42, 277] on div "Pen P" at bounding box center [45, 326] width 26 height 21
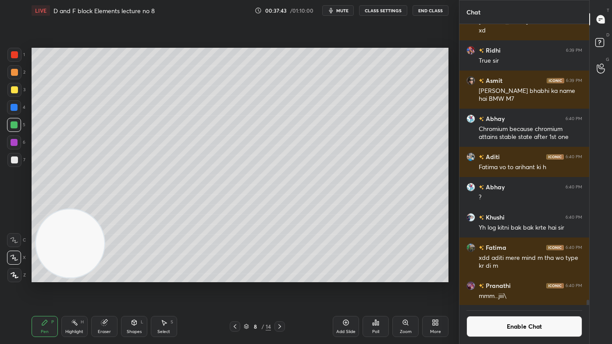
click at [44, 277] on icon at bounding box center [44, 322] width 7 height 7
click at [497, 277] on button "Enable Chat" at bounding box center [524, 326] width 116 height 21
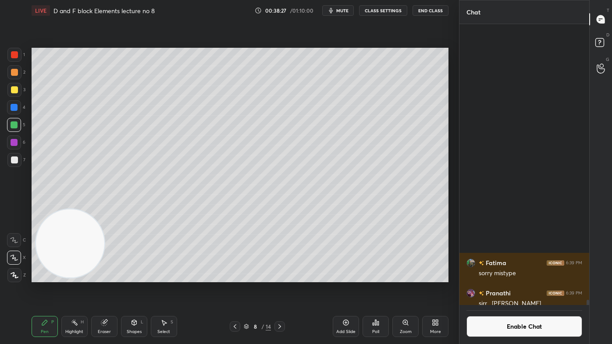
scroll to position [297, 127]
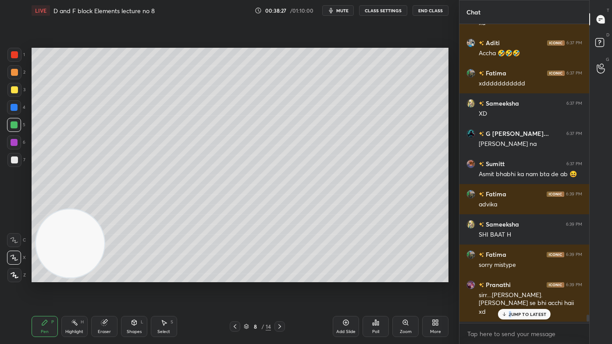
click at [509, 277] on div "JUMP TO LATEST" at bounding box center [524, 314] width 53 height 11
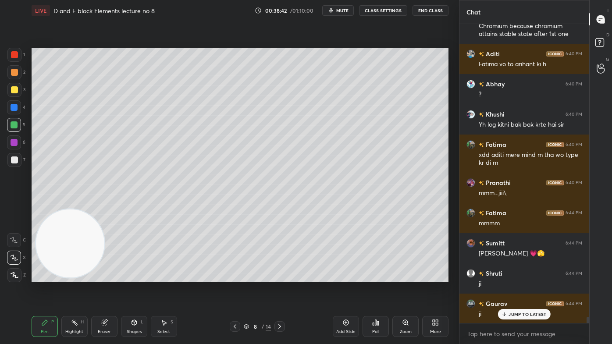
scroll to position [14775, 0]
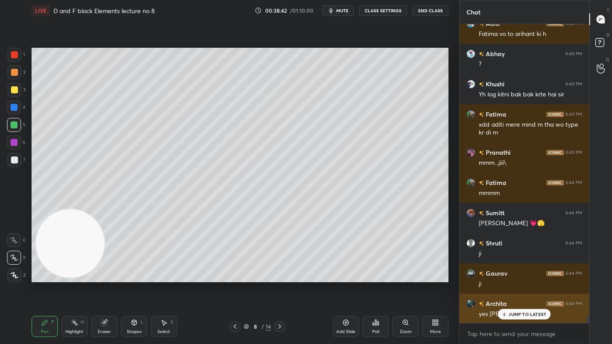
click at [516, 277] on div "JUMP TO LATEST" at bounding box center [524, 314] width 53 height 11
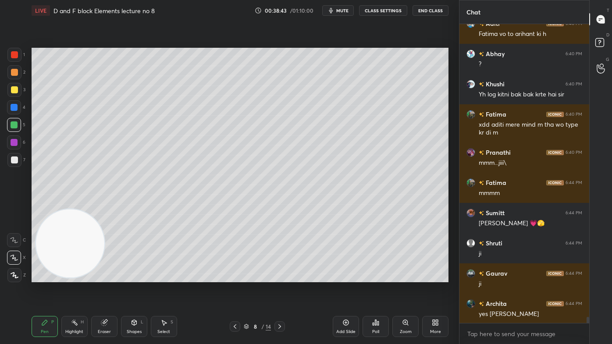
click at [346, 14] on button "mute" at bounding box center [338, 10] width 32 height 11
click at [341, 10] on span "unmute" at bounding box center [341, 10] width 19 height 6
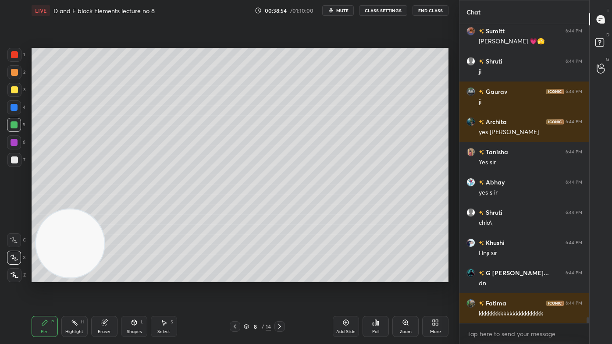
scroll to position [14995, 0]
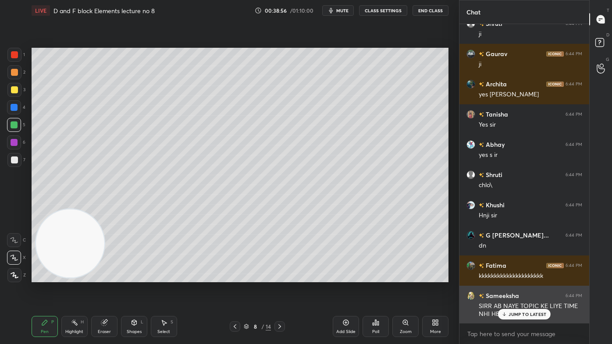
click at [525, 277] on p "JUMP TO LATEST" at bounding box center [527, 314] width 38 height 5
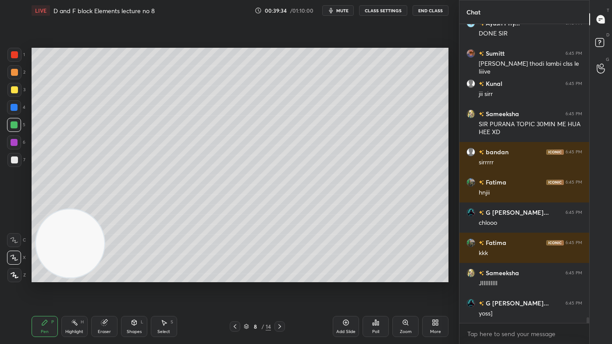
scroll to position [15563, 0]
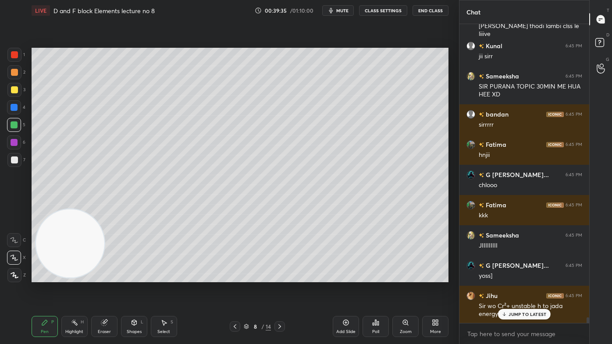
click at [378, 9] on button "CLASS SETTINGS" at bounding box center [383, 10] width 48 height 11
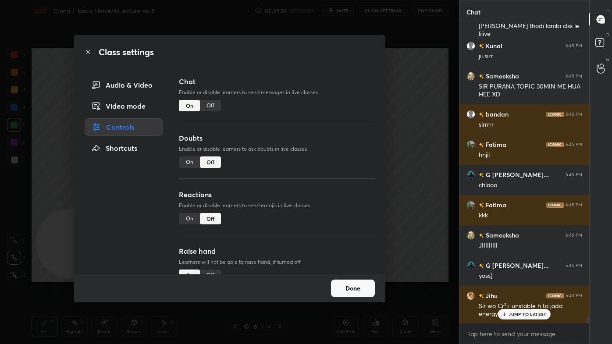
click at [423, 60] on div "Class settings Audio & Video Video mode Controls Shortcuts Chat Enable or disab…" at bounding box center [229, 172] width 459 height 344
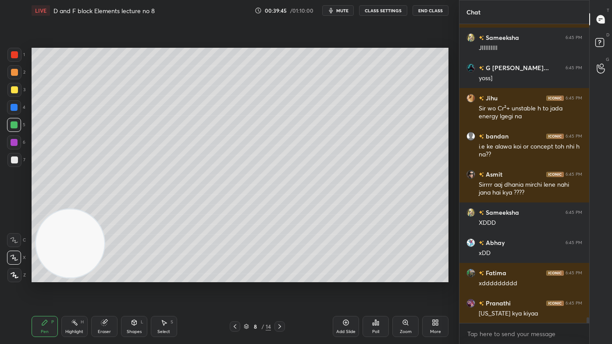
scroll to position [15769, 0]
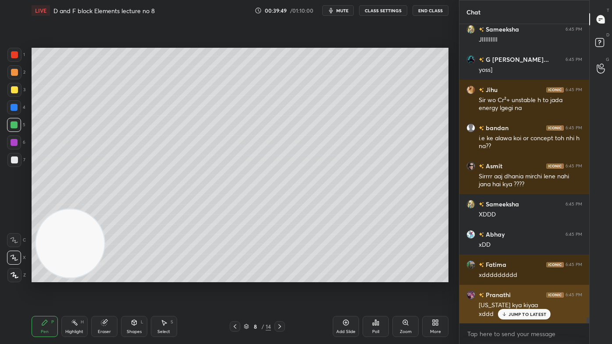
click at [506, 277] on icon at bounding box center [504, 314] width 6 height 5
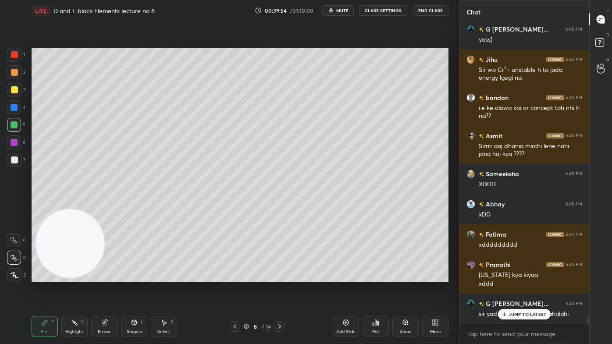
scroll to position [15830, 0]
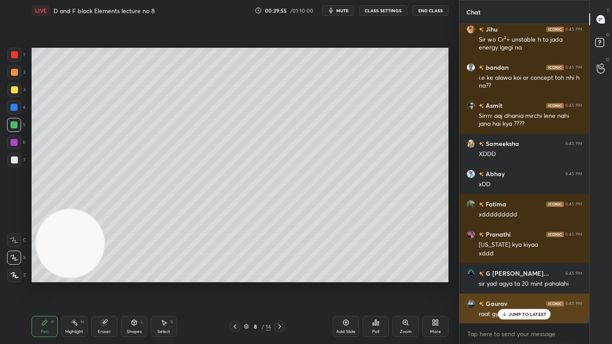
drag, startPoint x: 507, startPoint y: 314, endPoint x: 506, endPoint y: 318, distance: 4.6
click at [507, 277] on icon at bounding box center [504, 314] width 6 height 5
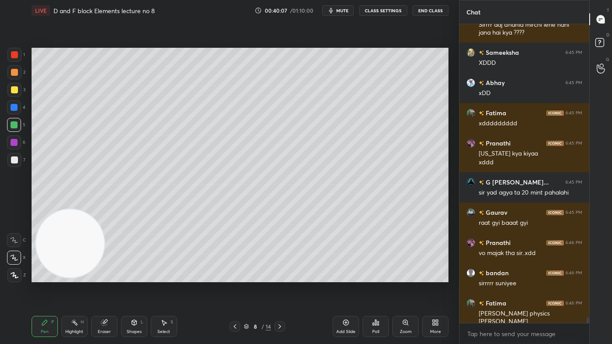
scroll to position [15929, 0]
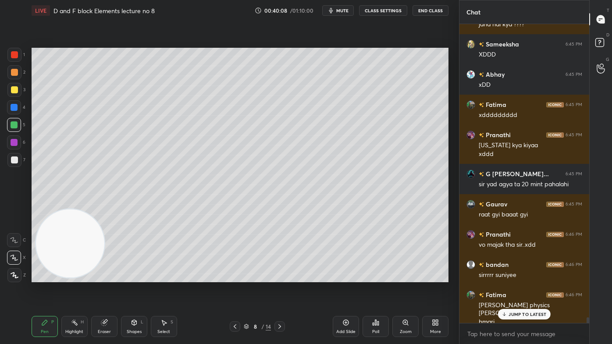
click at [518, 277] on p "JUMP TO LATEST" at bounding box center [527, 314] width 38 height 5
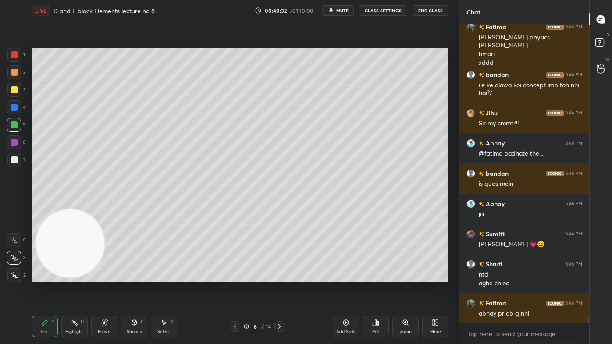
scroll to position [16227, 0]
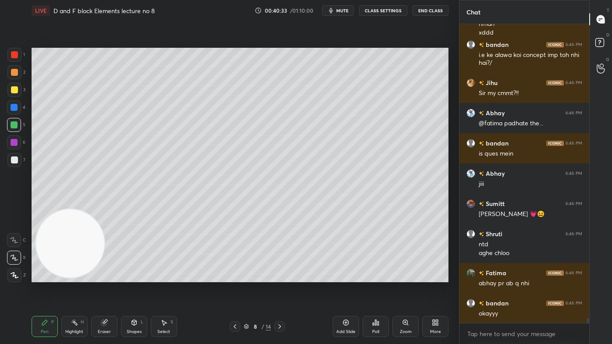
click at [12, 93] on div at bounding box center [14, 90] width 14 height 14
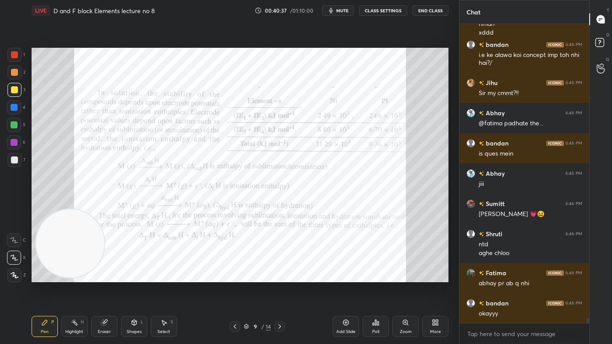
scroll to position [16265, 0]
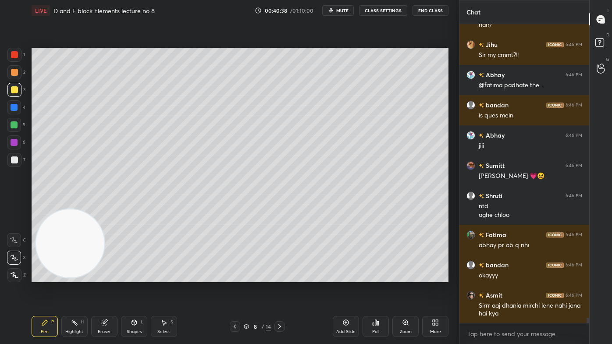
click at [341, 277] on div "Add Slide" at bounding box center [346, 326] width 26 height 21
click at [381, 9] on button "CLASS SETTINGS" at bounding box center [383, 10] width 48 height 11
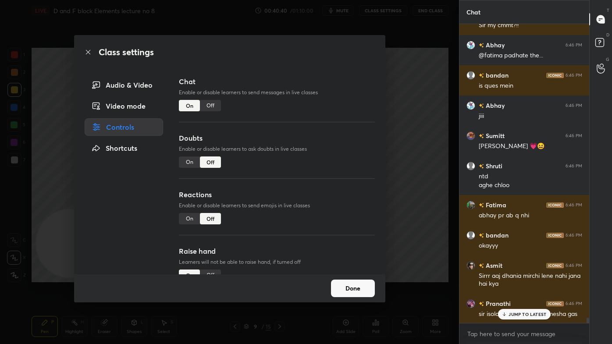
click at [213, 103] on div "Off" at bounding box center [210, 105] width 21 height 11
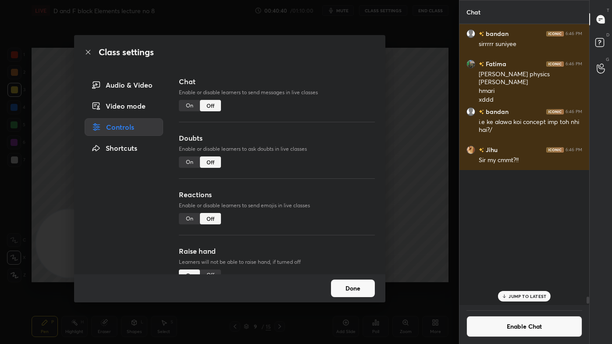
scroll to position [279, 127]
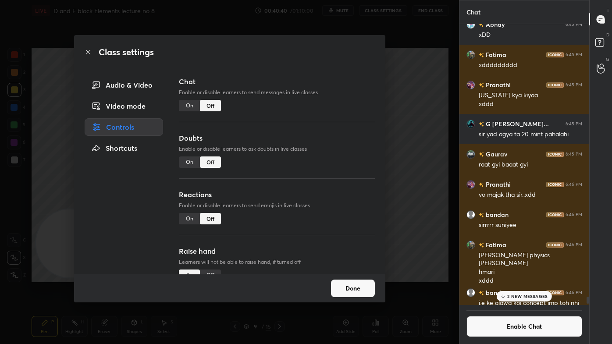
click at [434, 106] on div "Class settings Audio & Video Video mode Controls Shortcuts Chat Enable or disab…" at bounding box center [229, 172] width 459 height 344
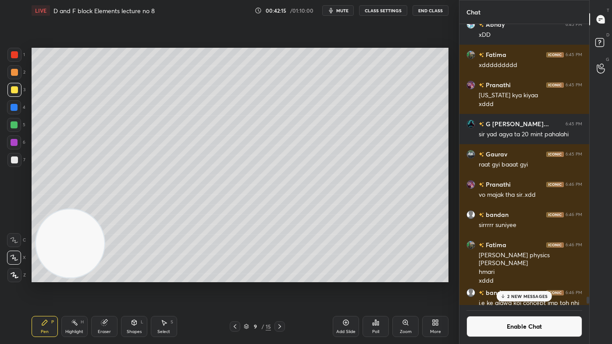
click at [103, 277] on div "Eraser" at bounding box center [104, 332] width 13 height 4
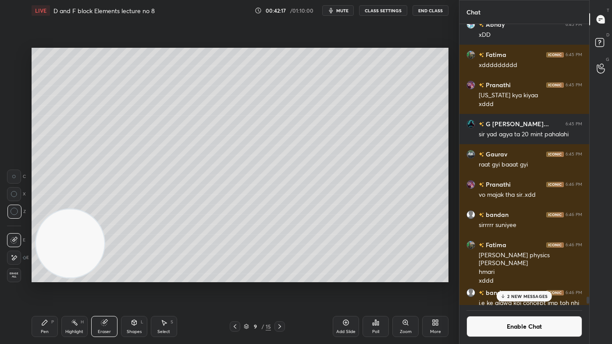
click at [46, 277] on div "Pen" at bounding box center [45, 332] width 8 height 4
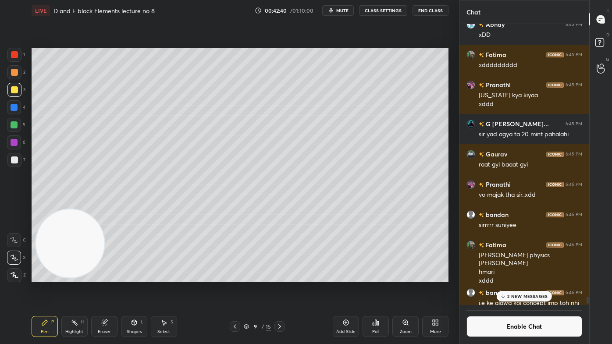
click at [96, 277] on div "Eraser" at bounding box center [104, 326] width 26 height 21
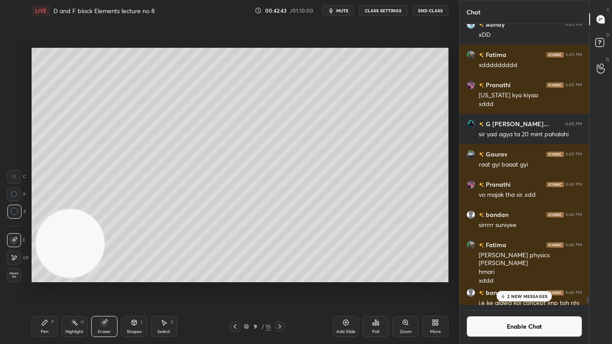
click at [52, 277] on div "Pen P" at bounding box center [45, 326] width 26 height 21
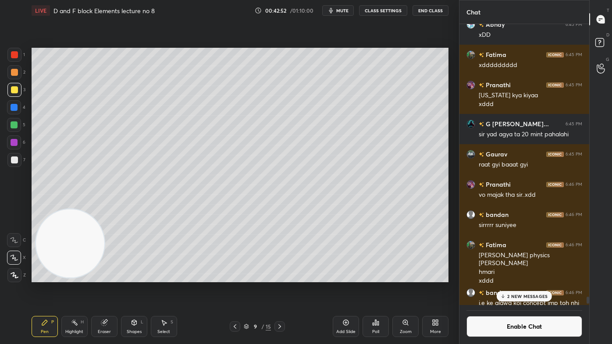
click at [102, 277] on div "Eraser" at bounding box center [104, 332] width 13 height 4
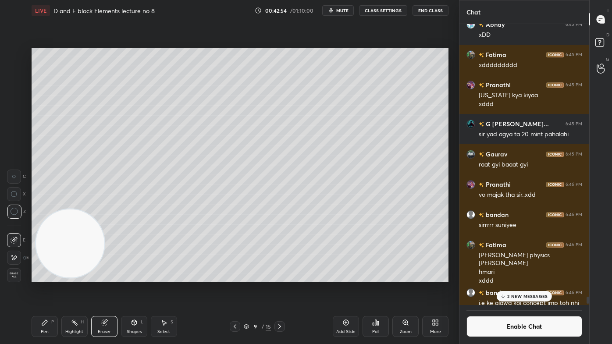
click at [48, 277] on div "Pen P" at bounding box center [45, 326] width 26 height 21
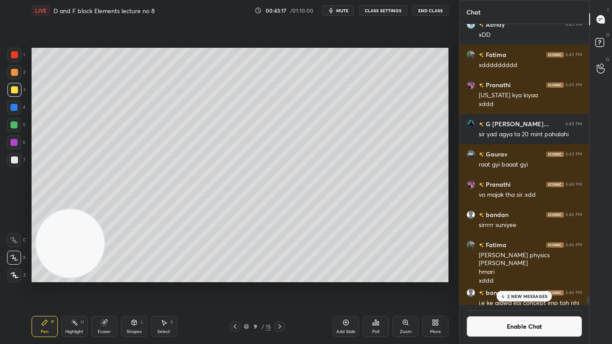
drag, startPoint x: 16, startPoint y: 161, endPoint x: 27, endPoint y: 150, distance: 15.5
click at [17, 161] on div at bounding box center [14, 159] width 7 height 7
click at [524, 277] on p "2 NEW MESSAGES" at bounding box center [527, 296] width 40 height 5
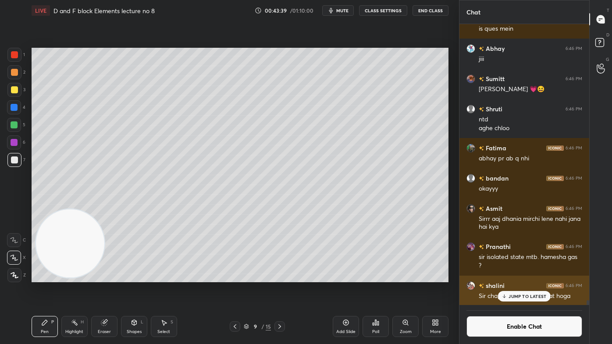
click at [521, 277] on div "JUMP TO LATEST" at bounding box center [524, 296] width 53 height 11
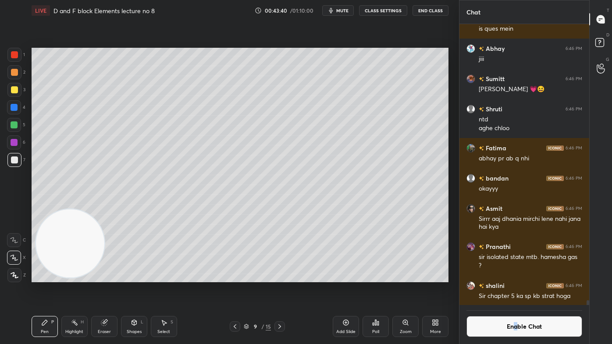
click at [515, 277] on button "Enable Chat" at bounding box center [524, 326] width 116 height 21
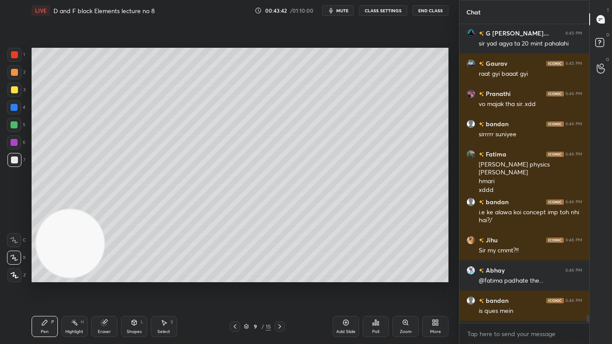
scroll to position [15818, 0]
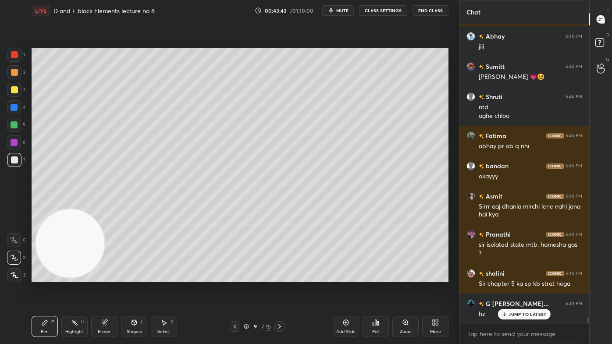
click at [535, 277] on p "JUMP TO LATEST" at bounding box center [527, 314] width 38 height 5
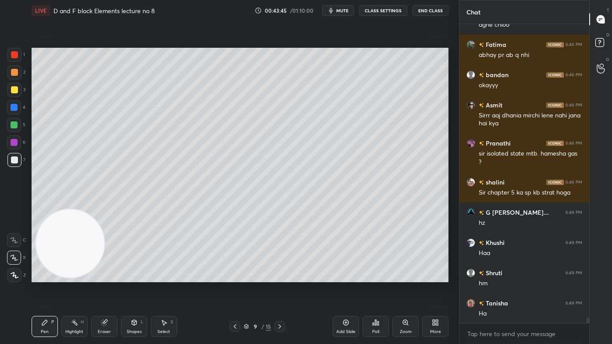
scroll to position [15940, 0]
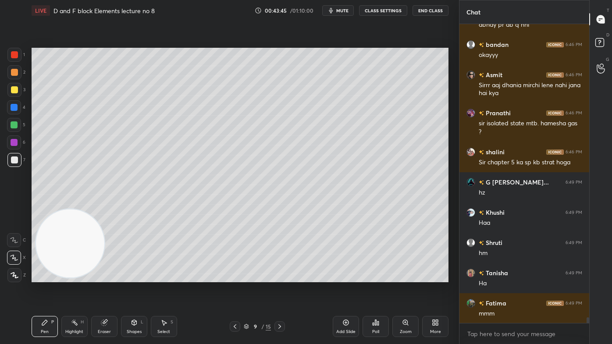
click at [15, 123] on div at bounding box center [14, 124] width 7 height 7
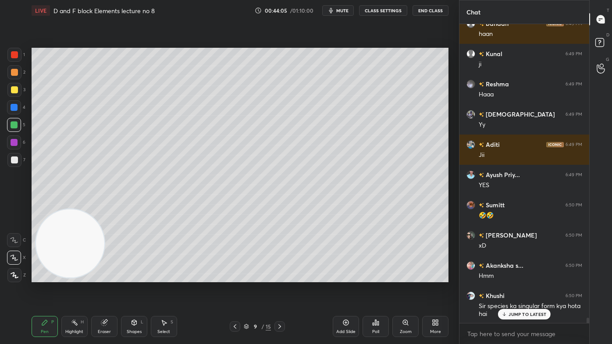
scroll to position [16341, 0]
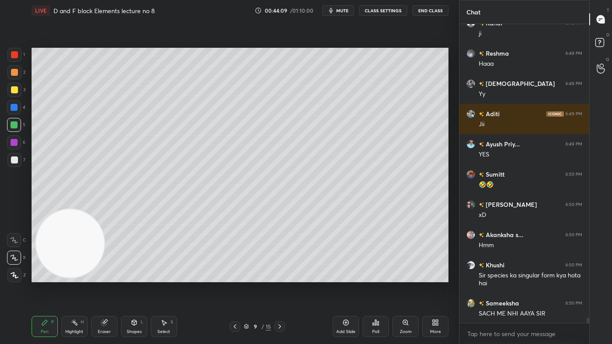
click at [414, 4] on div "LIVE D and F block Elements lecture no 8 00:44:09 / 01:10:00 mute CLASS SETTING…" at bounding box center [240, 10] width 417 height 21
click at [384, 11] on button "CLASS SETTINGS" at bounding box center [383, 10] width 48 height 11
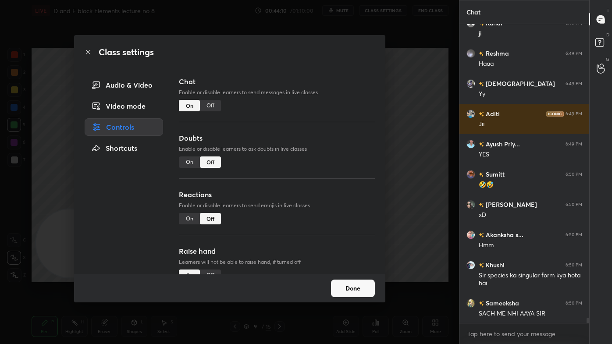
click at [211, 106] on div "Off" at bounding box center [210, 105] width 21 height 11
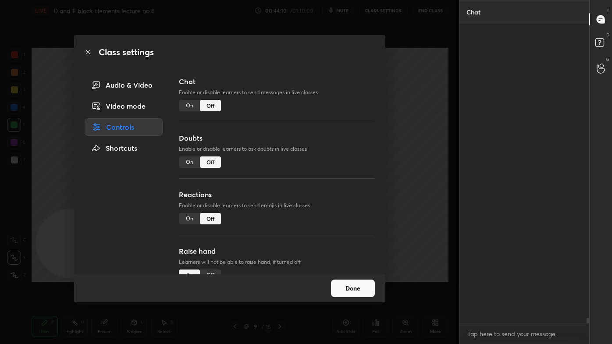
scroll to position [279, 127]
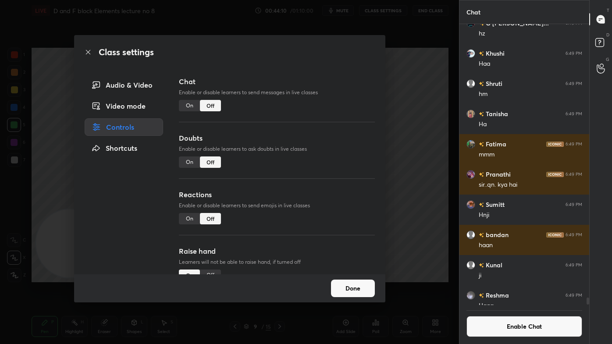
click at [416, 106] on div "Class settings Audio & Video Video mode Controls Shortcuts Chat Enable or disab…" at bounding box center [229, 172] width 459 height 344
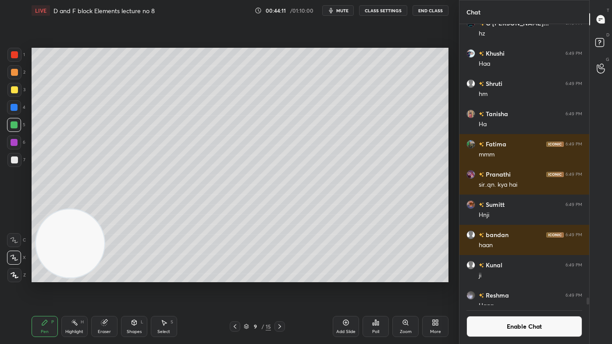
drag, startPoint x: 162, startPoint y: 325, endPoint x: 170, endPoint y: 288, distance: 38.1
click at [161, 277] on icon at bounding box center [163, 322] width 7 height 7
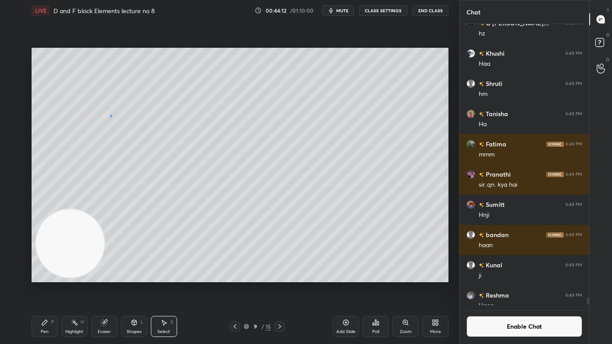
drag, startPoint x: 110, startPoint y: 114, endPoint x: 121, endPoint y: 119, distance: 12.4
click at [111, 117] on div "0 ° Undo Copy Duplicate Duplicate to new slide Delete" at bounding box center [240, 165] width 417 height 235
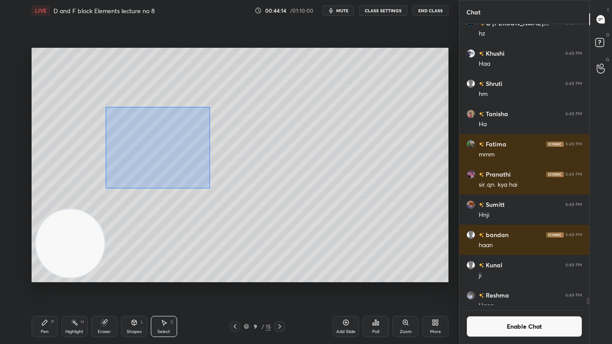
drag, startPoint x: 110, startPoint y: 133, endPoint x: 214, endPoint y: 188, distance: 117.1
click at [215, 189] on div "0 ° Undo Copy Duplicate Duplicate to new slide Delete" at bounding box center [240, 165] width 417 height 235
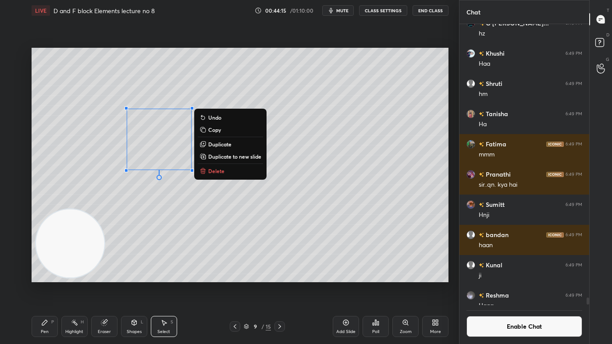
click at [216, 172] on p "Delete" at bounding box center [216, 170] width 16 height 7
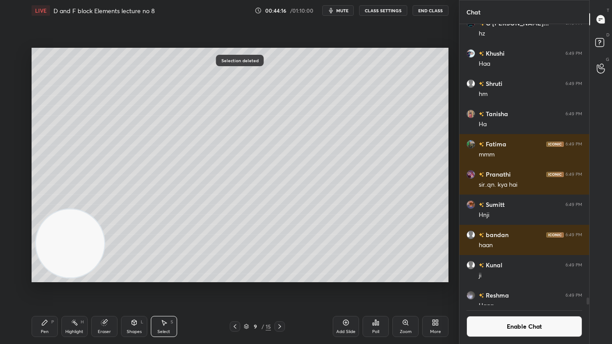
click at [345, 11] on span "mute" at bounding box center [342, 10] width 12 height 6
drag, startPoint x: 46, startPoint y: 325, endPoint x: 65, endPoint y: 276, distance: 52.6
click at [47, 277] on icon at bounding box center [44, 322] width 7 height 7
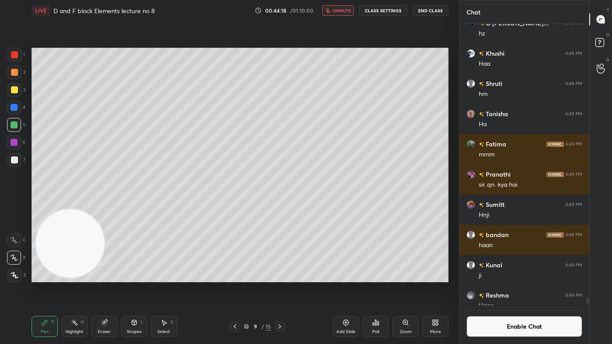
click at [14, 123] on div at bounding box center [14, 124] width 7 height 7
click at [16, 259] on icon at bounding box center [14, 258] width 8 height 6
click at [13, 92] on div at bounding box center [14, 89] width 7 height 7
click at [107, 277] on div "Eraser" at bounding box center [104, 326] width 26 height 21
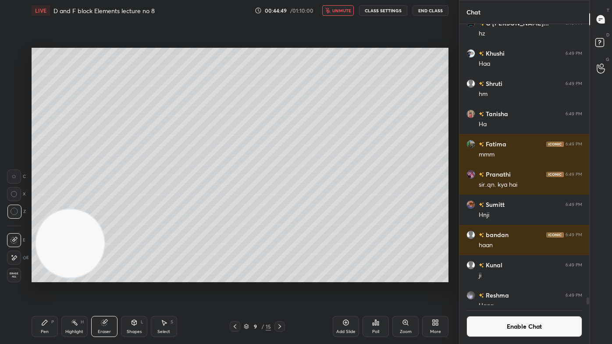
click at [46, 277] on icon at bounding box center [44, 322] width 7 height 7
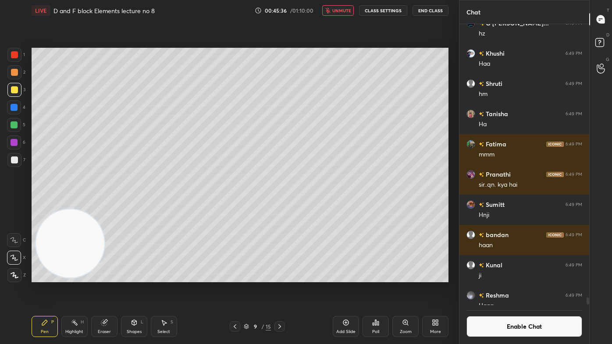
click at [18, 160] on div at bounding box center [14, 160] width 14 height 14
click at [103, 277] on div "Eraser" at bounding box center [104, 332] width 13 height 4
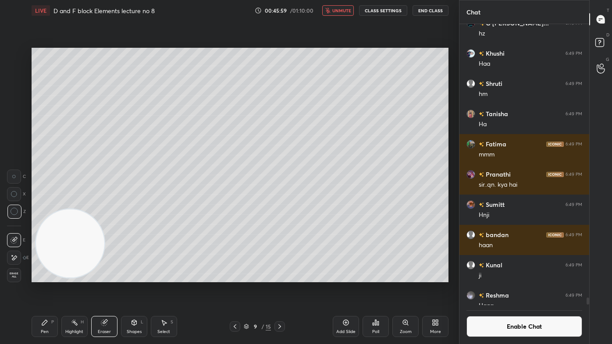
click at [46, 277] on div "Pen P" at bounding box center [45, 326] width 26 height 21
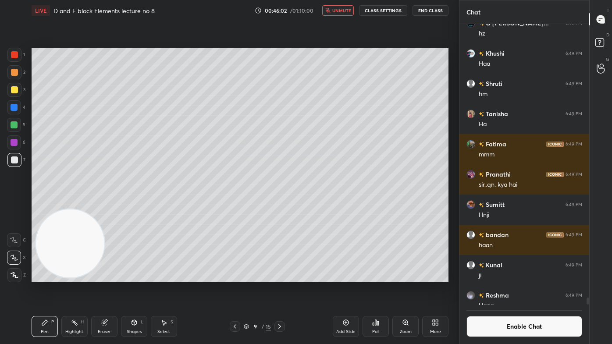
drag, startPoint x: 112, startPoint y: 323, endPoint x: 122, endPoint y: 313, distance: 14.3
click at [113, 277] on div "Eraser" at bounding box center [104, 326] width 26 height 21
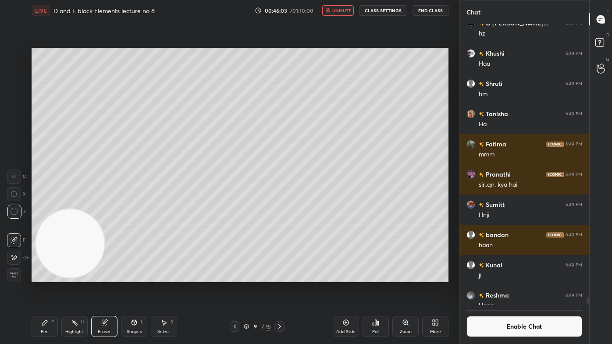
click at [47, 277] on icon at bounding box center [44, 322] width 7 height 7
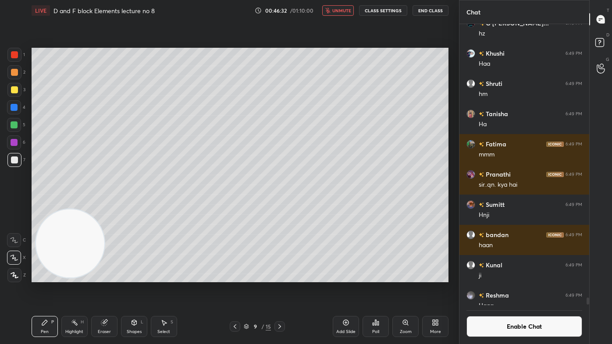
drag, startPoint x: 15, startPoint y: 90, endPoint x: 20, endPoint y: 91, distance: 4.9
click at [14, 91] on div at bounding box center [14, 89] width 7 height 7
click at [516, 277] on button "Enable Chat" at bounding box center [524, 326] width 116 height 21
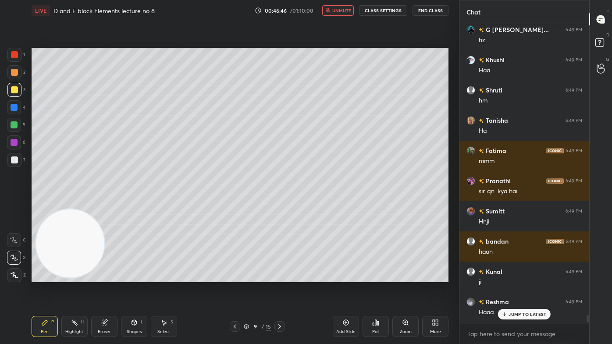
click at [522, 277] on p "JUMP TO LATEST" at bounding box center [527, 314] width 38 height 5
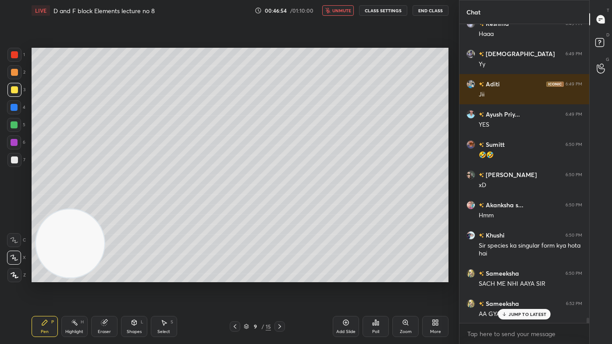
scroll to position [16201, 0]
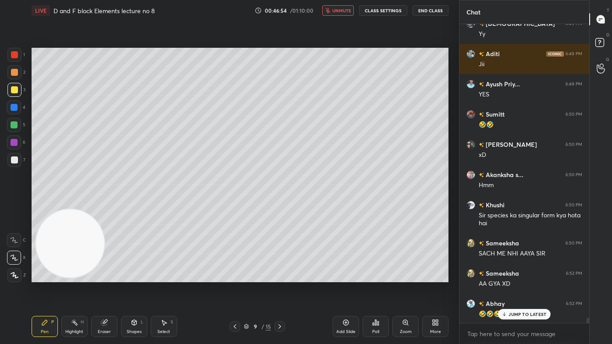
click at [345, 8] on span "unmute" at bounding box center [341, 10] width 19 height 6
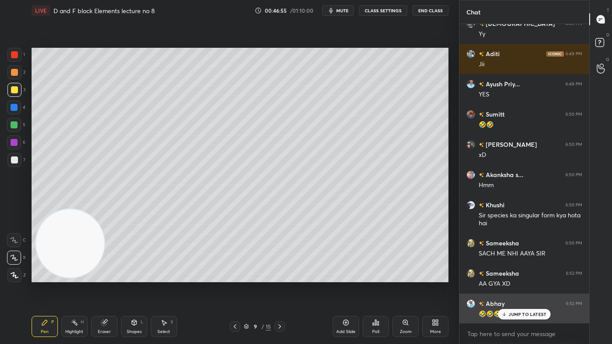
click at [516, 277] on p "JUMP TO LATEST" at bounding box center [527, 314] width 38 height 5
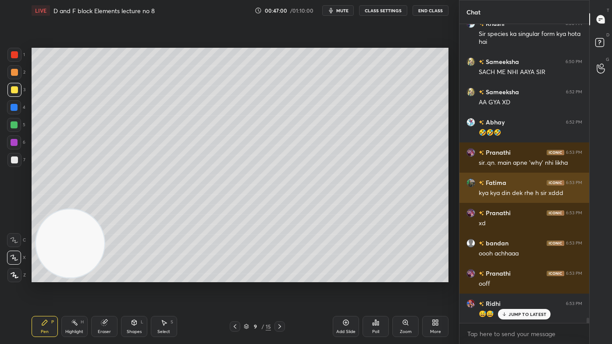
scroll to position [16413, 0]
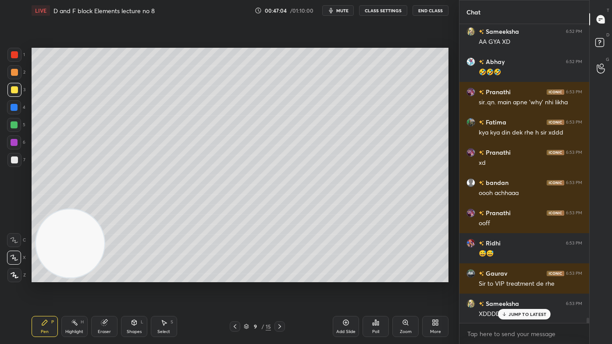
click at [15, 163] on div at bounding box center [14, 159] width 7 height 7
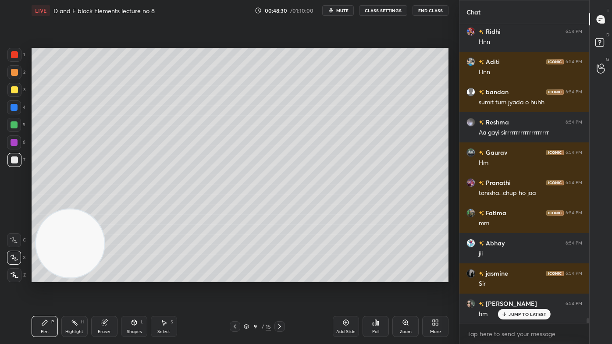
scroll to position [18060, 0]
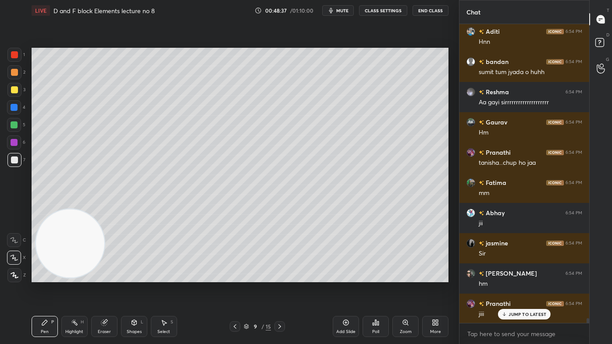
click at [163, 277] on div "Select S" at bounding box center [164, 326] width 26 height 21
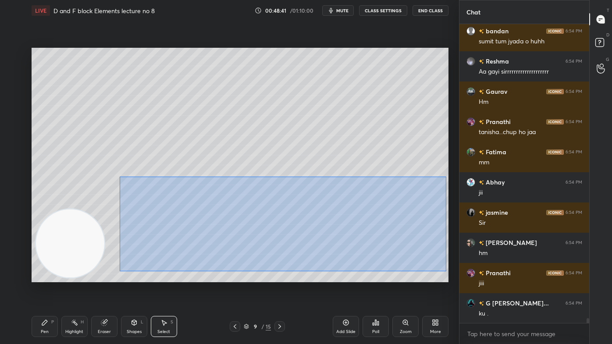
scroll to position [18121, 0]
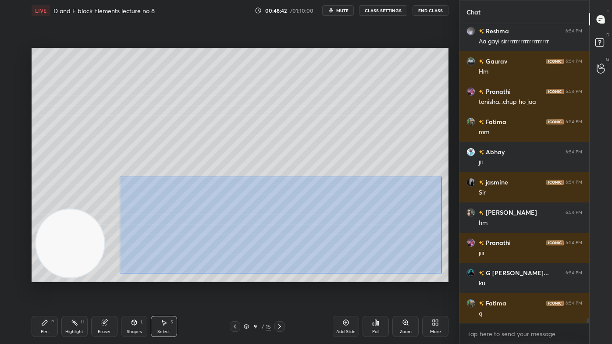
drag, startPoint x: 119, startPoint y: 176, endPoint x: 442, endPoint y: 274, distance: 337.0
click at [442, 274] on div "0 ° Undo Copy Duplicate Duplicate to new slide Delete" at bounding box center [240, 165] width 417 height 235
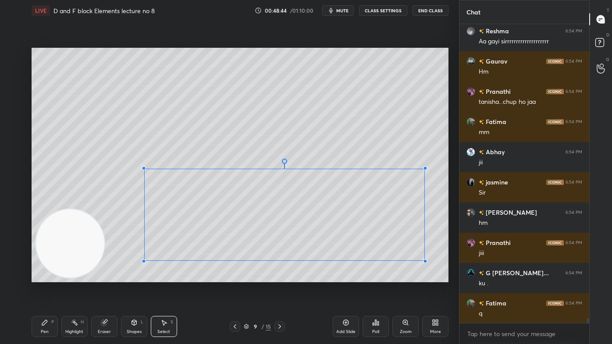
drag, startPoint x: 436, startPoint y: 265, endPoint x: 410, endPoint y: 248, distance: 31.6
click at [424, 260] on div at bounding box center [425, 261] width 4 height 4
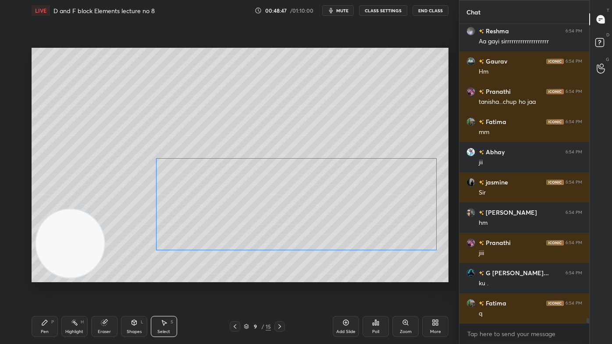
drag, startPoint x: 390, startPoint y: 218, endPoint x: 394, endPoint y: 213, distance: 6.9
click at [394, 213] on div "0 ° Undo Copy Duplicate Duplicate to new slide Delete" at bounding box center [240, 165] width 417 height 235
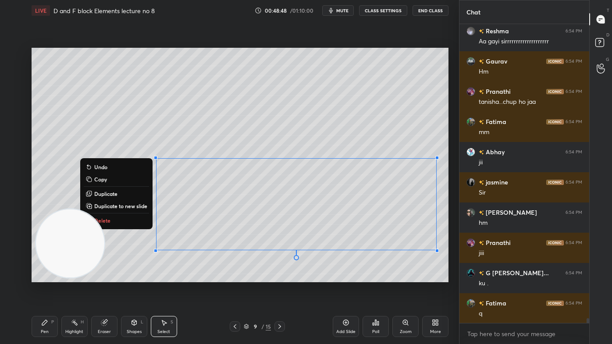
click at [179, 270] on div "0 ° Undo Copy Duplicate Duplicate to new slide Delete" at bounding box center [240, 165] width 417 height 235
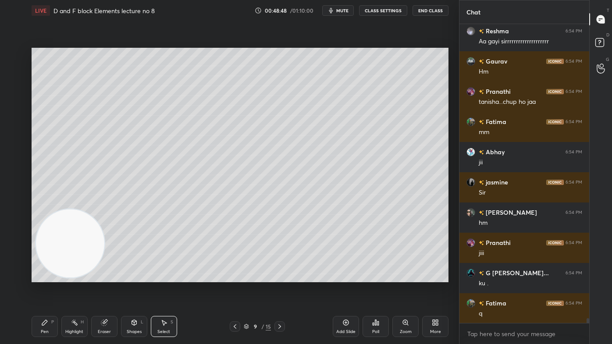
click at [41, 277] on div "Pen P" at bounding box center [45, 326] width 26 height 21
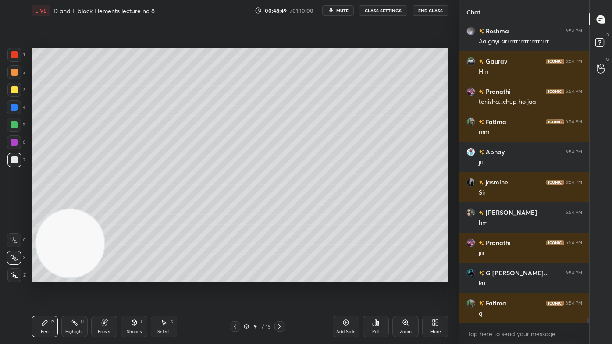
click at [12, 122] on div at bounding box center [14, 124] width 7 height 7
click at [14, 277] on div at bounding box center [14, 275] width 14 height 14
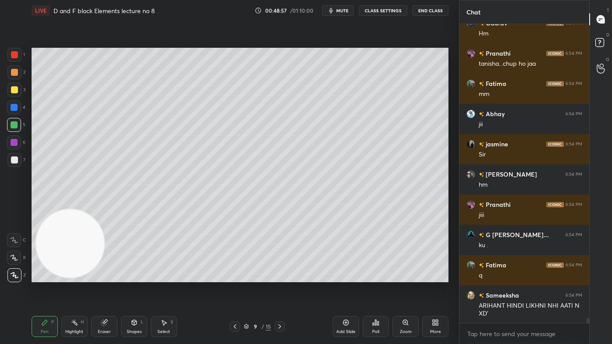
scroll to position [18189, 0]
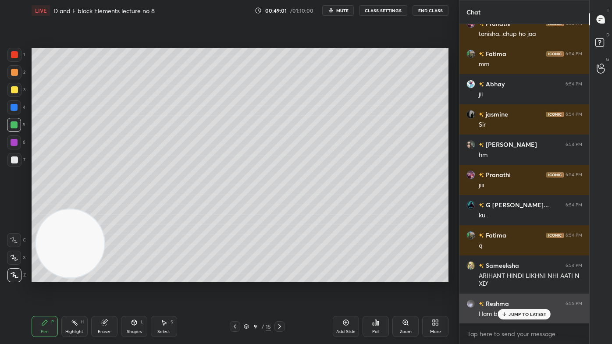
click at [523, 277] on p "JUMP TO LATEST" at bounding box center [527, 314] width 38 height 5
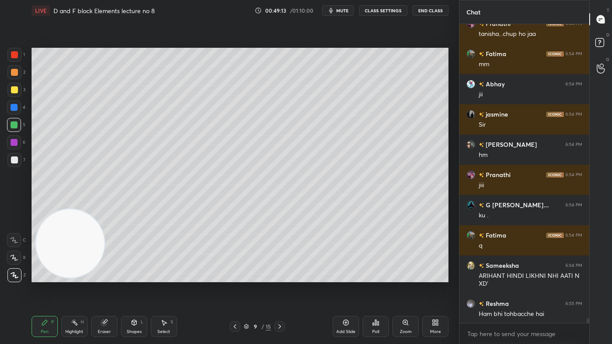
click at [374, 14] on button "CLASS SETTINGS" at bounding box center [383, 10] width 48 height 11
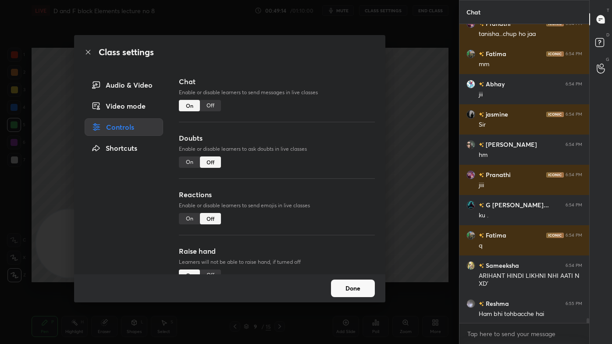
click at [210, 105] on div "Off" at bounding box center [210, 105] width 21 height 11
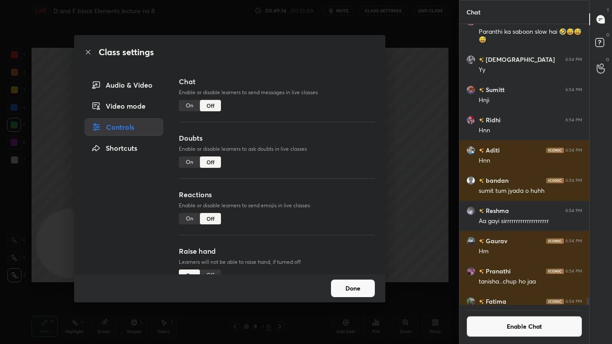
scroll to position [279, 127]
click at [416, 105] on div "Class settings Audio & Video Video mode Controls Shortcuts Chat Enable or disab…" at bounding box center [229, 172] width 459 height 344
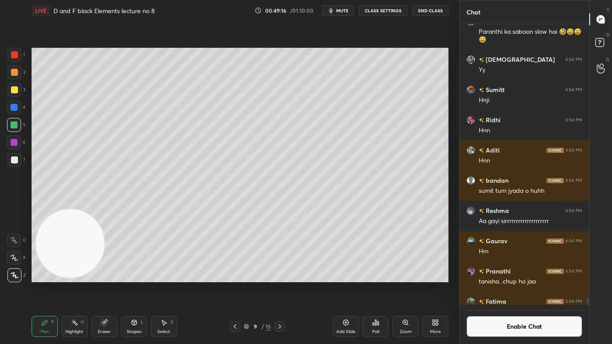
click at [12, 160] on div at bounding box center [14, 159] width 7 height 7
click at [348, 11] on span "mute" at bounding box center [342, 10] width 12 height 6
click at [344, 10] on span "unmute" at bounding box center [341, 10] width 19 height 6
drag, startPoint x: 600, startPoint y: 43, endPoint x: 601, endPoint y: 28, distance: 14.5
click at [599, 43] on icon at bounding box center [601, 44] width 16 height 16
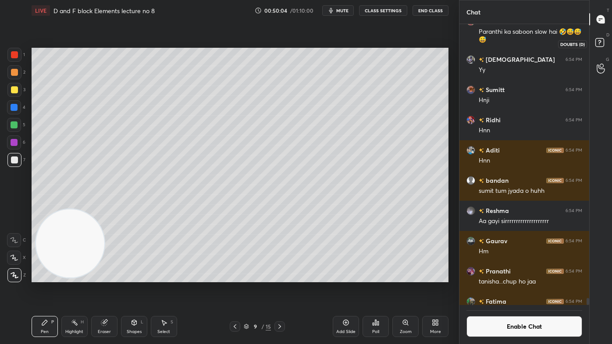
scroll to position [297, 127]
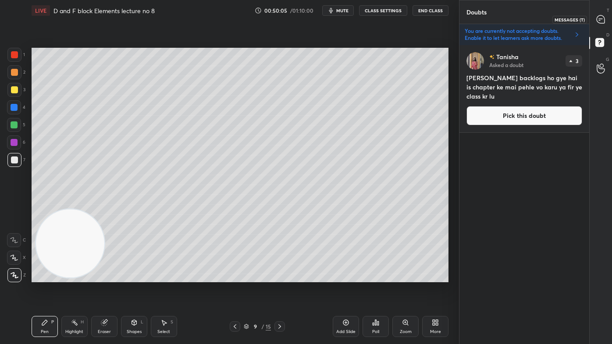
click at [603, 21] on icon at bounding box center [601, 19] width 8 height 8
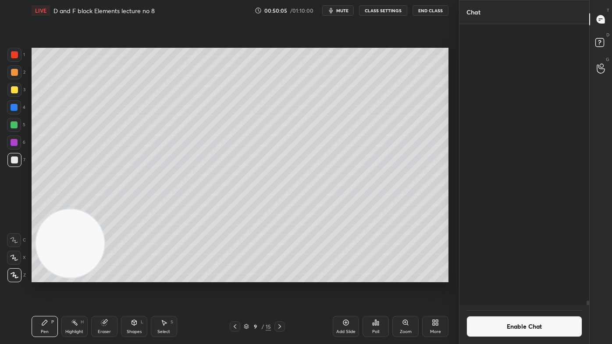
scroll to position [279, 127]
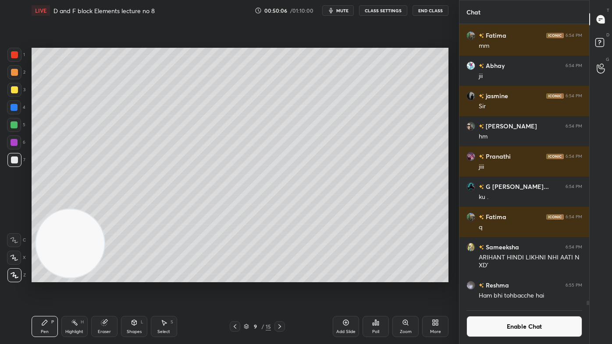
click at [587, 277] on div "Gaurav 6:54 PM Hm Pranathi 6:54 PM [PERSON_NAME]...chup ho jaa Fatima 6:54 PM m…" at bounding box center [524, 184] width 130 height 320
click at [511, 277] on button "Enable Chat" at bounding box center [524, 326] width 116 height 21
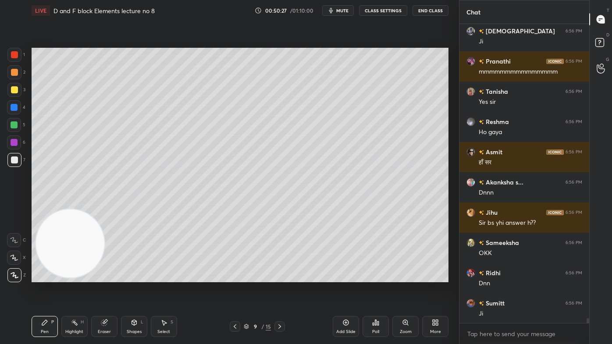
scroll to position [18987, 0]
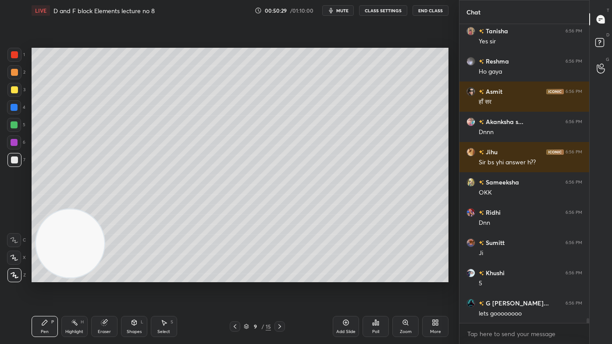
click at [98, 277] on div "Eraser" at bounding box center [104, 332] width 13 height 4
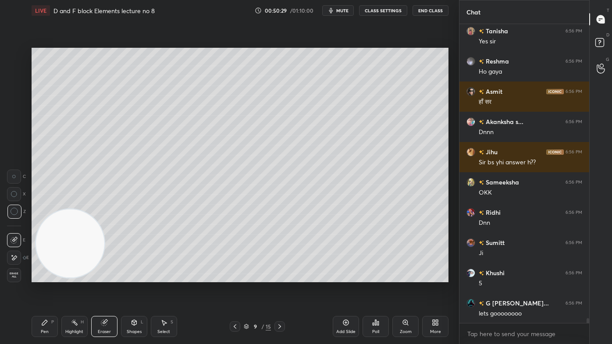
scroll to position [19078, 0]
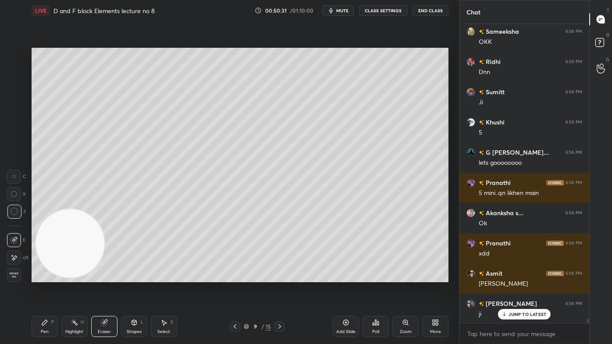
click at [49, 277] on div "Pen P" at bounding box center [45, 326] width 26 height 21
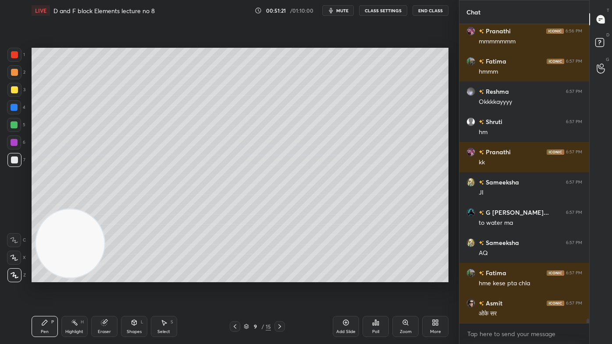
scroll to position [19842, 0]
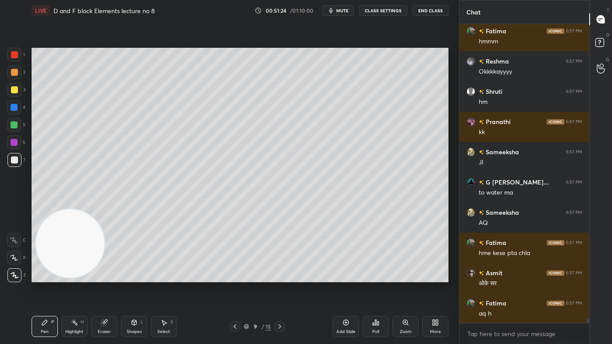
click at [386, 11] on button "CLASS SETTINGS" at bounding box center [383, 10] width 48 height 11
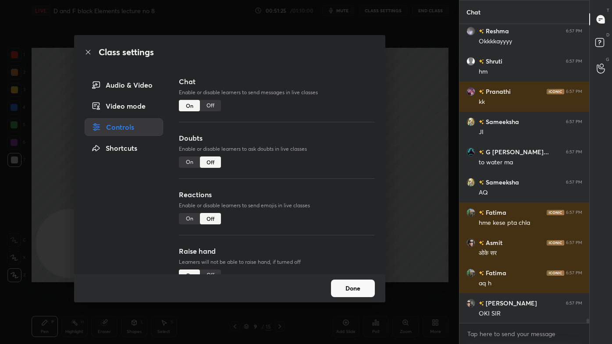
click at [211, 108] on div "Off" at bounding box center [210, 105] width 21 height 11
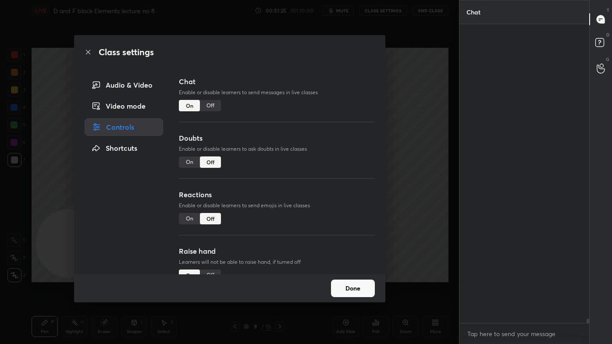
scroll to position [279, 127]
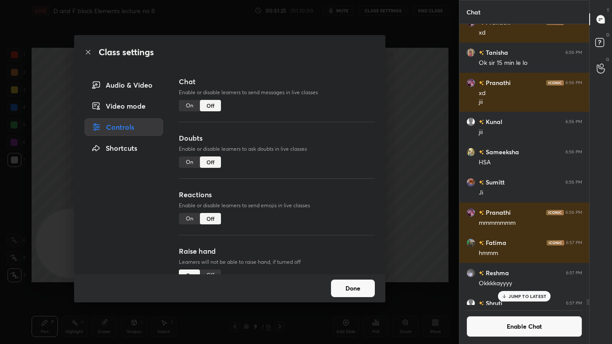
click at [410, 106] on div "Class settings Audio & Video Video mode Controls Shortcuts Chat Enable or disab…" at bounding box center [229, 172] width 459 height 344
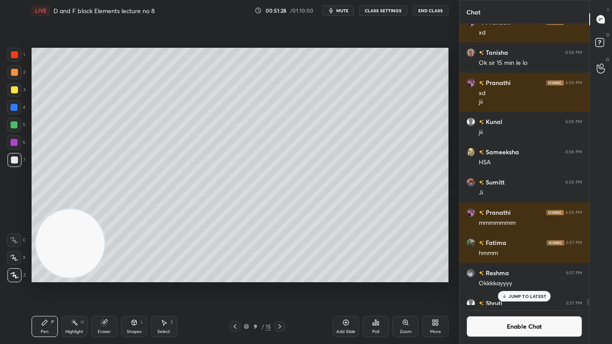
click at [347, 9] on span "mute" at bounding box center [342, 10] width 12 height 6
click at [345, 10] on span "unmute" at bounding box center [341, 10] width 19 height 6
click at [530, 277] on p "JUMP TO LATEST" at bounding box center [527, 296] width 38 height 5
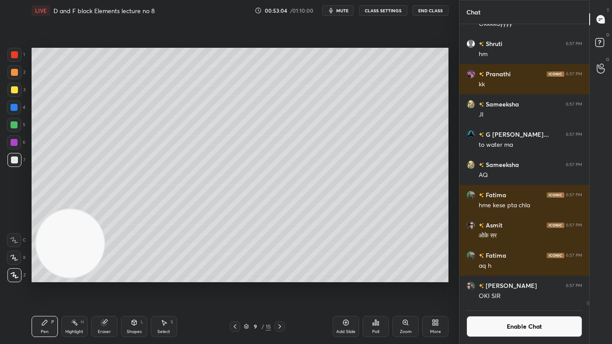
click at [523, 277] on button "Enable Chat" at bounding box center [524, 326] width 116 height 21
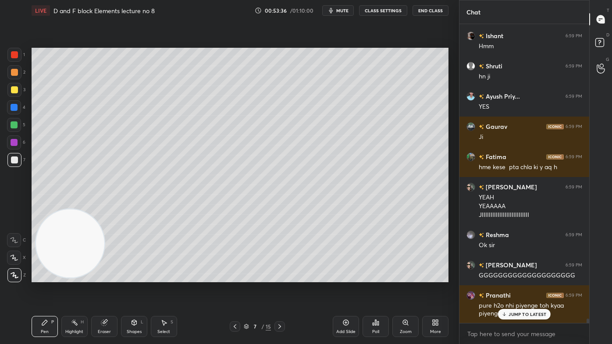
scroll to position [19879, 0]
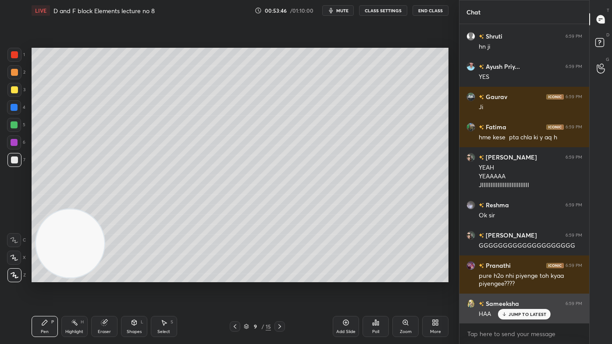
click at [522, 277] on p "JUMP TO LATEST" at bounding box center [527, 314] width 38 height 5
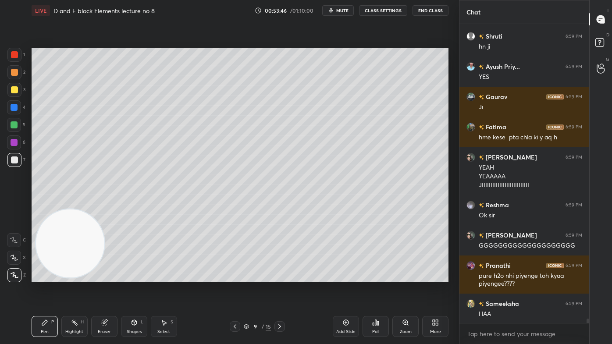
scroll to position [19888, 0]
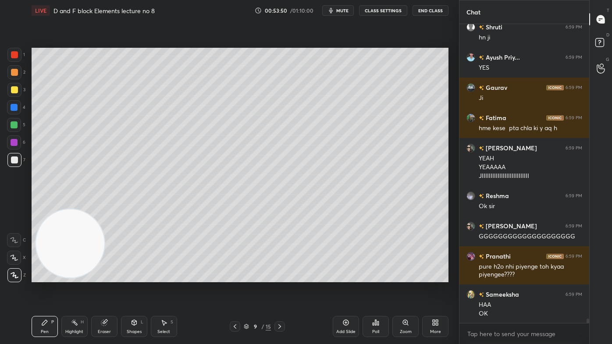
click at [345, 277] on div "Add Slide" at bounding box center [346, 326] width 26 height 21
click at [386, 10] on button "CLASS SETTINGS" at bounding box center [383, 10] width 48 height 11
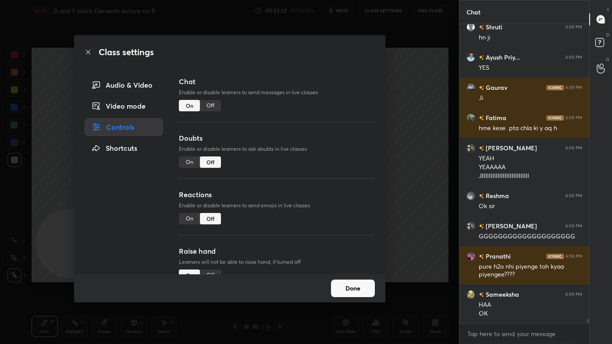
click at [416, 104] on div "Class settings Audio & Video Video mode Controls Shortcuts Chat Enable or disab…" at bounding box center [229, 172] width 459 height 344
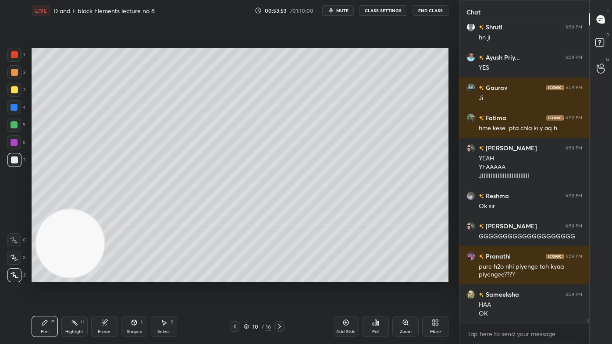
scroll to position [19918, 0]
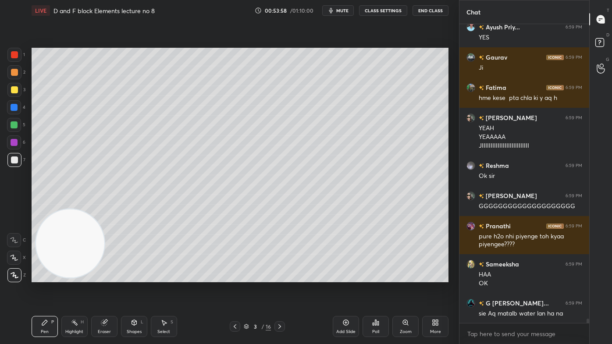
click at [15, 89] on div at bounding box center [14, 89] width 7 height 7
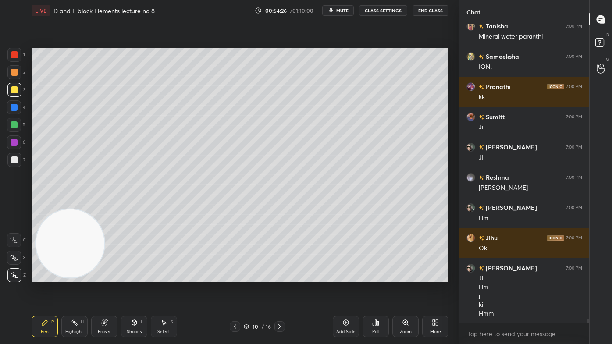
scroll to position [20234, 0]
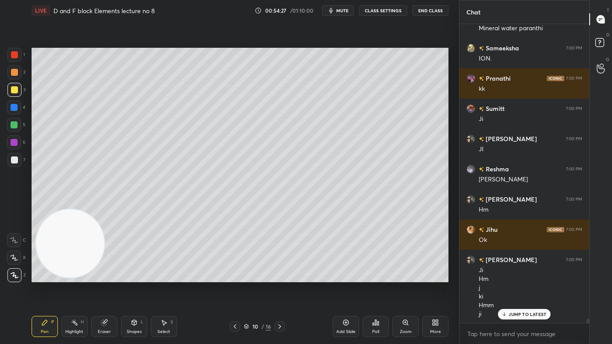
click at [377, 13] on button "CLASS SETTINGS" at bounding box center [383, 10] width 48 height 11
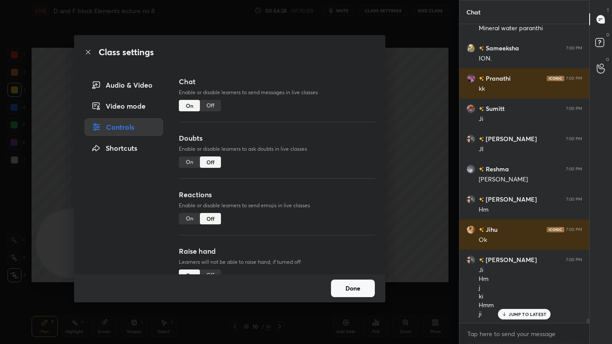
click at [210, 107] on div "Off" at bounding box center [210, 105] width 21 height 11
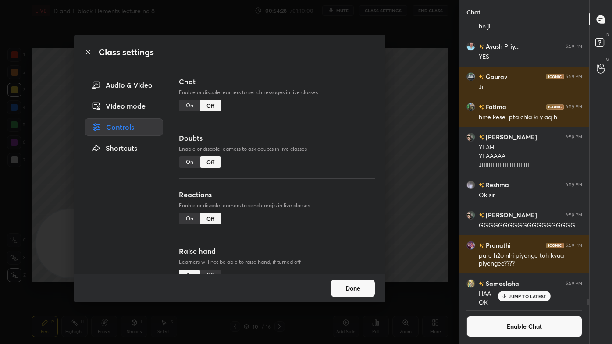
click at [396, 99] on div "Class settings Audio & Video Video mode Controls Shortcuts Chat Enable or disab…" at bounding box center [229, 172] width 459 height 344
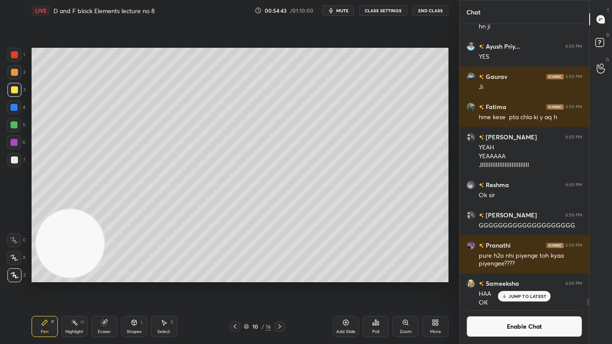
click at [14, 88] on div at bounding box center [14, 89] width 7 height 7
drag, startPoint x: 11, startPoint y: 261, endPoint x: 13, endPoint y: 257, distance: 4.5
click at [11, 259] on div at bounding box center [14, 258] width 14 height 14
drag, startPoint x: 103, startPoint y: 328, endPoint x: 117, endPoint y: 309, distance: 23.0
click at [103, 277] on div "Eraser" at bounding box center [104, 326] width 26 height 21
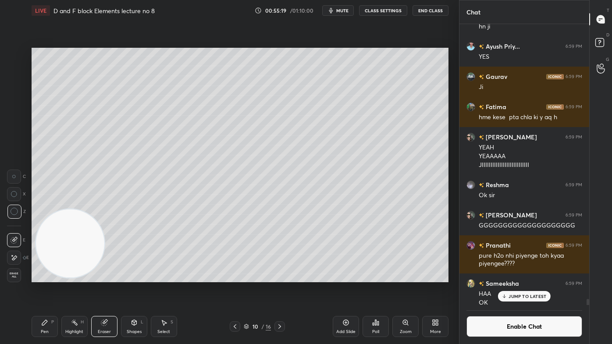
click at [44, 277] on icon at bounding box center [44, 322] width 7 height 7
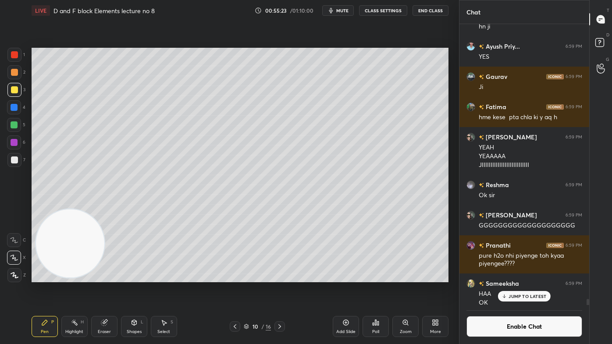
click at [103, 277] on div "Eraser" at bounding box center [104, 326] width 26 height 21
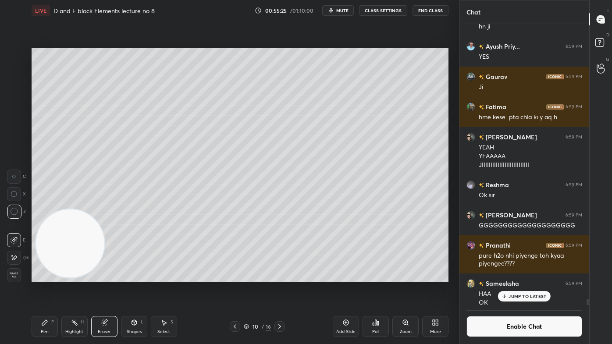
click at [48, 277] on div "Pen" at bounding box center [45, 332] width 8 height 4
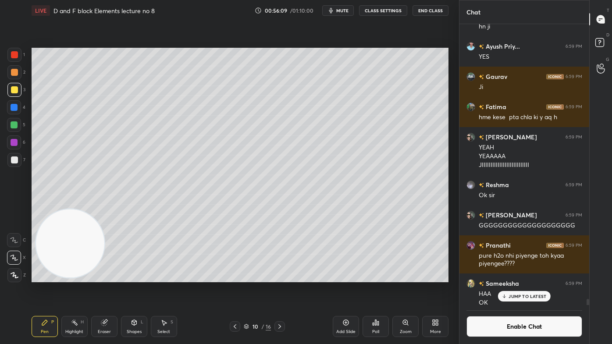
click at [107, 277] on div "Eraser" at bounding box center [104, 326] width 26 height 21
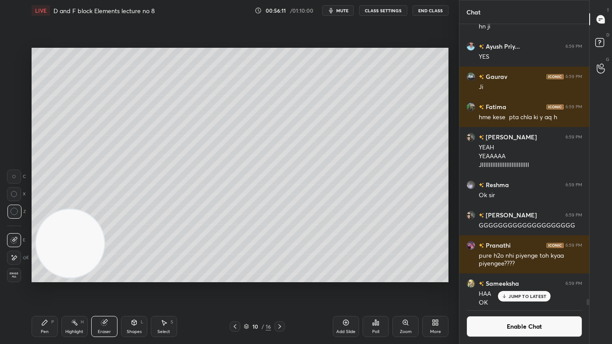
click at [50, 277] on div "Pen P" at bounding box center [45, 326] width 26 height 21
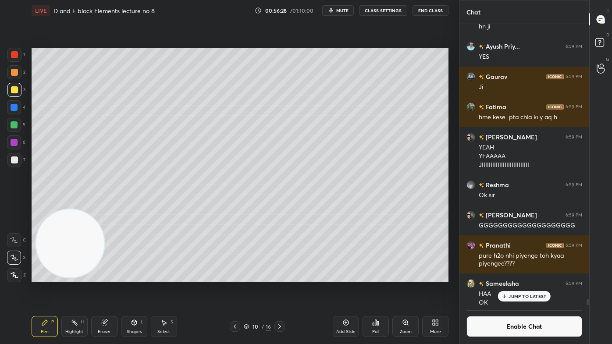
drag, startPoint x: 103, startPoint y: 333, endPoint x: 113, endPoint y: 324, distance: 13.4
click at [103, 277] on div "Eraser" at bounding box center [104, 332] width 13 height 4
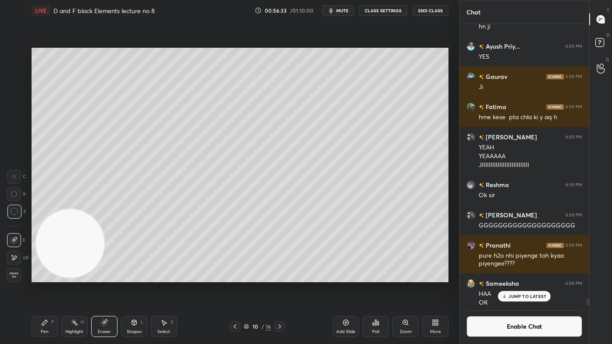
click at [55, 277] on div "Pen P" at bounding box center [45, 326] width 26 height 21
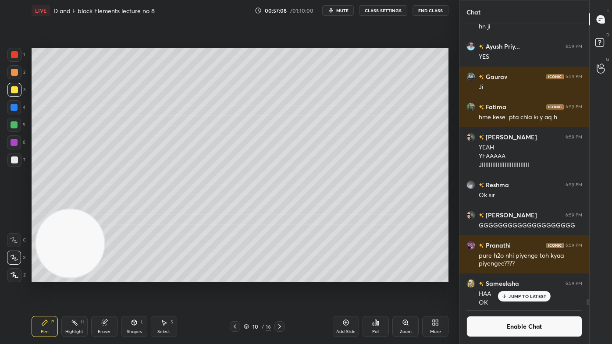
click at [18, 165] on div at bounding box center [14, 160] width 14 height 14
click at [104, 277] on div "Eraser" at bounding box center [104, 332] width 13 height 4
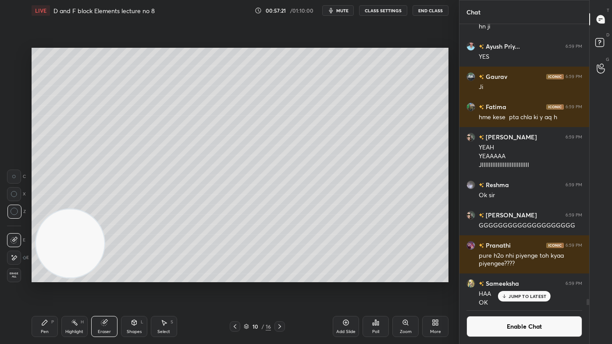
drag, startPoint x: 46, startPoint y: 328, endPoint x: 95, endPoint y: 292, distance: 61.1
click at [46, 277] on div "Pen P" at bounding box center [45, 326] width 26 height 21
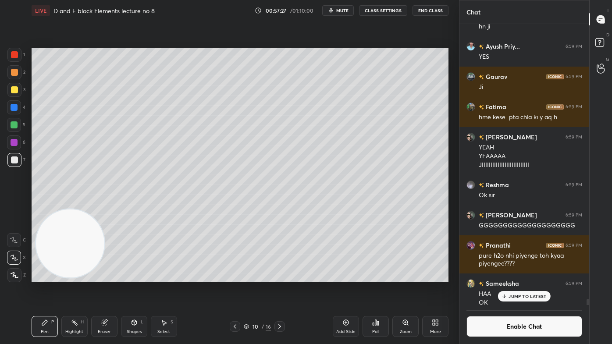
click at [112, 277] on div "Eraser" at bounding box center [104, 326] width 26 height 21
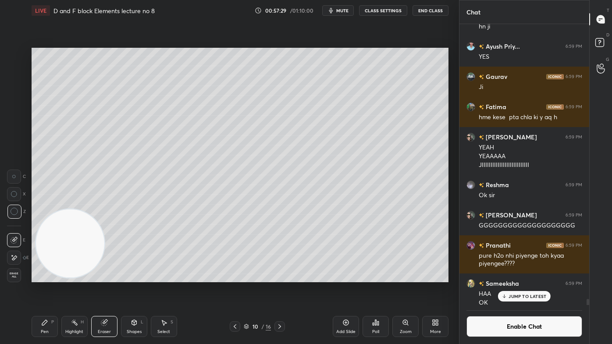
click at [43, 277] on div "Pen" at bounding box center [45, 332] width 8 height 4
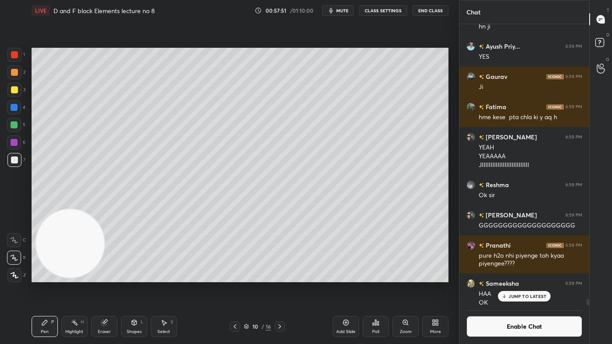
click at [103, 277] on div "Eraser" at bounding box center [104, 326] width 26 height 21
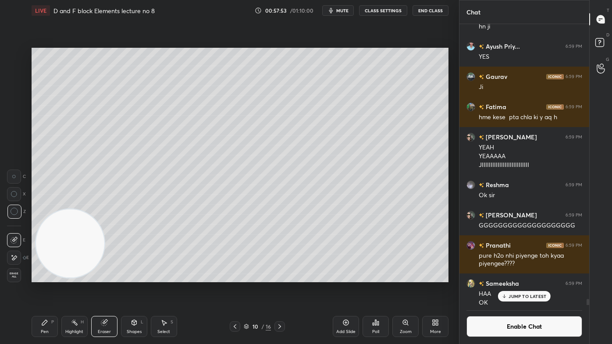
drag, startPoint x: 36, startPoint y: 330, endPoint x: 50, endPoint y: 320, distance: 17.6
click at [36, 277] on div "Pen P" at bounding box center [45, 326] width 26 height 21
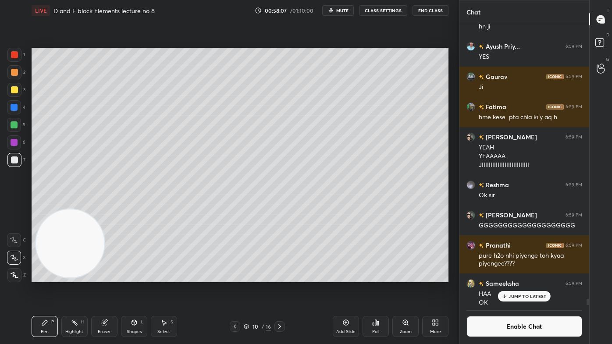
click at [13, 57] on div at bounding box center [14, 54] width 7 height 7
click at [16, 127] on div at bounding box center [14, 124] width 7 height 7
click at [103, 277] on div "Eraser" at bounding box center [104, 326] width 26 height 21
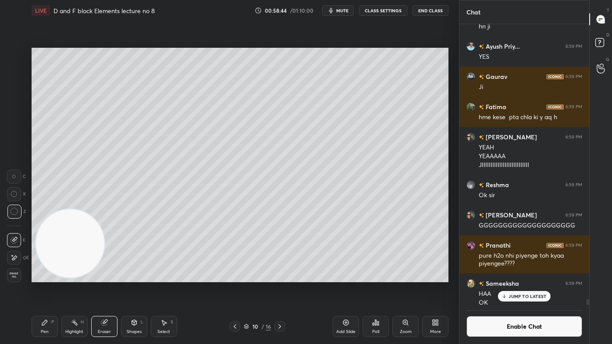
click at [43, 277] on div "Pen P" at bounding box center [45, 326] width 26 height 21
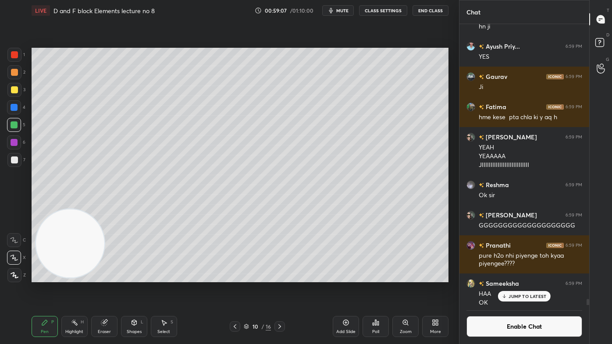
click at [7, 91] on div "1 2 3 4 5 6 7 C X Z C X Z E E Erase all H H" at bounding box center [14, 165] width 28 height 235
click at [526, 277] on p "JUMP TO LATEST" at bounding box center [527, 296] width 38 height 5
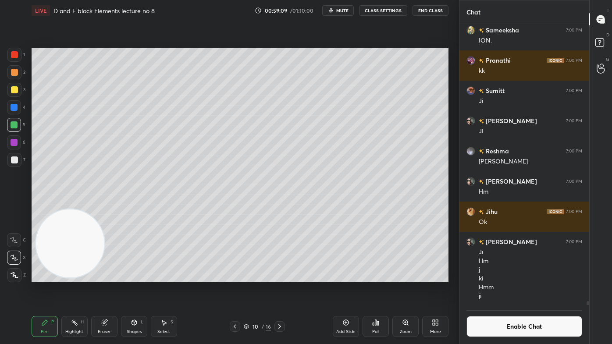
click at [522, 277] on button "Enable Chat" at bounding box center [524, 326] width 116 height 21
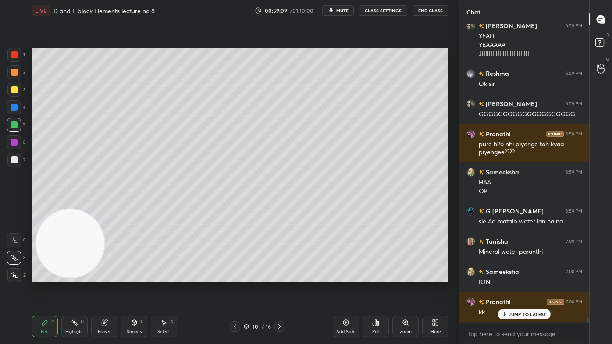
scroll to position [297, 127]
click at [517, 277] on div "Sumitt 7:00 PM [PERSON_NAME]" at bounding box center [524, 337] width 130 height 30
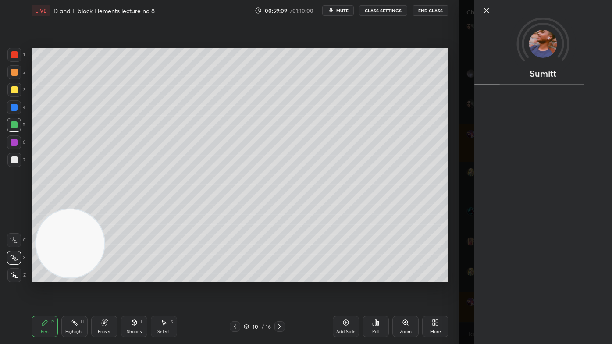
click at [517, 277] on div "Sumitt" at bounding box center [543, 172] width 138 height 344
click at [470, 277] on div "Sumitt" at bounding box center [535, 172] width 153 height 344
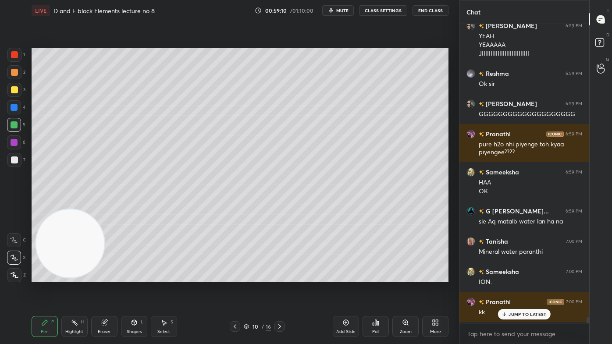
click at [508, 277] on div "JUMP TO LATEST" at bounding box center [524, 314] width 53 height 11
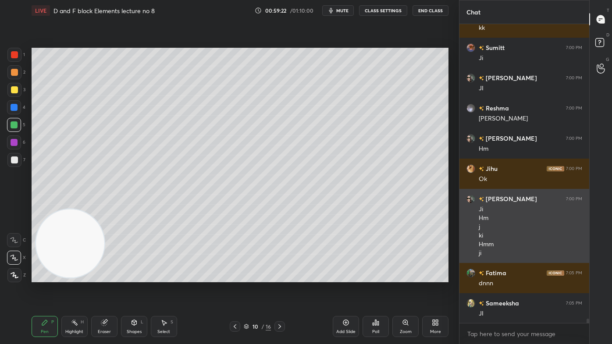
scroll to position [20124, 0]
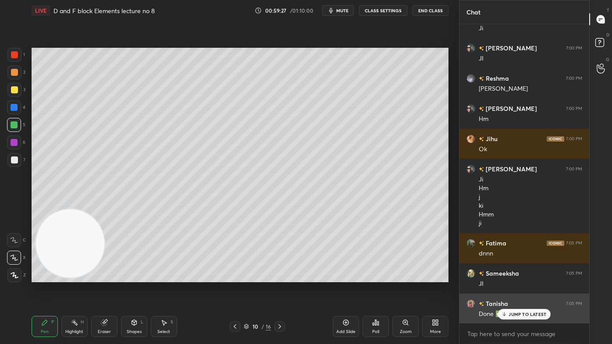
click at [531, 277] on p "JUMP TO LATEST" at bounding box center [527, 314] width 38 height 5
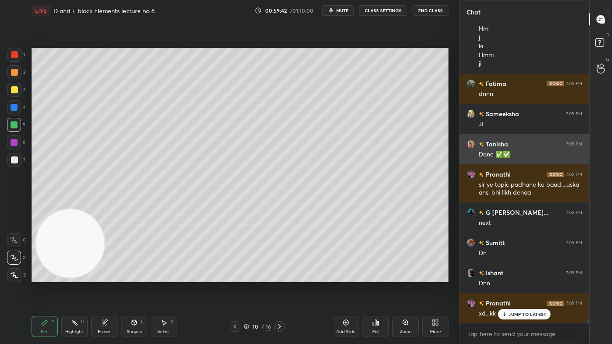
scroll to position [20314, 0]
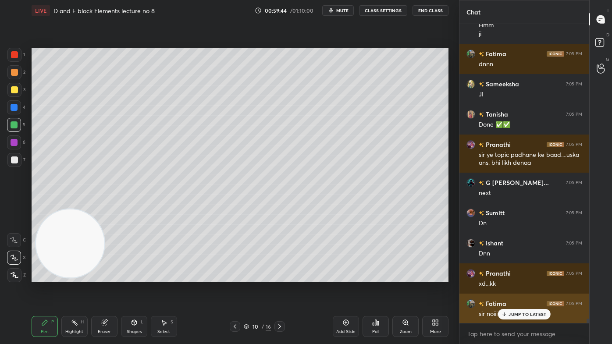
drag, startPoint x: 514, startPoint y: 312, endPoint x: 509, endPoint y: 319, distance: 8.5
click at [513, 277] on p "JUMP TO LATEST" at bounding box center [527, 314] width 38 height 5
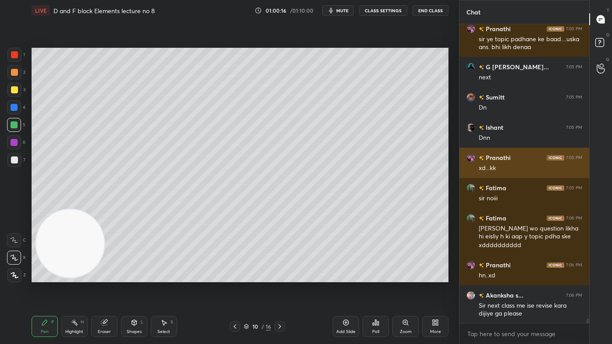
scroll to position [20438, 0]
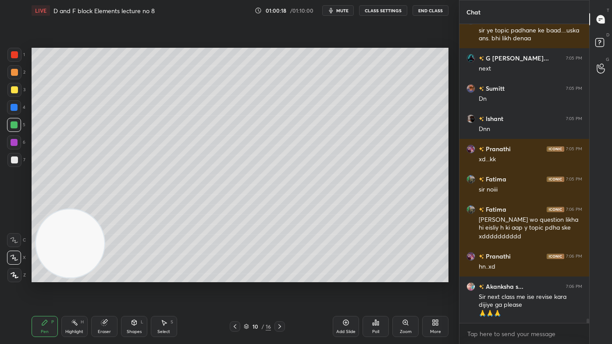
drag, startPoint x: 384, startPoint y: 0, endPoint x: 385, endPoint y: 5, distance: 4.9
click at [385, 5] on button "CLASS SETTINGS" at bounding box center [383, 10] width 48 height 11
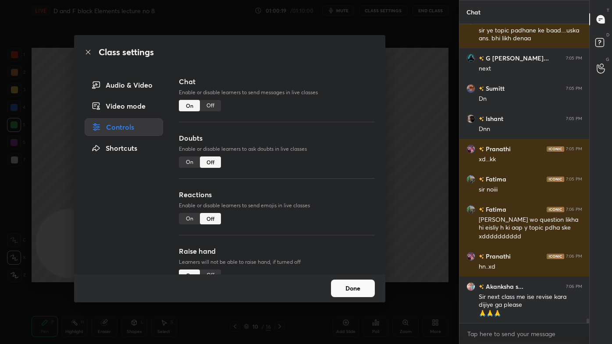
click at [387, 6] on div "Class settings Audio & Video Video mode Controls Shortcuts Chat Enable or disab…" at bounding box center [229, 172] width 459 height 344
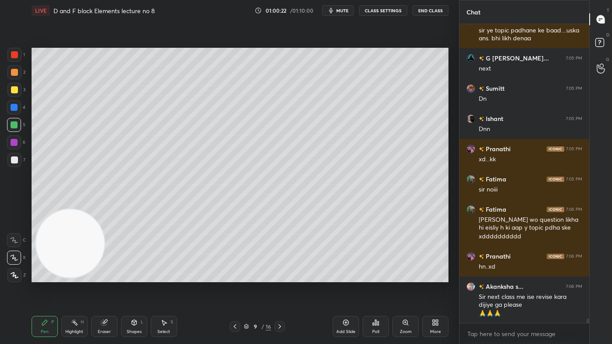
click at [378, 12] on button "CLASS SETTINGS" at bounding box center [383, 10] width 48 height 11
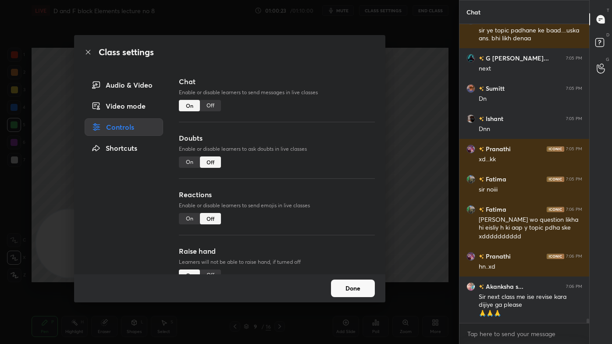
click at [419, 40] on div "Class settings Audio & Video Video mode Controls Shortcuts Chat Enable or disab…" at bounding box center [229, 172] width 459 height 344
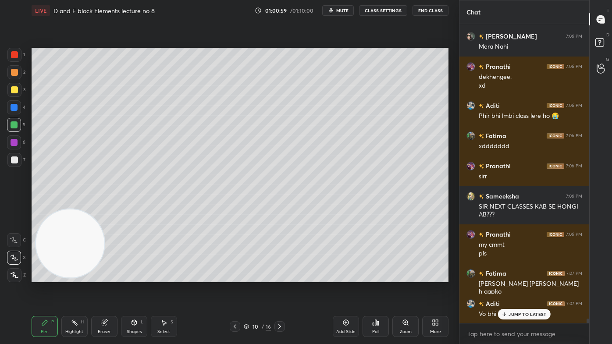
scroll to position [21031, 0]
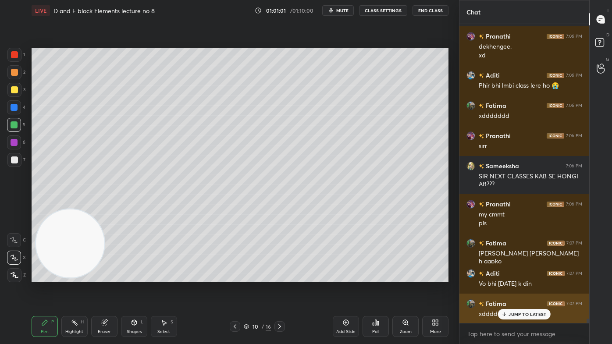
click at [515, 277] on p "JUMP TO LATEST" at bounding box center [527, 314] width 38 height 5
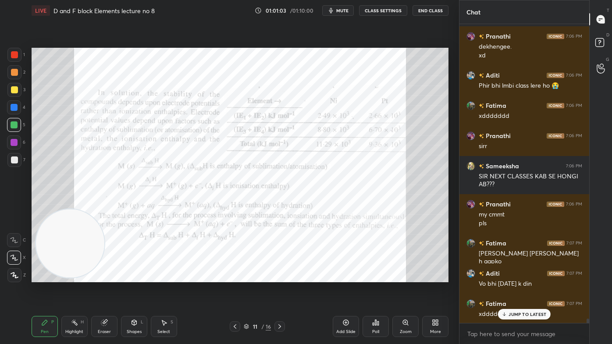
scroll to position [21061, 0]
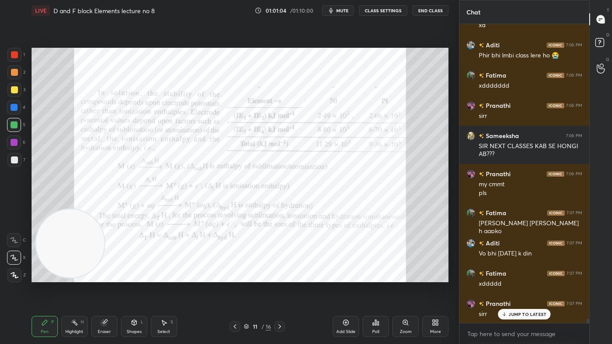
click at [378, 9] on button "CLASS SETTINGS" at bounding box center [383, 10] width 48 height 11
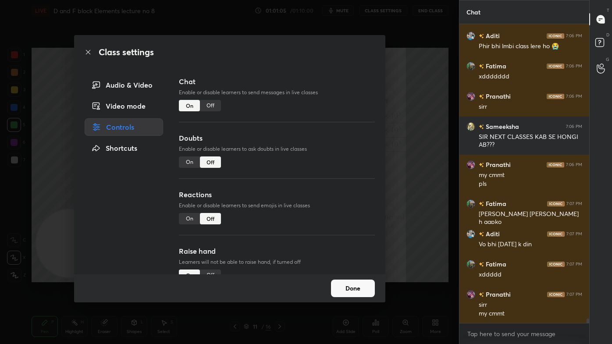
click at [213, 103] on div "Off" at bounding box center [210, 105] width 21 height 11
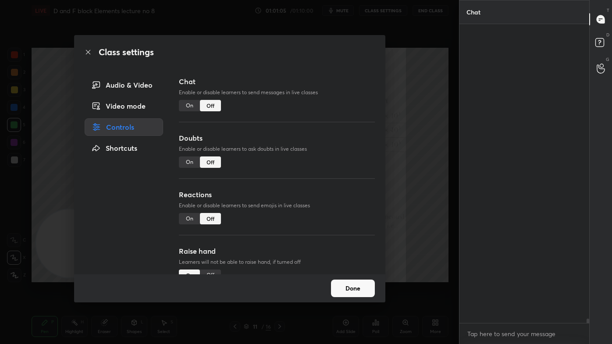
scroll to position [279, 127]
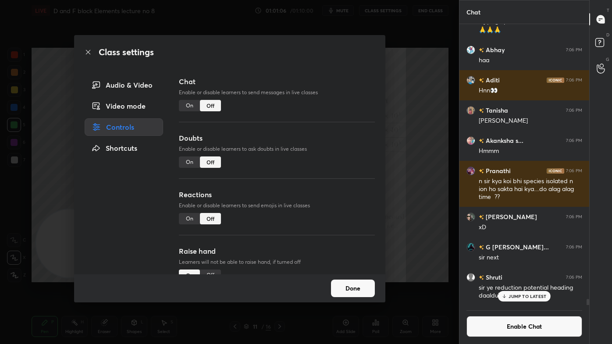
click at [419, 96] on div "Class settings Audio & Video Video mode Controls Shortcuts Chat Enable or disab…" at bounding box center [229, 172] width 459 height 344
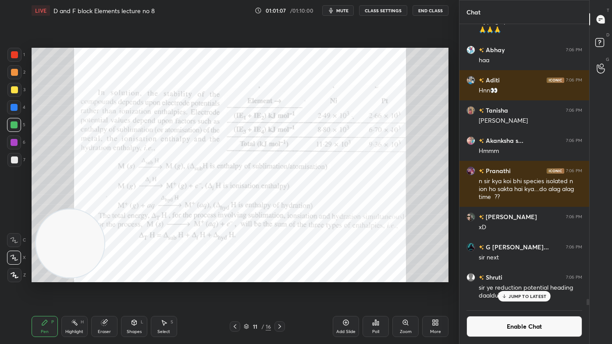
click at [14, 53] on div at bounding box center [14, 54] width 7 height 7
drag, startPoint x: 345, startPoint y: 328, endPoint x: 353, endPoint y: 326, distance: 8.5
click at [344, 277] on div "Add Slide" at bounding box center [346, 326] width 26 height 21
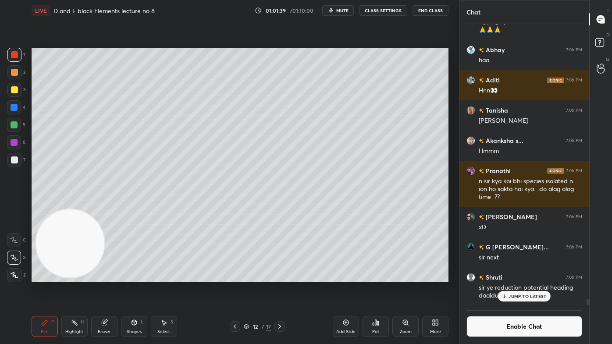
click at [15, 91] on div at bounding box center [14, 89] width 7 height 7
click at [370, 9] on button "CLASS SETTINGS" at bounding box center [383, 10] width 48 height 11
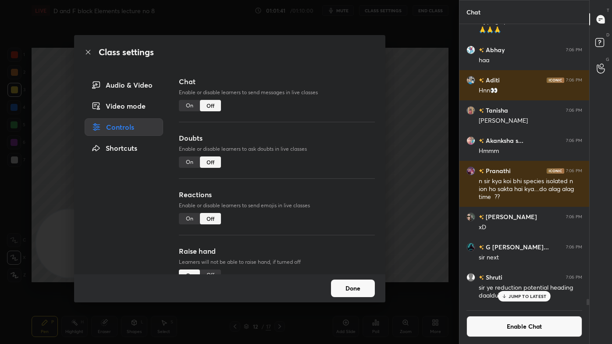
click at [426, 85] on div "Class settings Audio & Video Video mode Controls Shortcuts Chat Enable or disab…" at bounding box center [229, 172] width 459 height 344
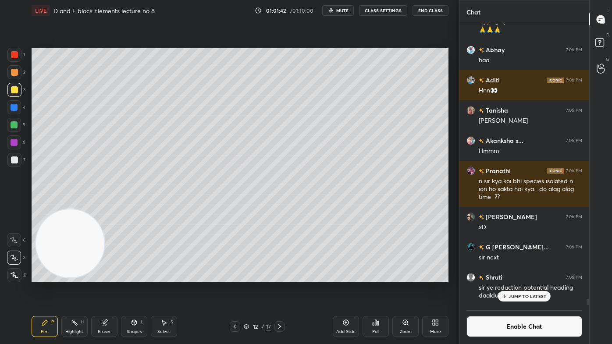
click at [12, 90] on div at bounding box center [14, 89] width 7 height 7
click at [11, 56] on div at bounding box center [14, 54] width 7 height 7
click at [13, 91] on div at bounding box center [14, 89] width 7 height 7
click at [529, 277] on div "JUMP TO LATEST" at bounding box center [524, 296] width 53 height 11
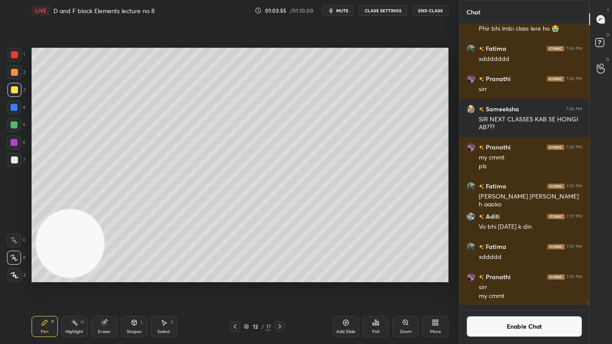
click at [508, 277] on button "Enable Chat" at bounding box center [524, 326] width 116 height 21
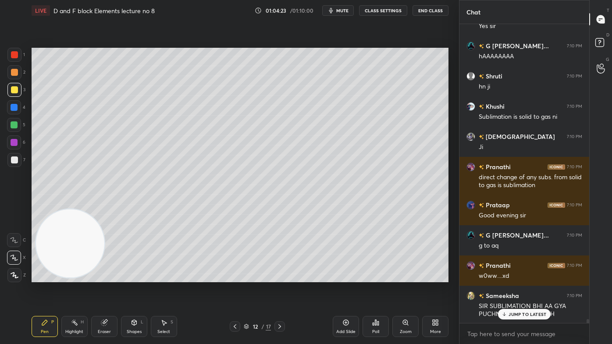
scroll to position [21317, 0]
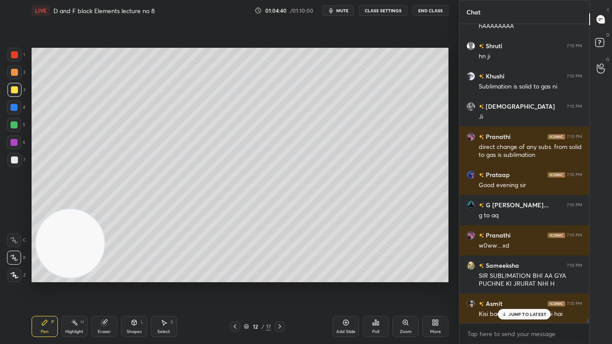
click at [13, 123] on div at bounding box center [14, 124] width 7 height 7
click at [12, 258] on icon at bounding box center [14, 258] width 8 height 6
click at [11, 277] on div at bounding box center [14, 275] width 14 height 14
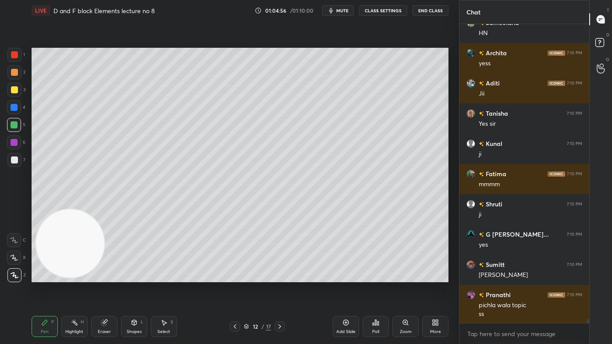
scroll to position [21659, 0]
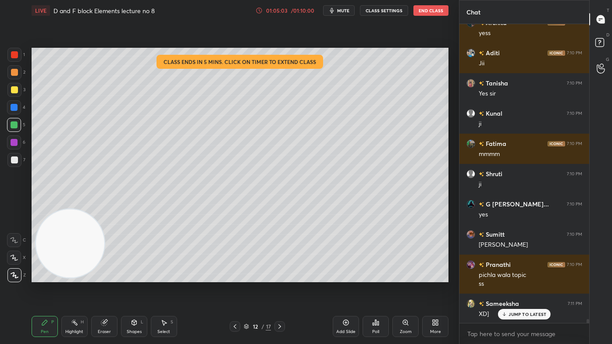
click at [17, 92] on div at bounding box center [14, 90] width 14 height 14
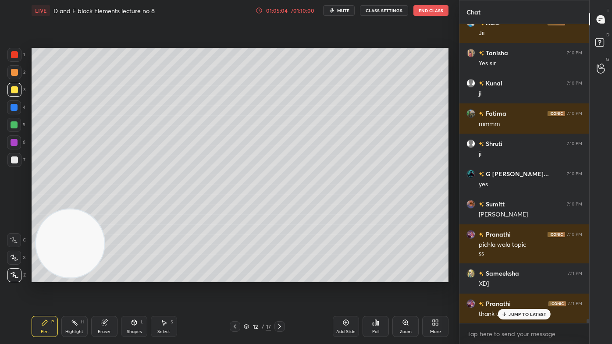
click at [14, 253] on div at bounding box center [14, 258] width 14 height 14
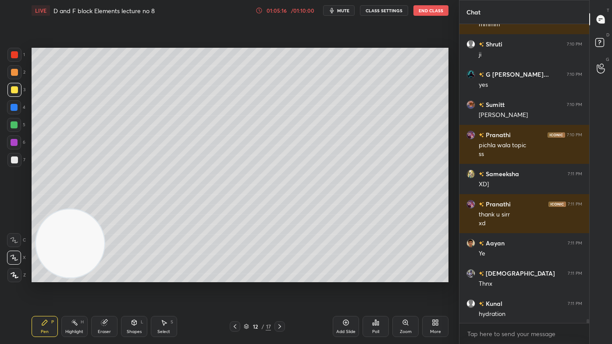
scroll to position [21819, 0]
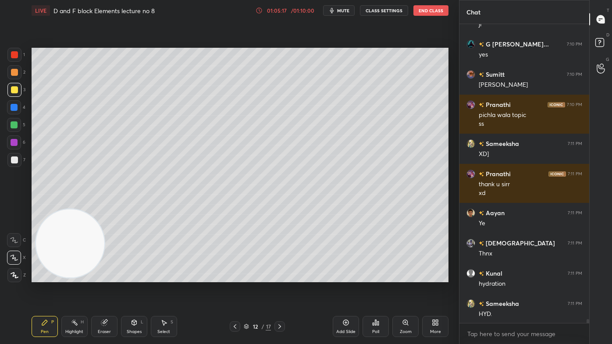
click at [109, 277] on div "Eraser" at bounding box center [104, 326] width 26 height 21
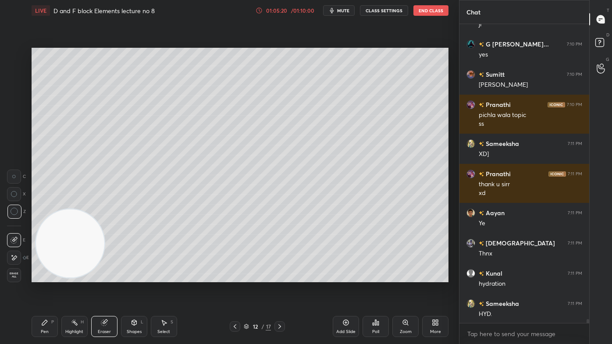
click at [42, 277] on div "Pen P" at bounding box center [45, 326] width 26 height 21
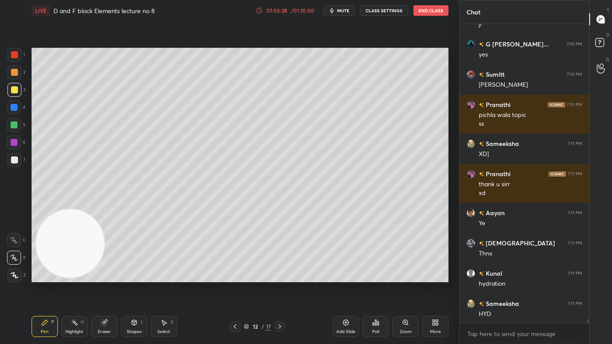
click at [110, 277] on div "Eraser" at bounding box center [104, 326] width 26 height 21
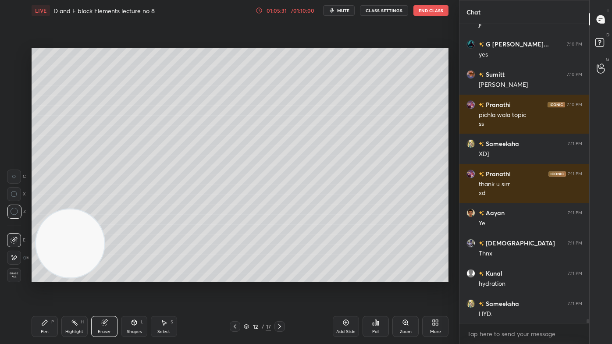
drag, startPoint x: 53, startPoint y: 328, endPoint x: 63, endPoint y: 318, distance: 14.0
click at [54, 277] on div "Pen P" at bounding box center [45, 326] width 26 height 21
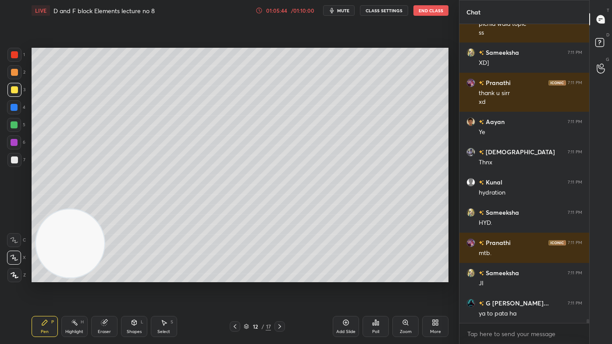
scroll to position [21940, 0]
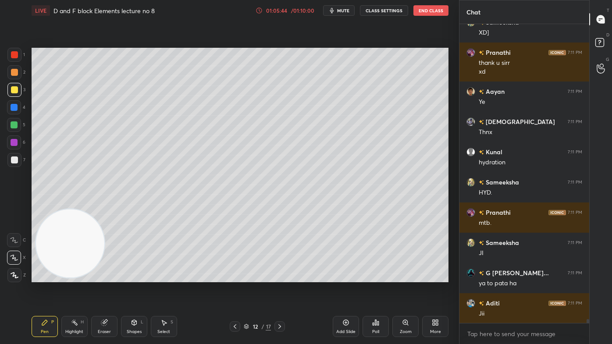
click at [261, 10] on icon at bounding box center [259, 10] width 7 height 7
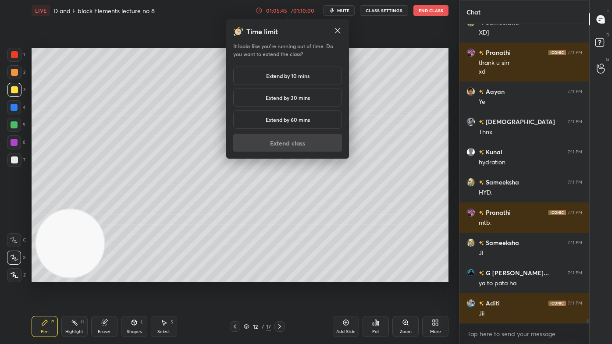
click at [274, 78] on h5 "Extend by 10 mins" at bounding box center [287, 76] width 43 height 8
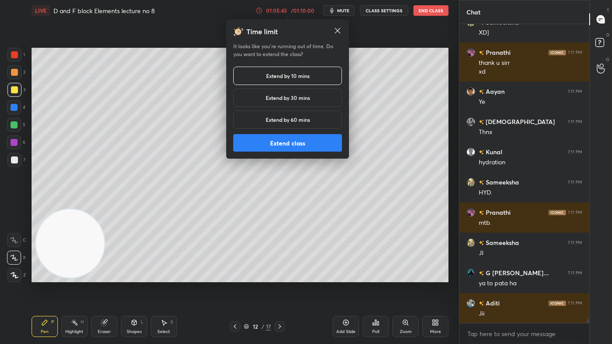
click at [276, 144] on button "Extend class" at bounding box center [287, 143] width 109 height 18
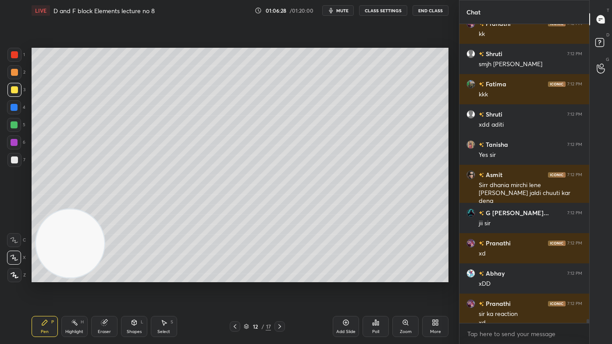
scroll to position [22418, 0]
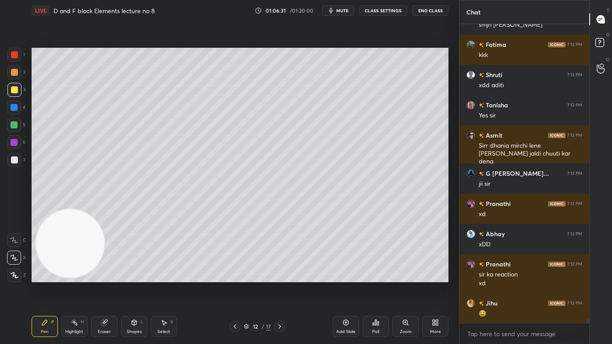
click at [14, 123] on div at bounding box center [14, 124] width 7 height 7
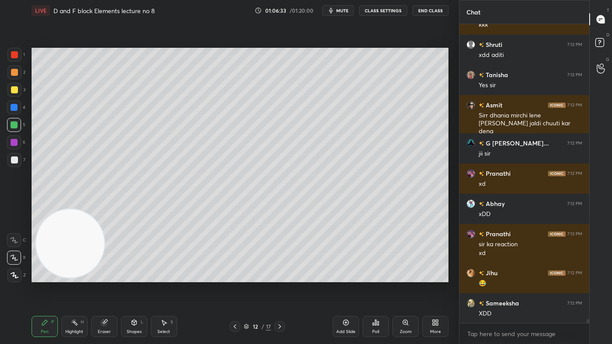
scroll to position [22509, 0]
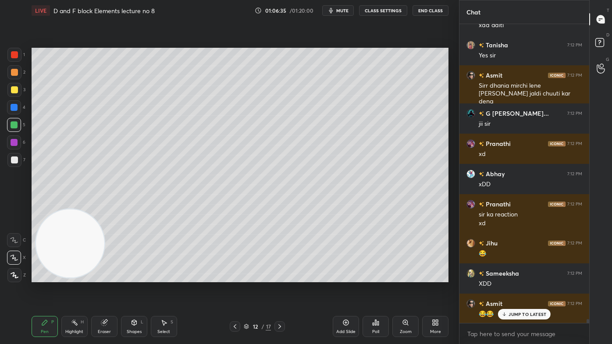
click at [374, 9] on button "CLASS SETTINGS" at bounding box center [383, 10] width 48 height 11
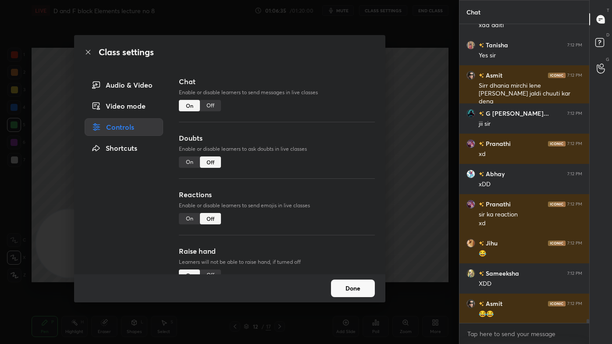
scroll to position [22547, 0]
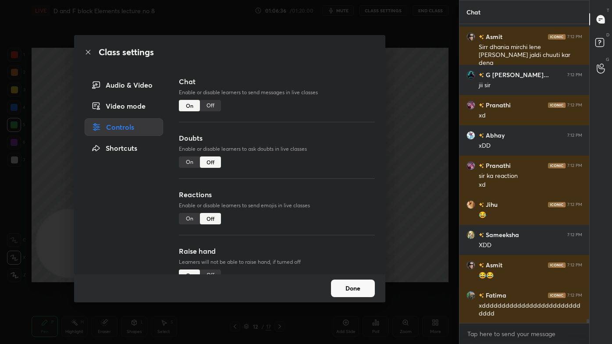
click at [214, 100] on div "Off" at bounding box center [210, 105] width 21 height 11
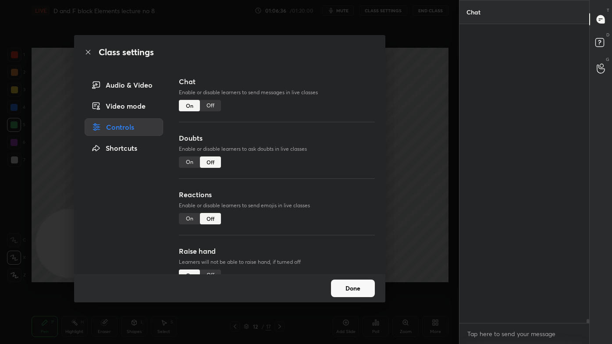
scroll to position [279, 127]
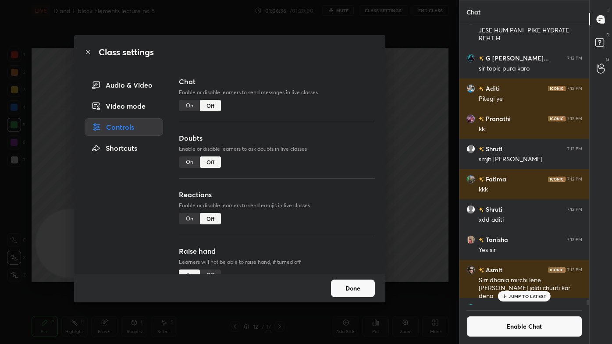
click at [418, 110] on div "Class settings Audio & Video Video mode Controls Shortcuts Chat Enable or disab…" at bounding box center [229, 172] width 459 height 344
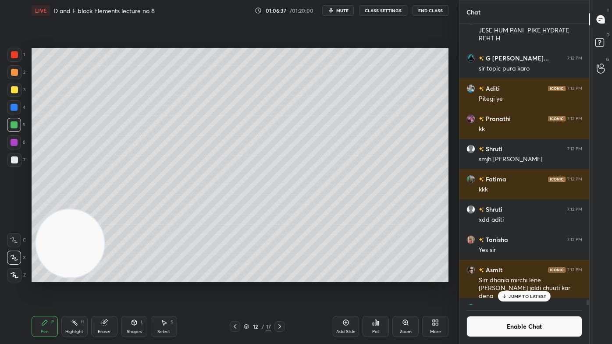
click at [13, 277] on icon at bounding box center [15, 275] width 8 height 6
click at [14, 56] on div at bounding box center [14, 54] width 7 height 7
click at [10, 125] on div at bounding box center [14, 125] width 14 height 14
click at [522, 277] on p "JUMP TO LATEST" at bounding box center [527, 296] width 38 height 5
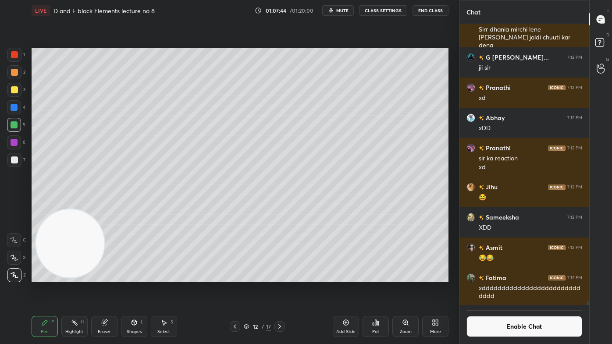
click at [512, 277] on button "Enable Chat" at bounding box center [524, 326] width 116 height 21
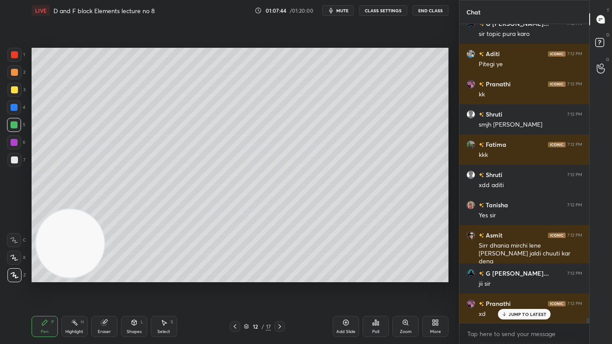
scroll to position [297, 127]
click at [509, 277] on p "JUMP TO LATEST" at bounding box center [527, 314] width 38 height 5
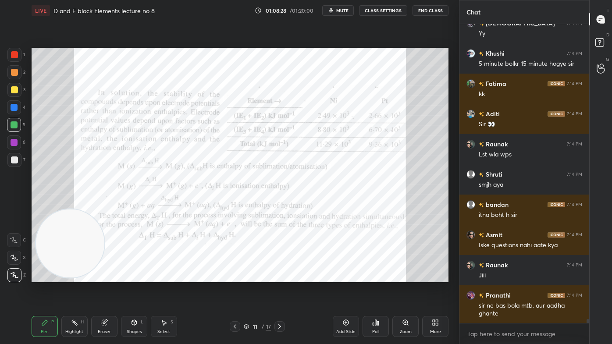
scroll to position [22719, 0]
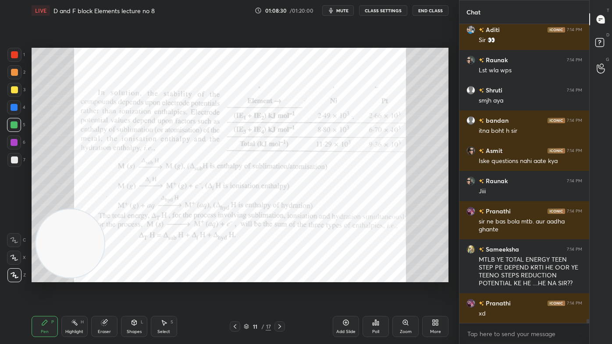
click at [405, 277] on div "Zoom" at bounding box center [406, 332] width 12 height 4
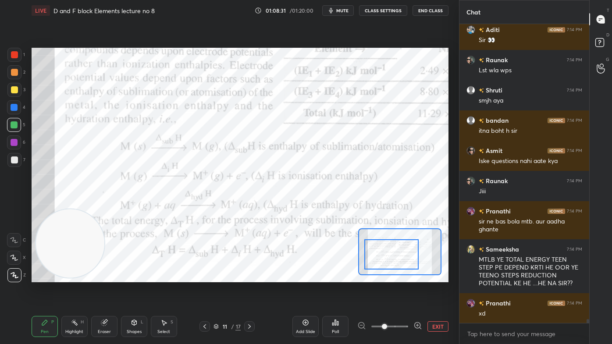
click at [388, 255] on div at bounding box center [391, 254] width 54 height 30
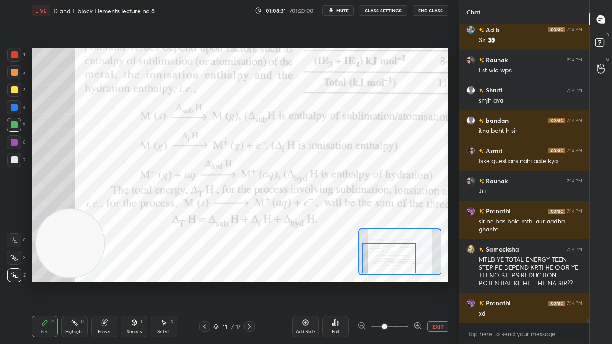
click at [393, 253] on div at bounding box center [389, 258] width 54 height 30
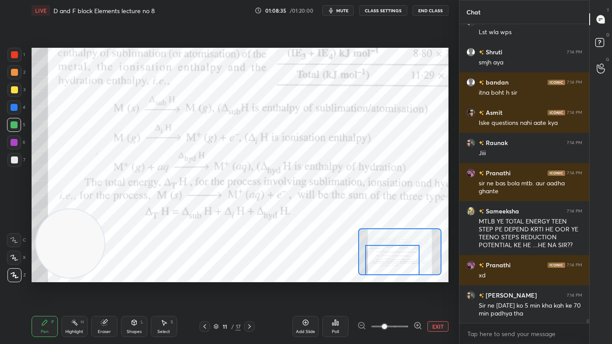
drag, startPoint x: 394, startPoint y: 251, endPoint x: 397, endPoint y: 258, distance: 7.5
click at [397, 258] on div at bounding box center [392, 260] width 54 height 30
click at [15, 52] on div at bounding box center [14, 54] width 7 height 7
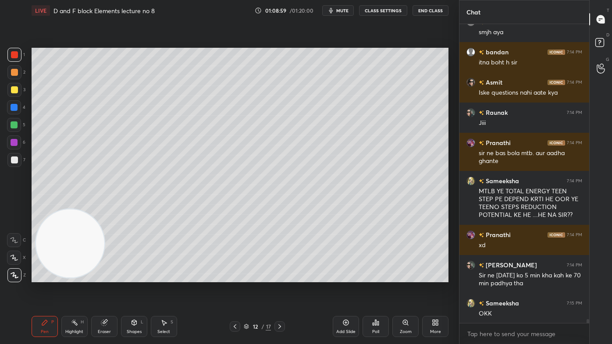
scroll to position [22817, 0]
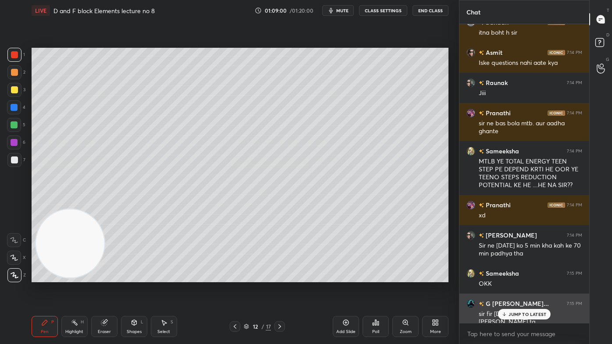
click at [515, 277] on p "JUMP TO LATEST" at bounding box center [527, 314] width 38 height 5
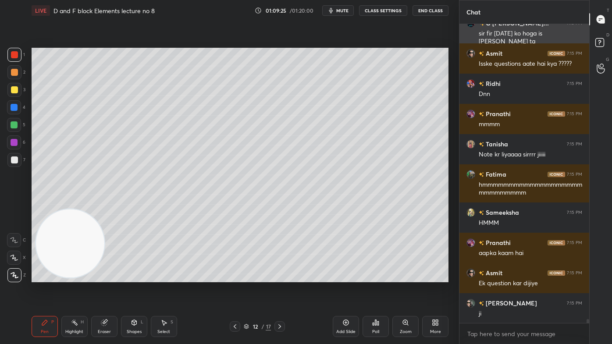
scroll to position [23128, 0]
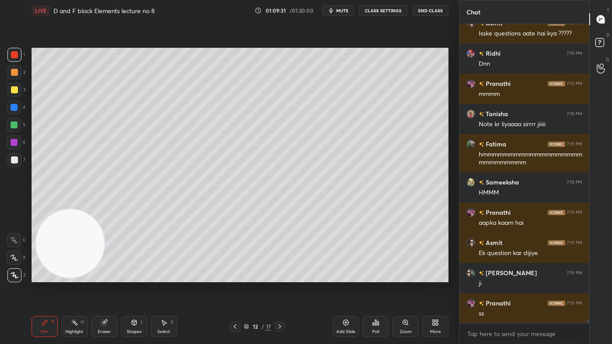
click at [380, 9] on button "CLASS SETTINGS" at bounding box center [383, 10] width 48 height 11
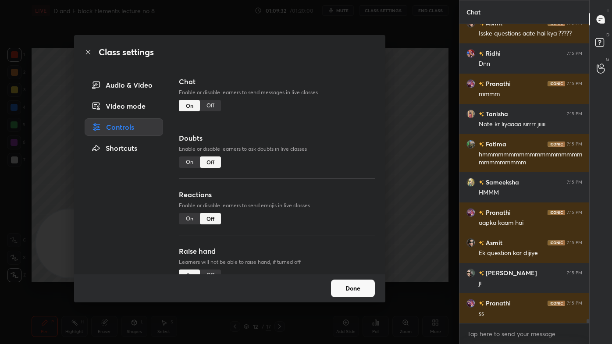
drag, startPoint x: 211, startPoint y: 107, endPoint x: 218, endPoint y: 105, distance: 7.8
click at [211, 108] on div "Off" at bounding box center [210, 105] width 21 height 11
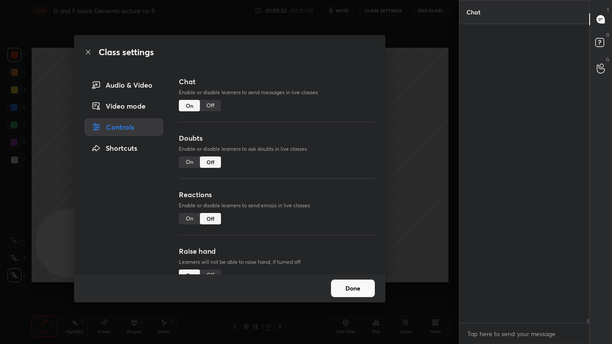
scroll to position [279, 127]
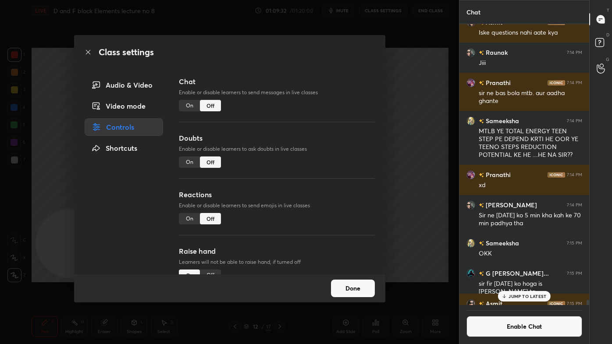
click at [441, 131] on div "Class settings Audio & Video Video mode Controls Shortcuts Chat Enable or disab…" at bounding box center [229, 172] width 459 height 344
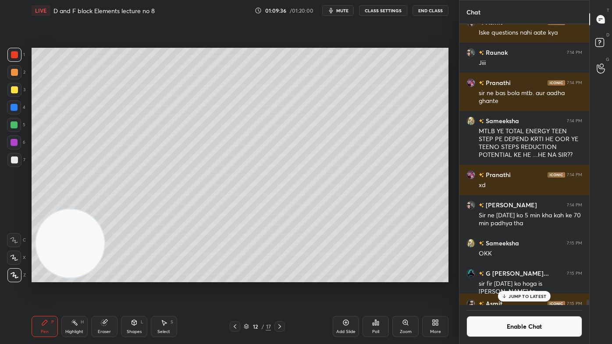
click at [342, 277] on div "Add Slide" at bounding box center [346, 326] width 26 height 21
click at [18, 92] on div at bounding box center [14, 90] width 14 height 14
click at [16, 257] on icon at bounding box center [14, 258] width 8 height 6
click at [8, 161] on div at bounding box center [14, 160] width 14 height 14
click at [18, 130] on div at bounding box center [14, 125] width 14 height 14
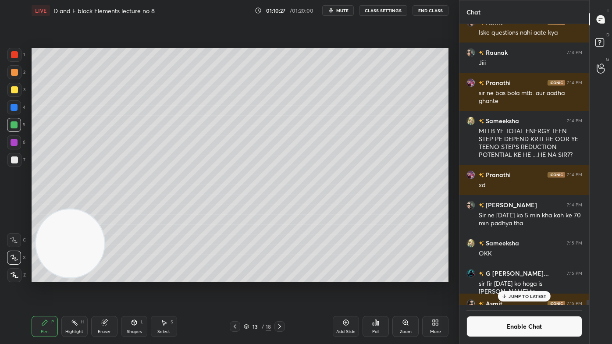
click at [14, 269] on div at bounding box center [14, 275] width 14 height 14
click at [17, 276] on icon at bounding box center [15, 275] width 8 height 6
click at [17, 159] on div at bounding box center [14, 159] width 7 height 7
click at [8, 53] on div at bounding box center [14, 55] width 14 height 14
click at [16, 127] on div at bounding box center [14, 124] width 7 height 7
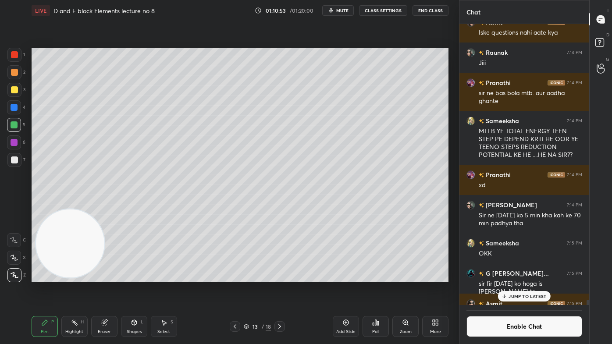
click at [16, 60] on div at bounding box center [14, 55] width 14 height 14
click at [14, 126] on div at bounding box center [14, 124] width 7 height 7
click at [18, 265] on div "Z" at bounding box center [16, 274] width 18 height 18
drag, startPoint x: 13, startPoint y: 257, endPoint x: 26, endPoint y: 245, distance: 17.7
click at [13, 257] on icon at bounding box center [14, 258] width 8 height 6
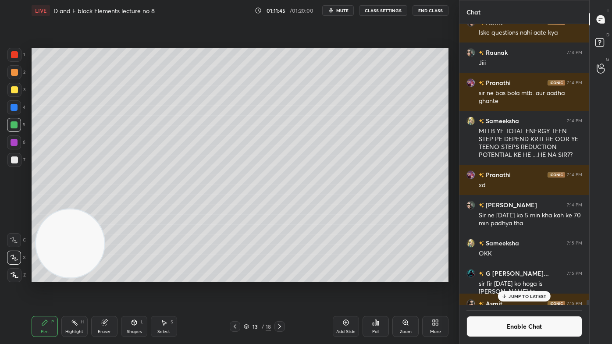
click at [15, 159] on div at bounding box center [14, 159] width 7 height 7
click at [521, 277] on p "JUMP TO LATEST" at bounding box center [527, 296] width 38 height 5
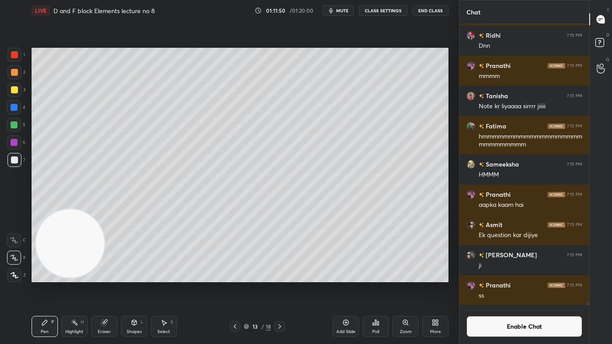
click at [496, 277] on button "Enable Chat" at bounding box center [524, 326] width 116 height 21
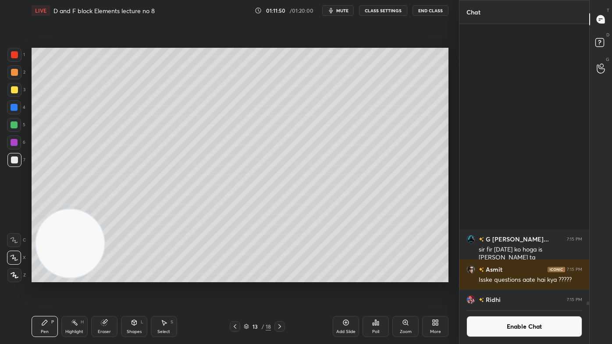
scroll to position [297, 127]
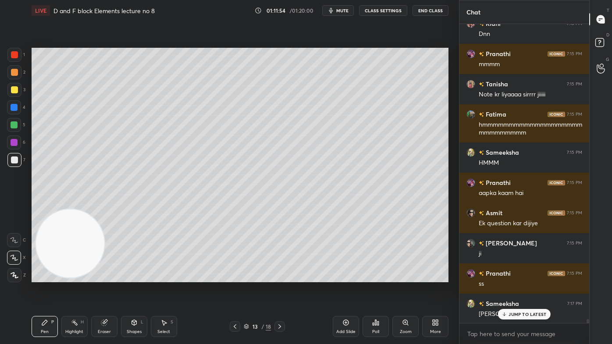
click at [17, 57] on div at bounding box center [14, 54] width 7 height 7
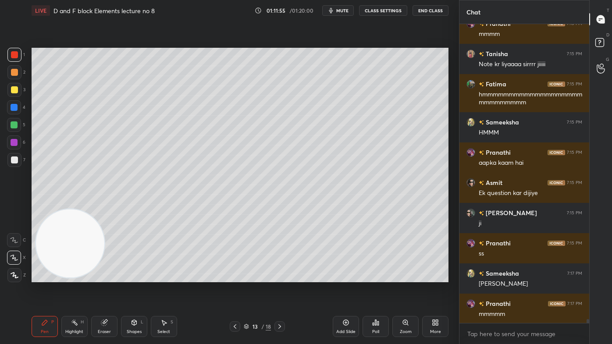
click at [14, 275] on icon at bounding box center [15, 275] width 8 height 6
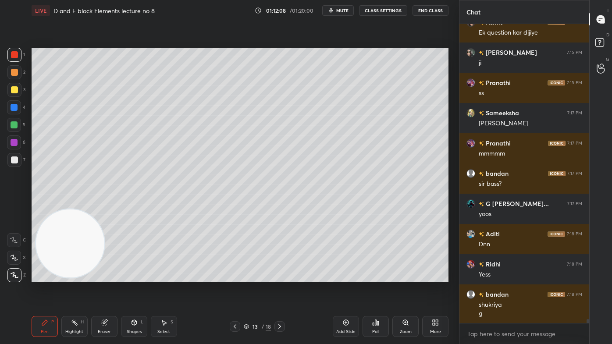
scroll to position [23030, 0]
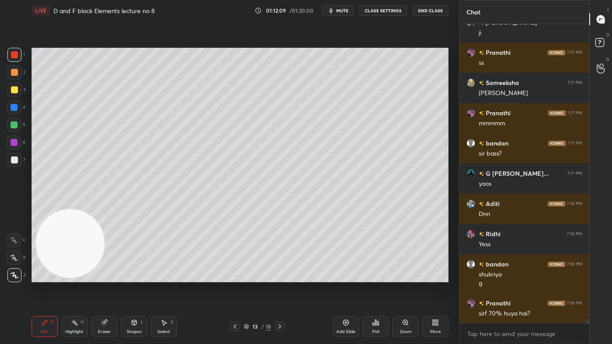
click at [103, 277] on div "Eraser" at bounding box center [104, 326] width 26 height 21
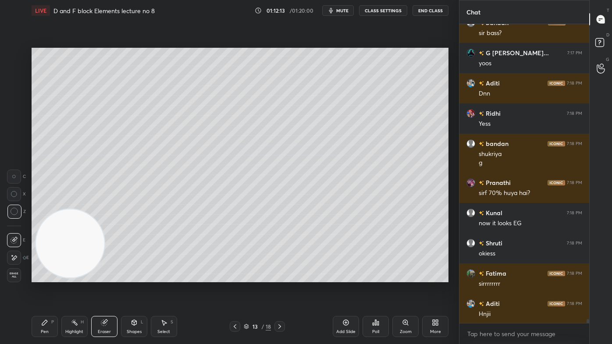
scroll to position [23181, 0]
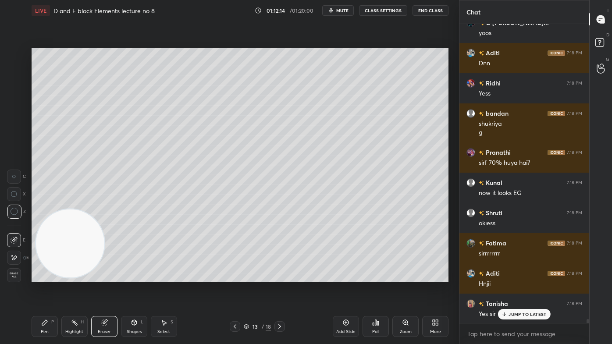
drag, startPoint x: 42, startPoint y: 326, endPoint x: 53, endPoint y: 316, distance: 14.6
click at [41, 277] on icon at bounding box center [44, 322] width 7 height 7
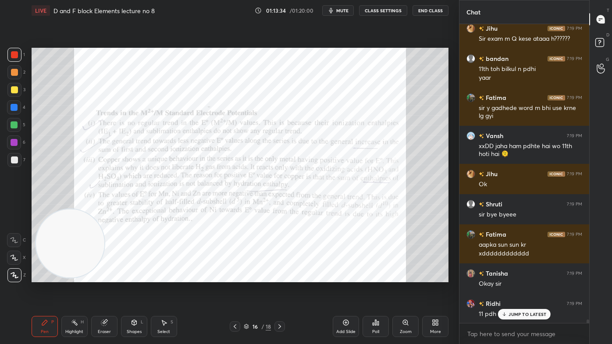
scroll to position [24769, 0]
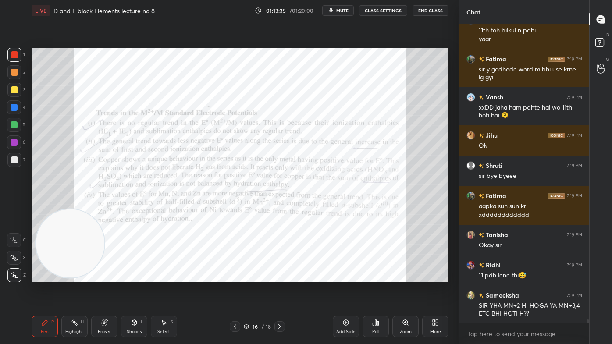
click at [14, 53] on div at bounding box center [14, 54] width 7 height 7
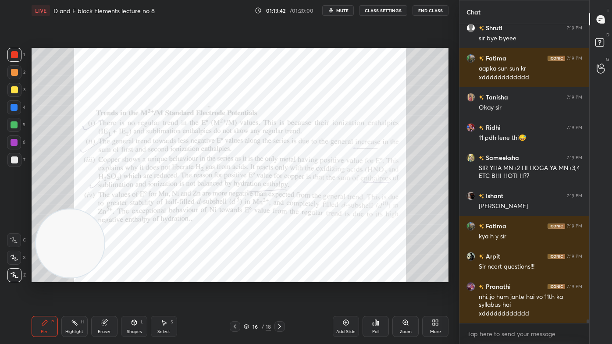
scroll to position [24937, 0]
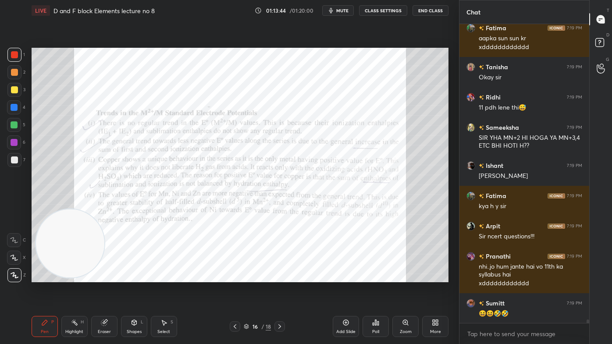
click at [377, 4] on div "LIVE D and F block Elements lecture no 8 01:13:44 / 01:20:00 mute CLASS SETTING…" at bounding box center [240, 10] width 417 height 21
click at [378, 9] on button "CLASS SETTINGS" at bounding box center [383, 10] width 48 height 11
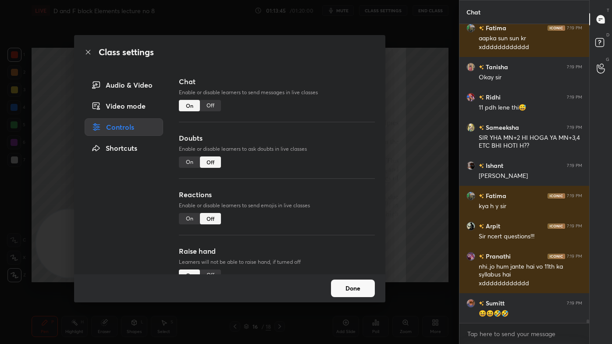
click at [211, 100] on div "Off" at bounding box center [210, 105] width 21 height 11
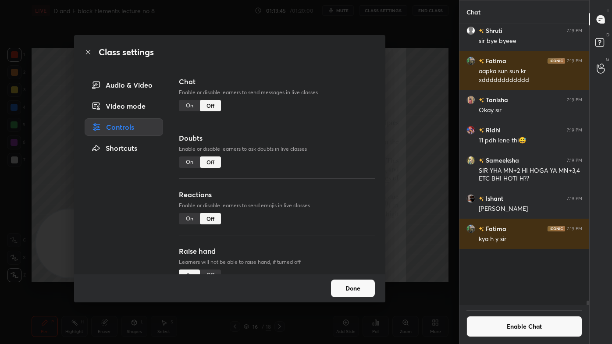
scroll to position [279, 127]
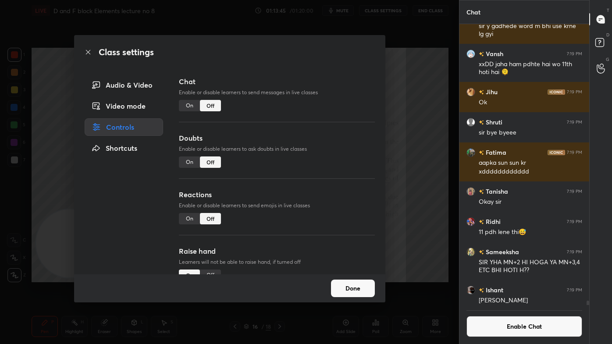
click at [411, 78] on div "Class settings Audio & Video Video mode Controls Shortcuts Chat Enable or disab…" at bounding box center [229, 172] width 459 height 344
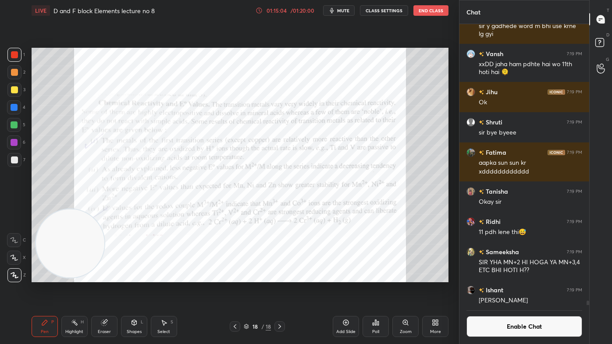
click at [513, 277] on button "Enable Chat" at bounding box center [524, 326] width 116 height 21
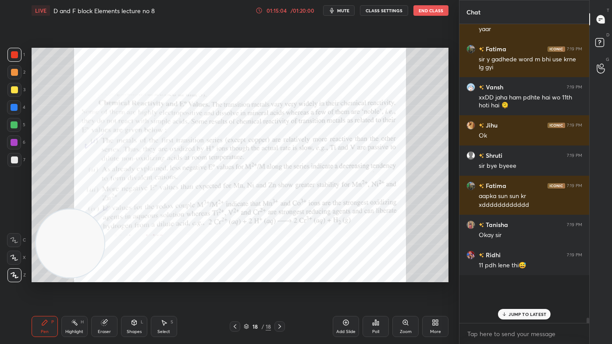
scroll to position [297, 127]
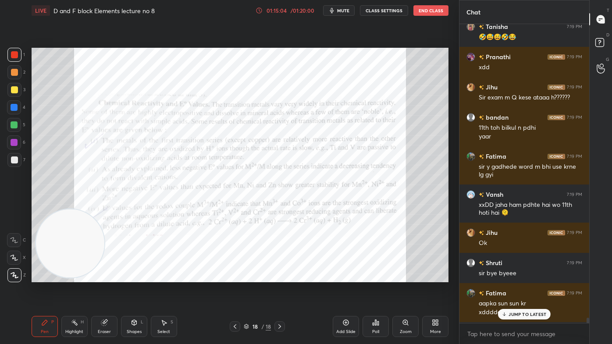
click at [518, 277] on p "JUMP TO LATEST" at bounding box center [527, 314] width 38 height 5
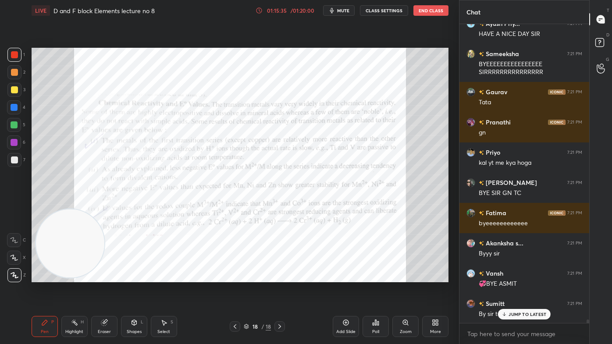
scroll to position [25522, 0]
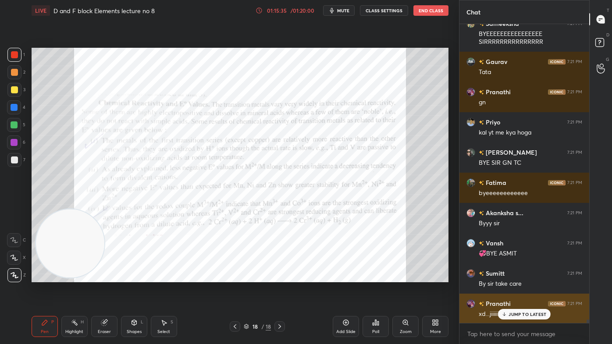
click at [516, 277] on p "JUMP TO LATEST" at bounding box center [527, 314] width 38 height 5
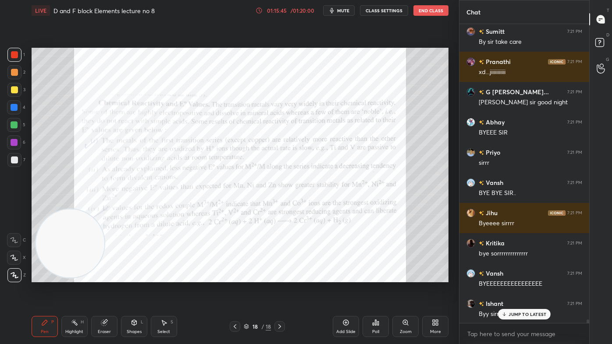
scroll to position [25794, 0]
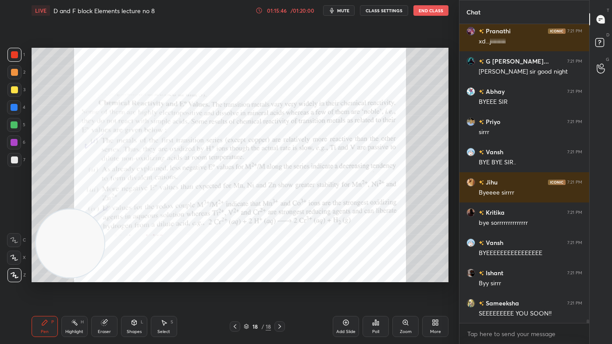
click at [431, 9] on button "End Class" at bounding box center [430, 10] width 35 height 11
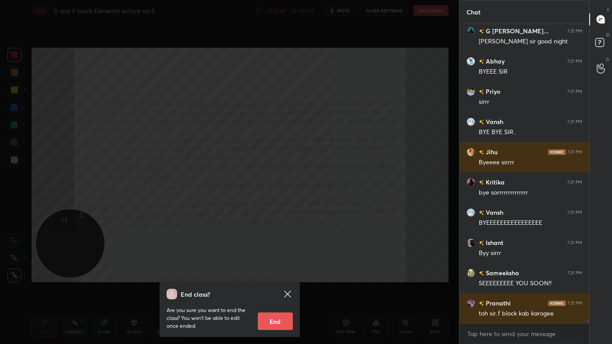
scroll to position [25855, 0]
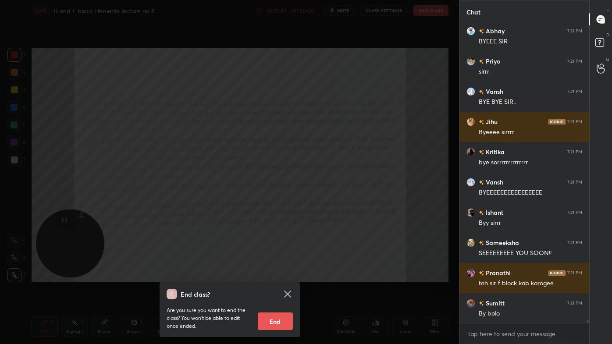
click at [277, 277] on button "End" at bounding box center [275, 322] width 35 height 18
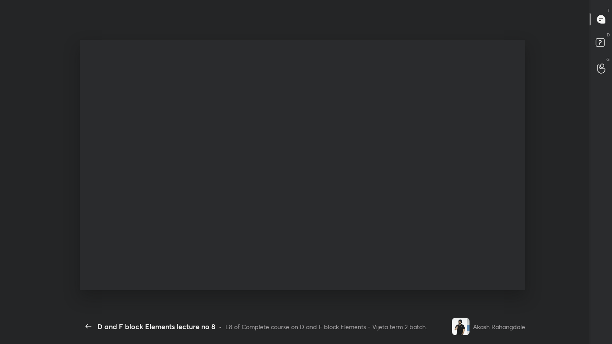
scroll to position [317, 10]
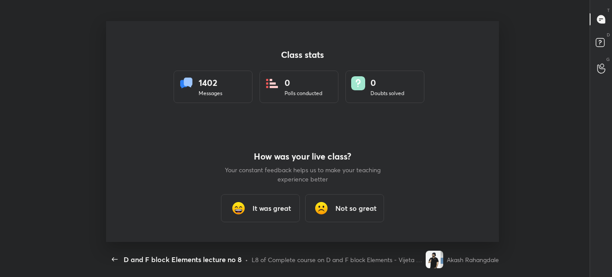
type textarea "x"
